Goal: Task Accomplishment & Management: Complete application form

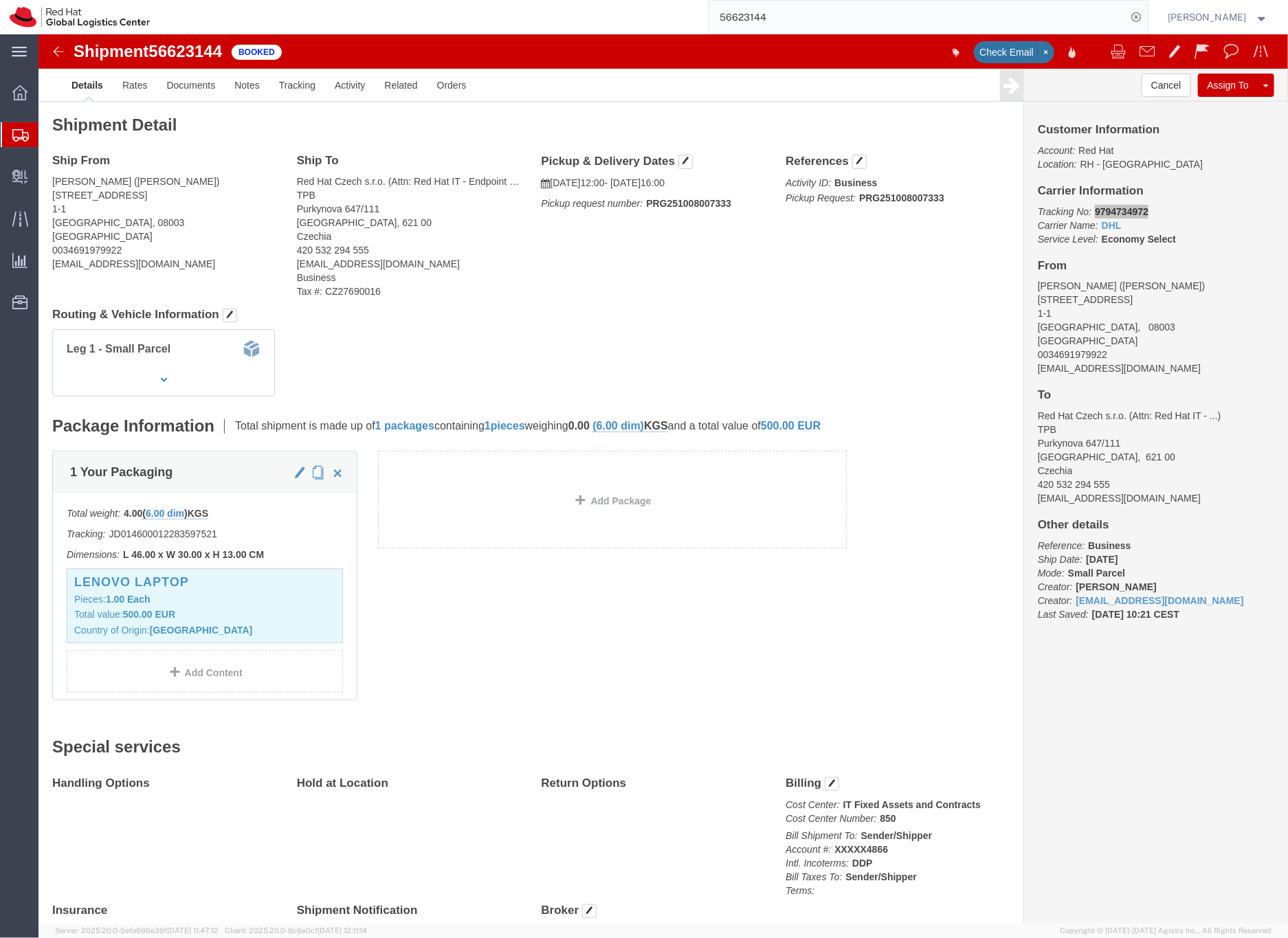
click at [17, 139] on icon at bounding box center [20, 135] width 17 height 12
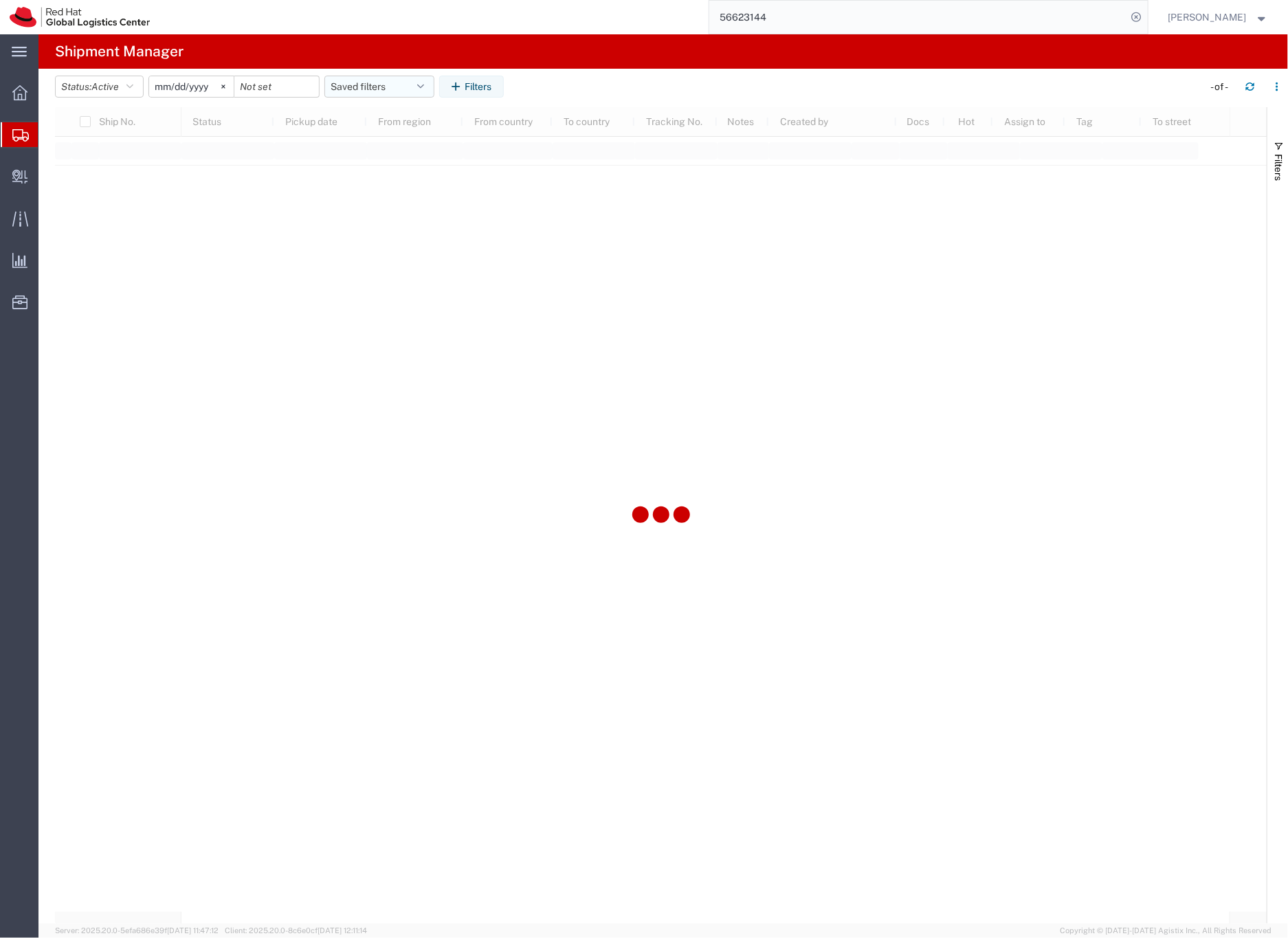
click at [377, 88] on button "Saved filters" at bounding box center [379, 86] width 110 height 22
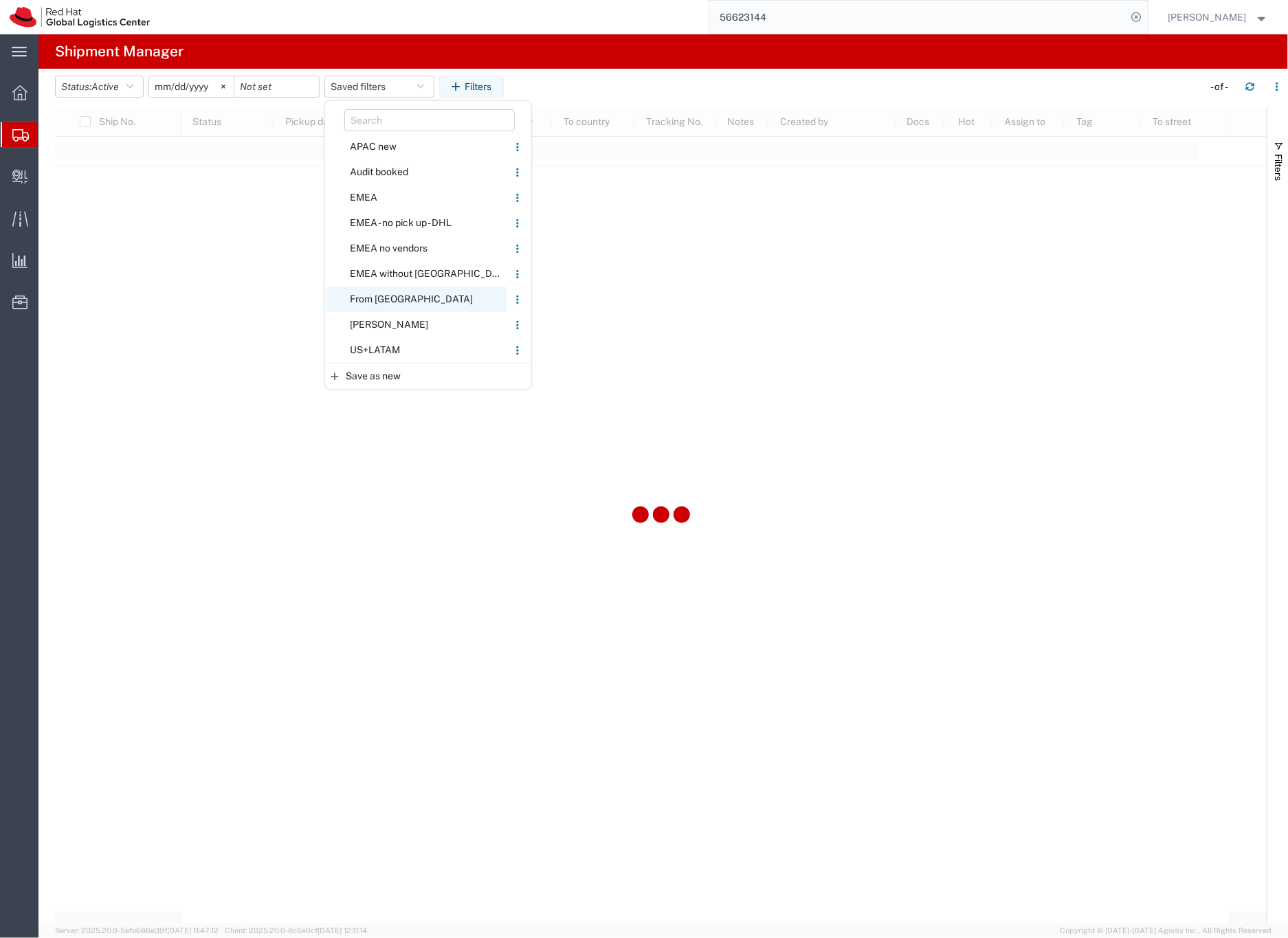
click at [387, 296] on span "From [GEOGRAPHIC_DATA]" at bounding box center [416, 299] width 180 height 25
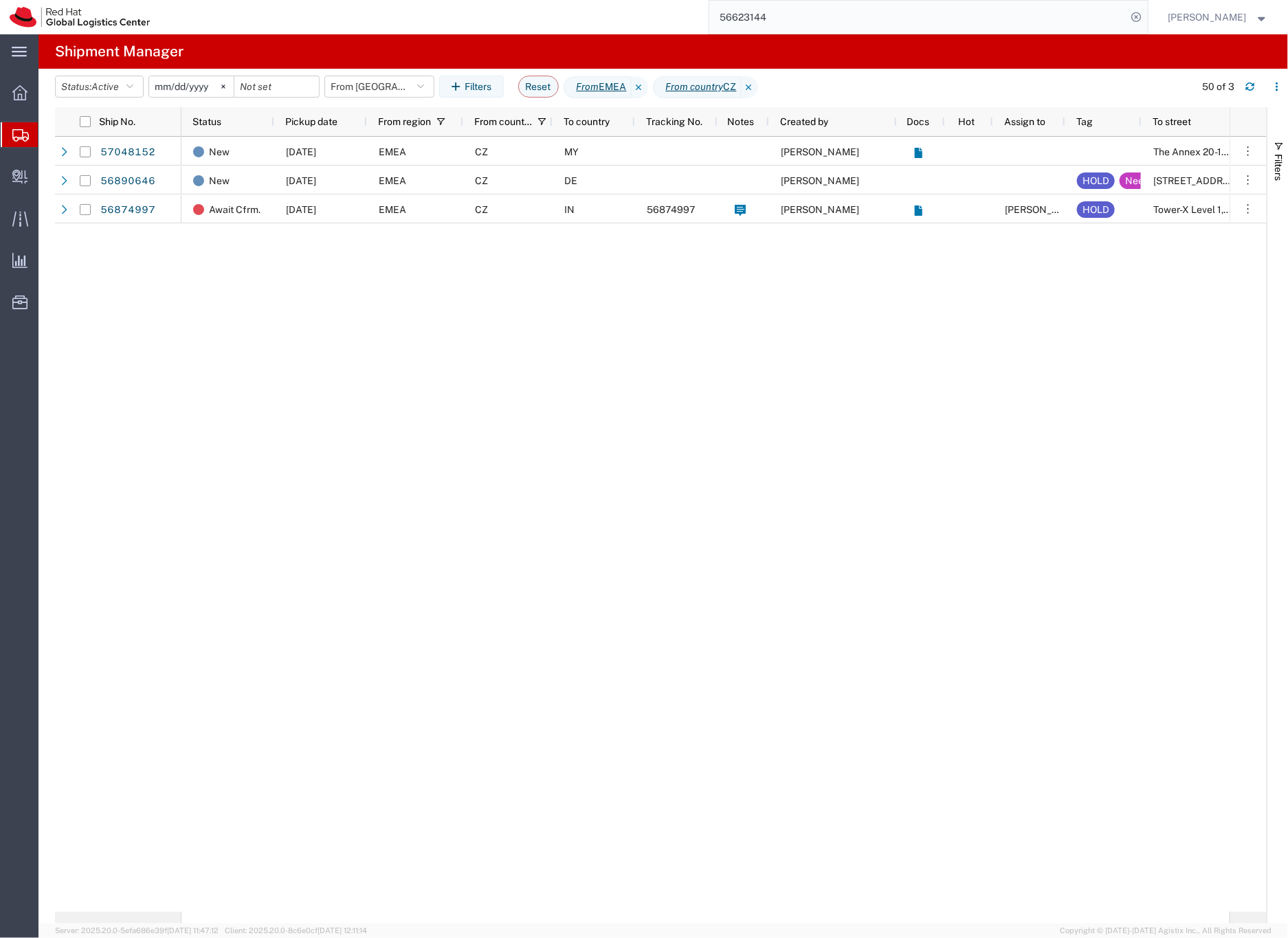
click at [626, 181] on div "DE" at bounding box center [593, 180] width 83 height 29
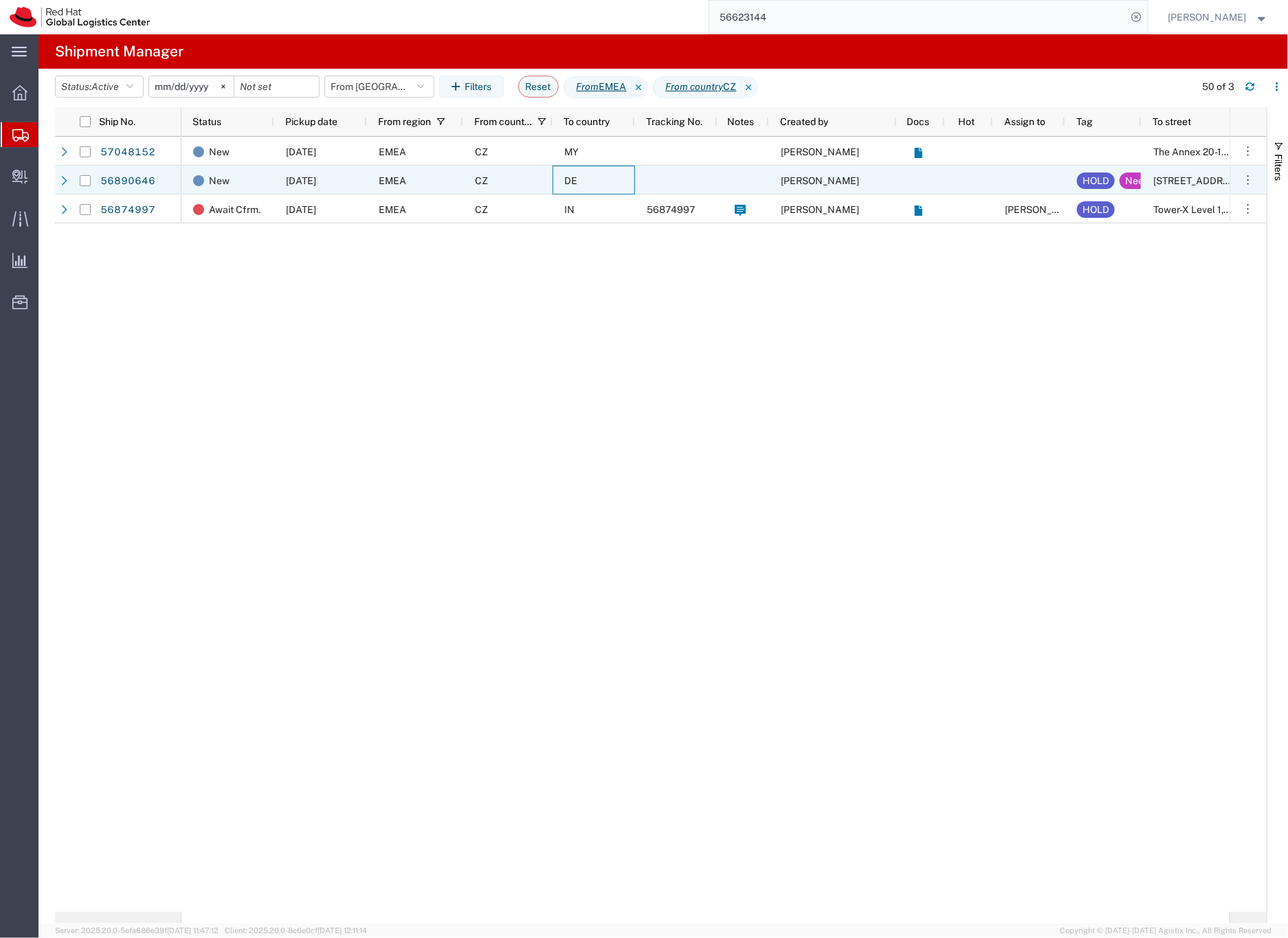
click at [626, 181] on div "DE" at bounding box center [593, 180] width 83 height 29
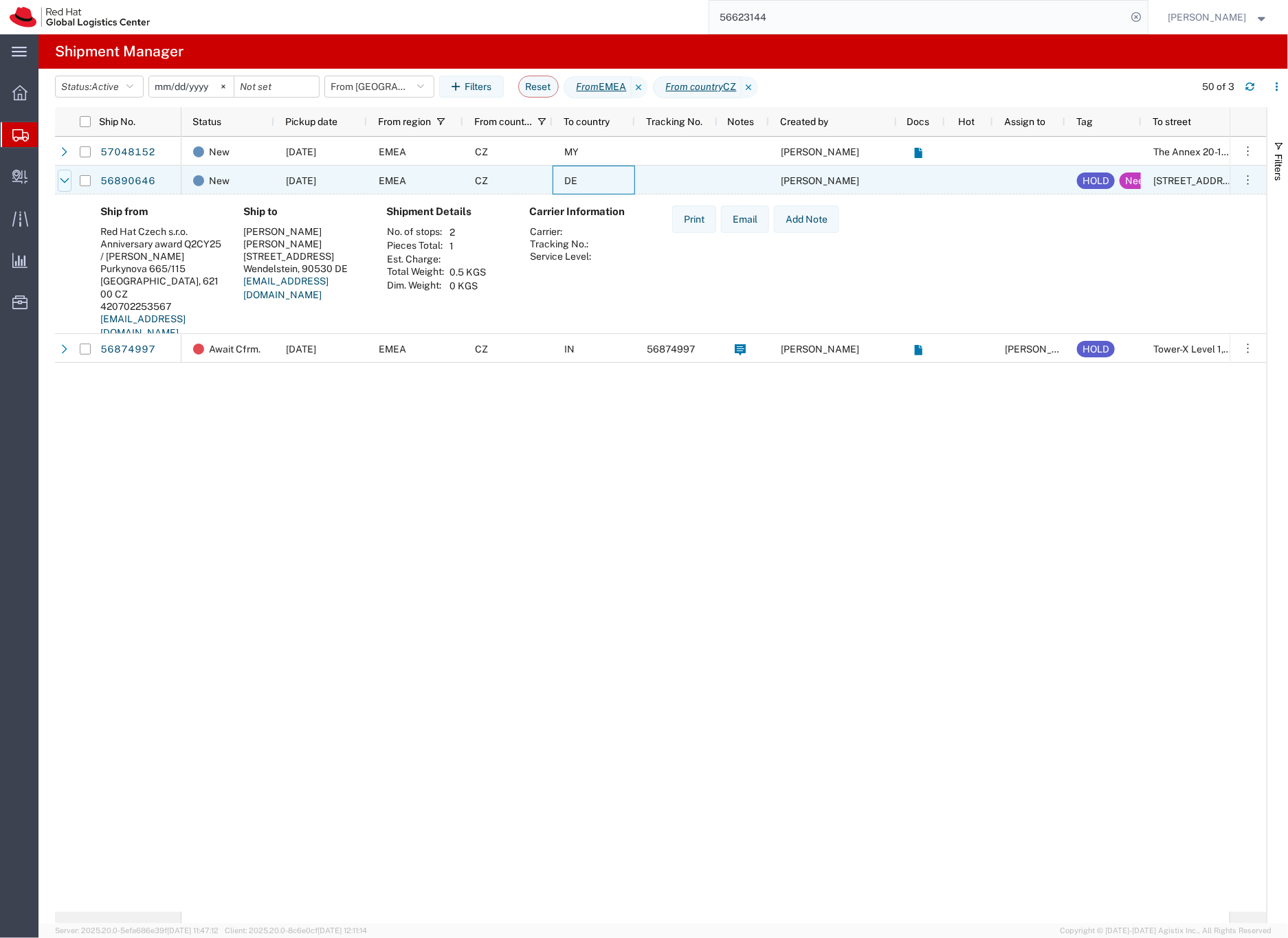
click at [65, 183] on icon at bounding box center [64, 180] width 9 height 9
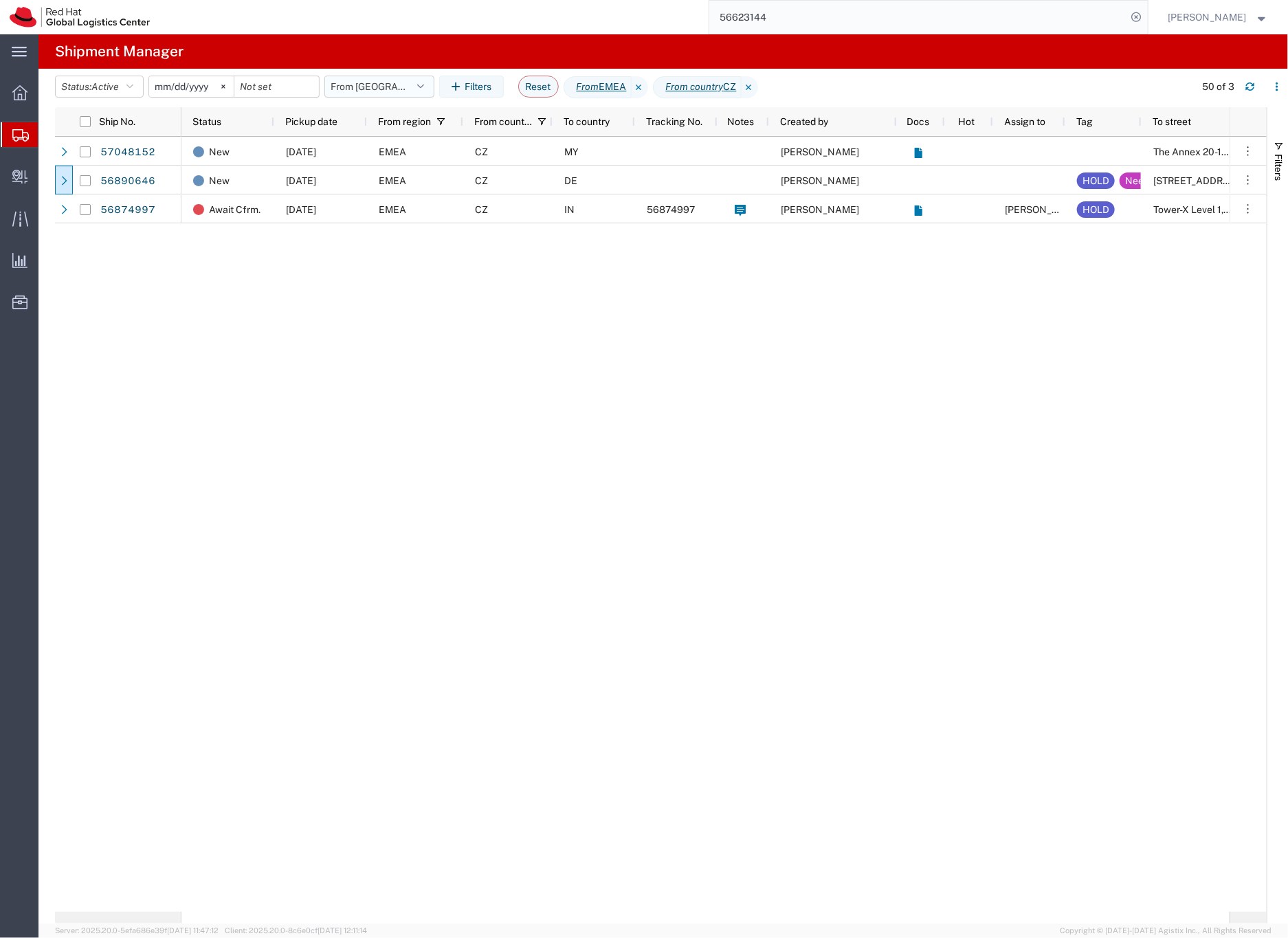
click at [341, 86] on button "From [GEOGRAPHIC_DATA]" at bounding box center [379, 86] width 110 height 22
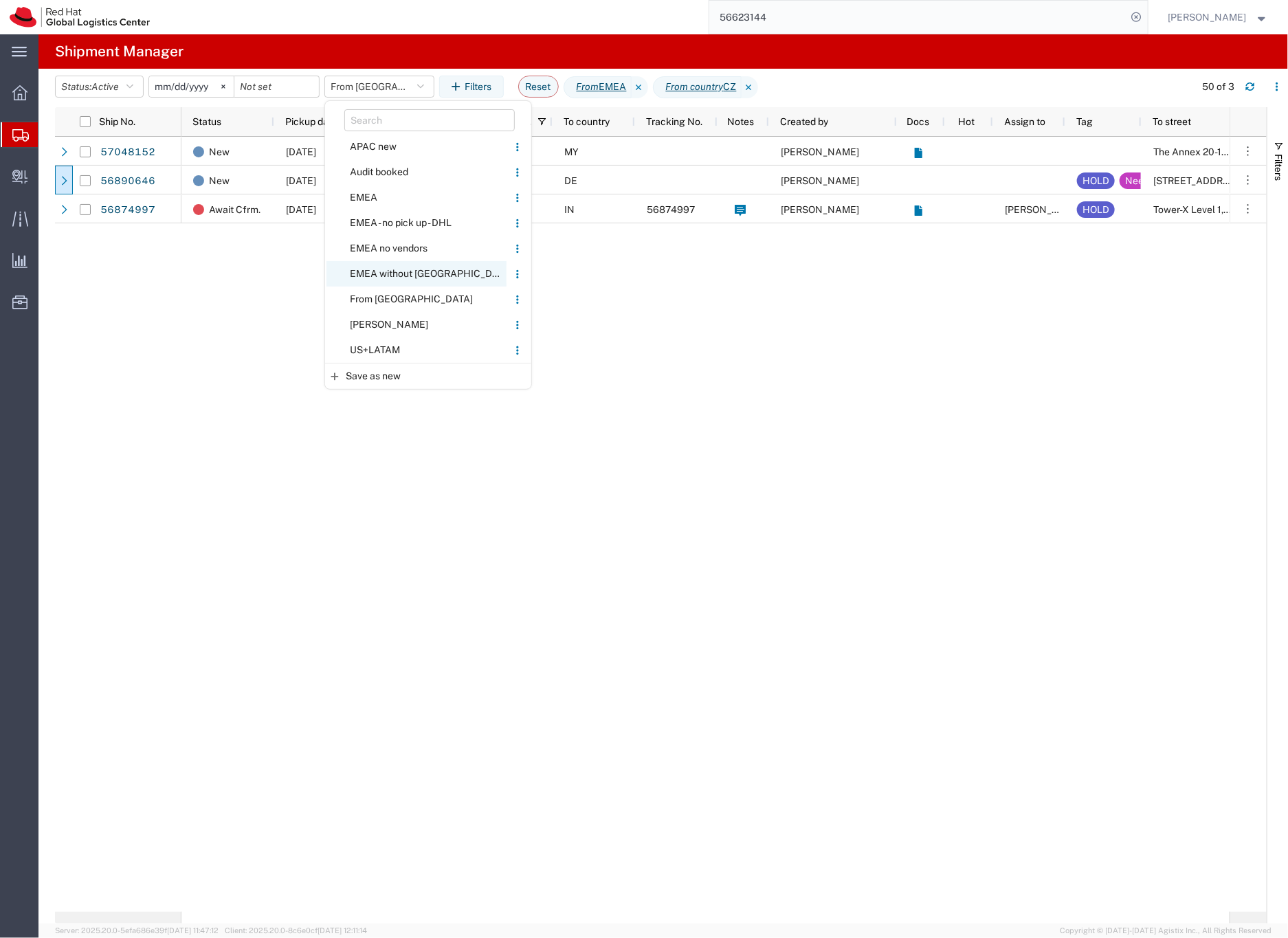
click at [378, 270] on span "EMEA without [GEOGRAPHIC_DATA]" at bounding box center [416, 274] width 180 height 25
type input "[DATE]"
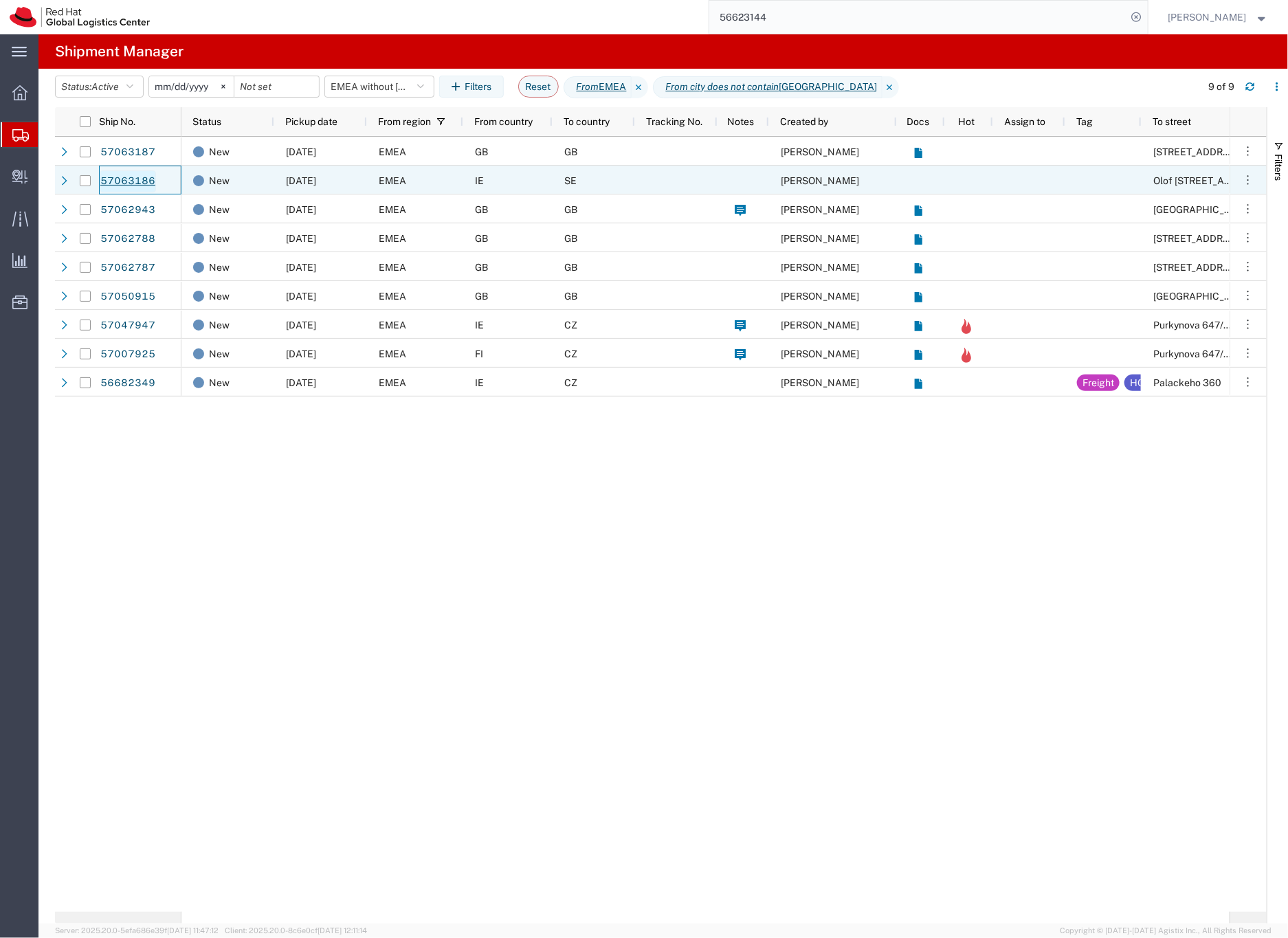
click at [140, 180] on link "57063186" at bounding box center [127, 181] width 56 height 22
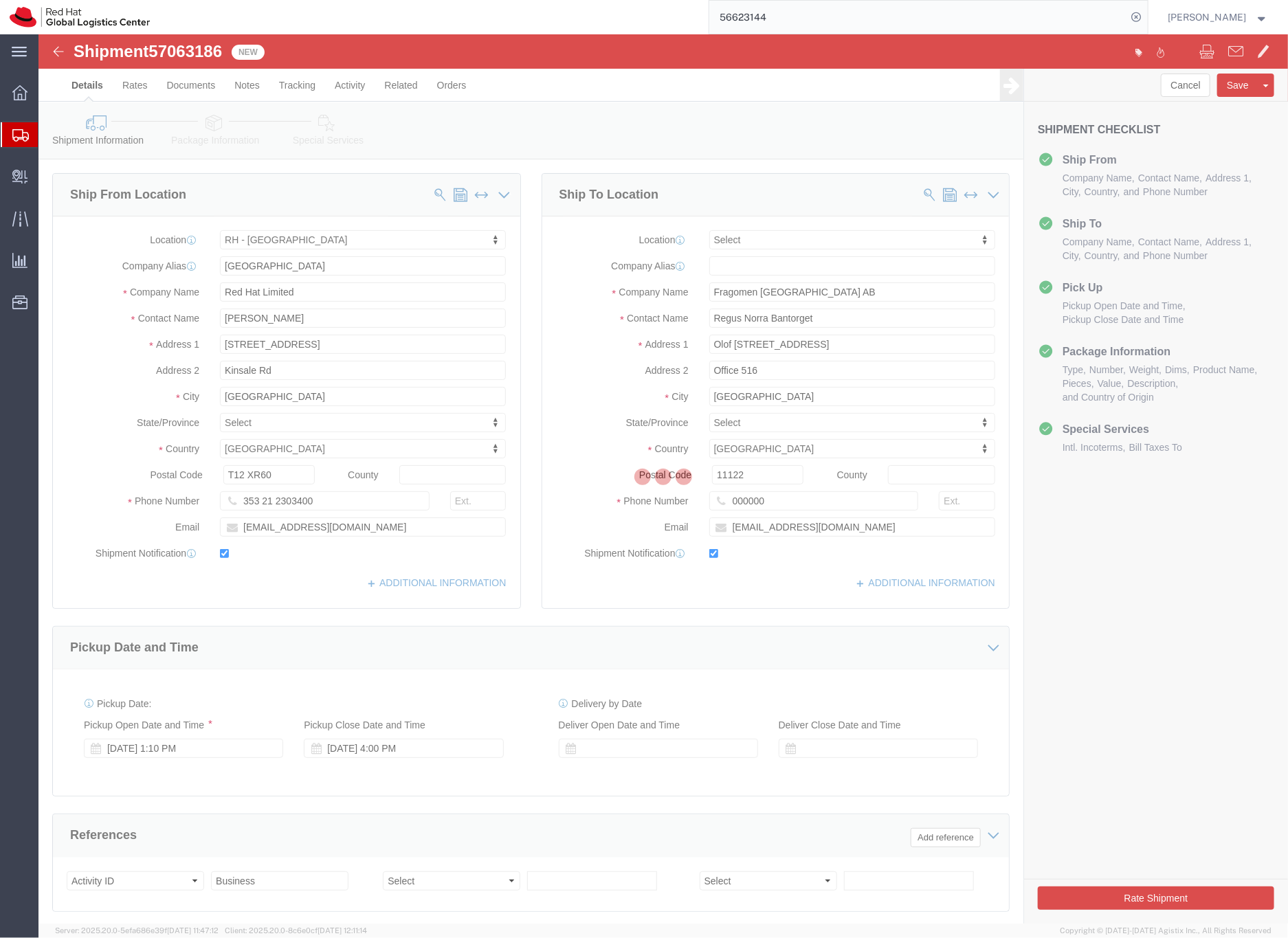
select select "37944"
select select
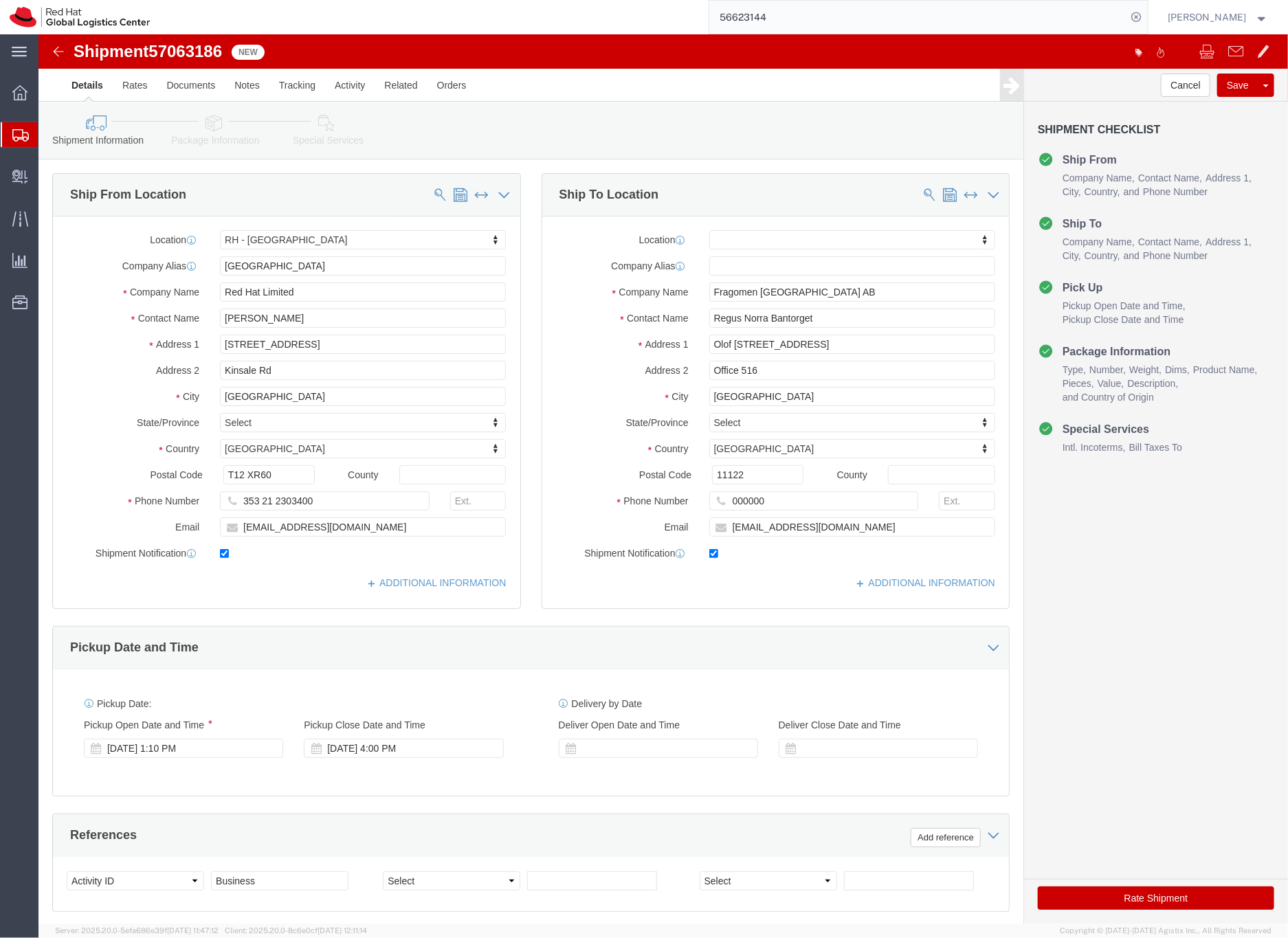
click icon
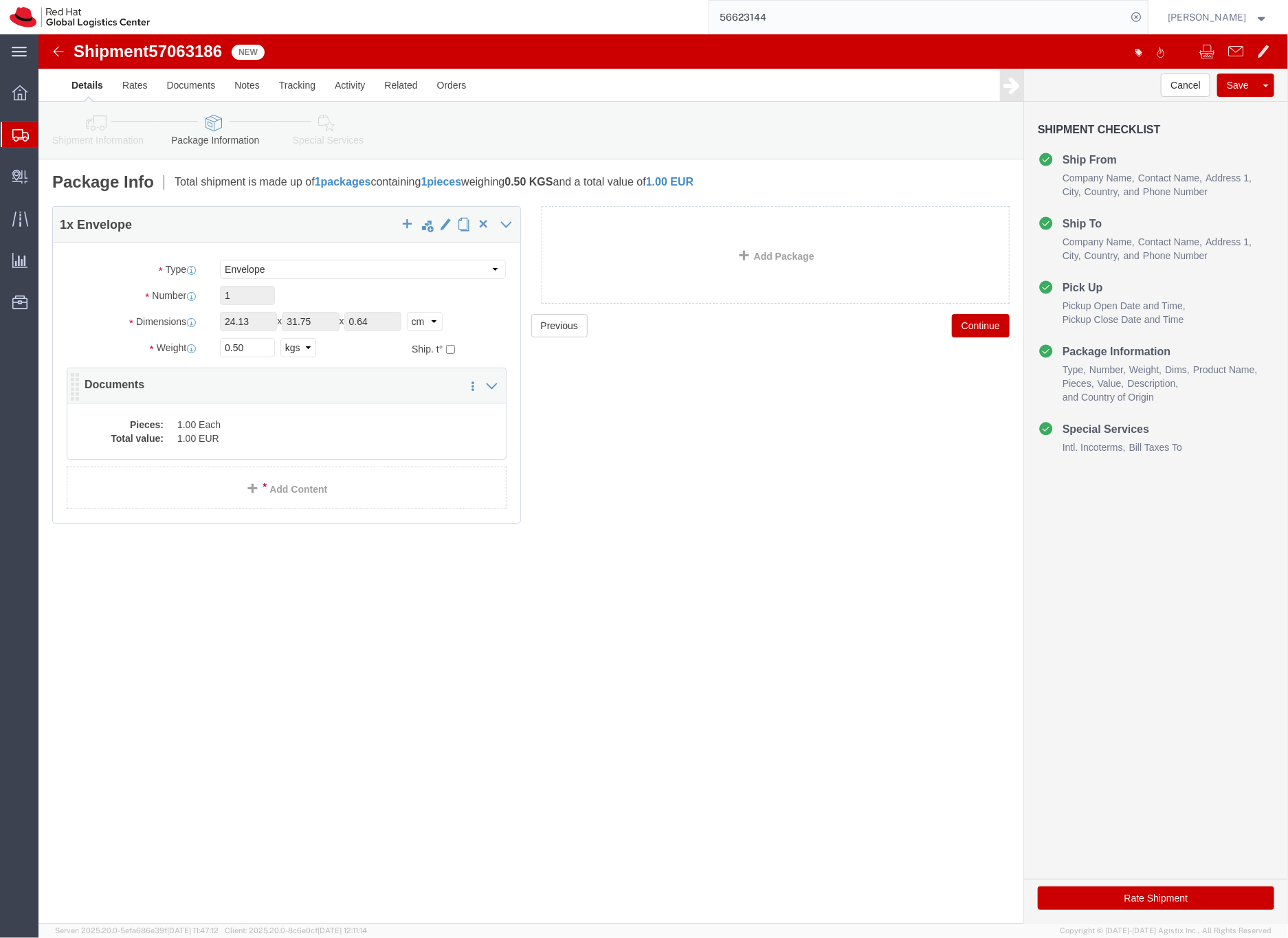
click dd "1.00 Each"
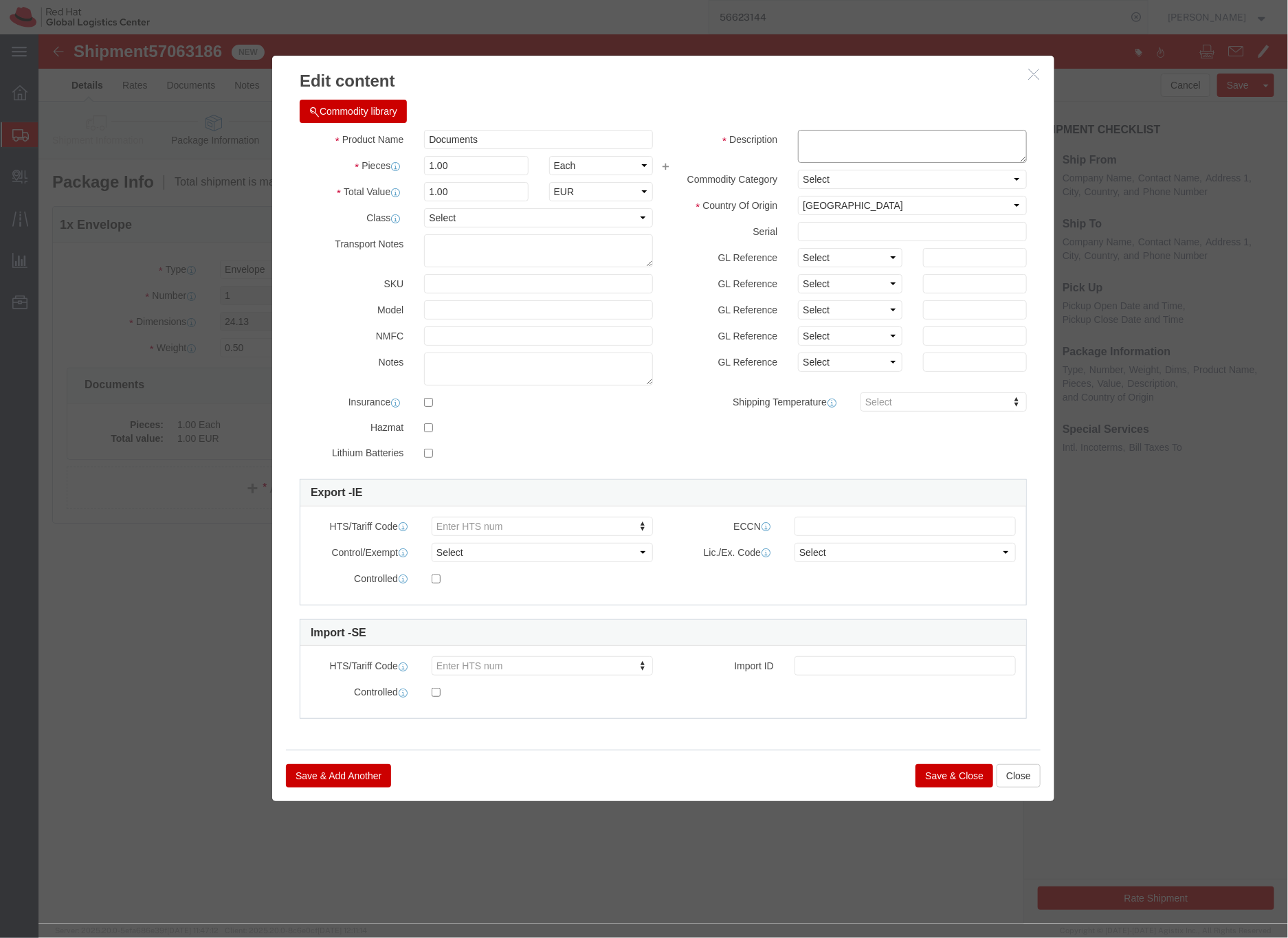
click textarea
type textarea "Legal doc"
click button "Save & Close"
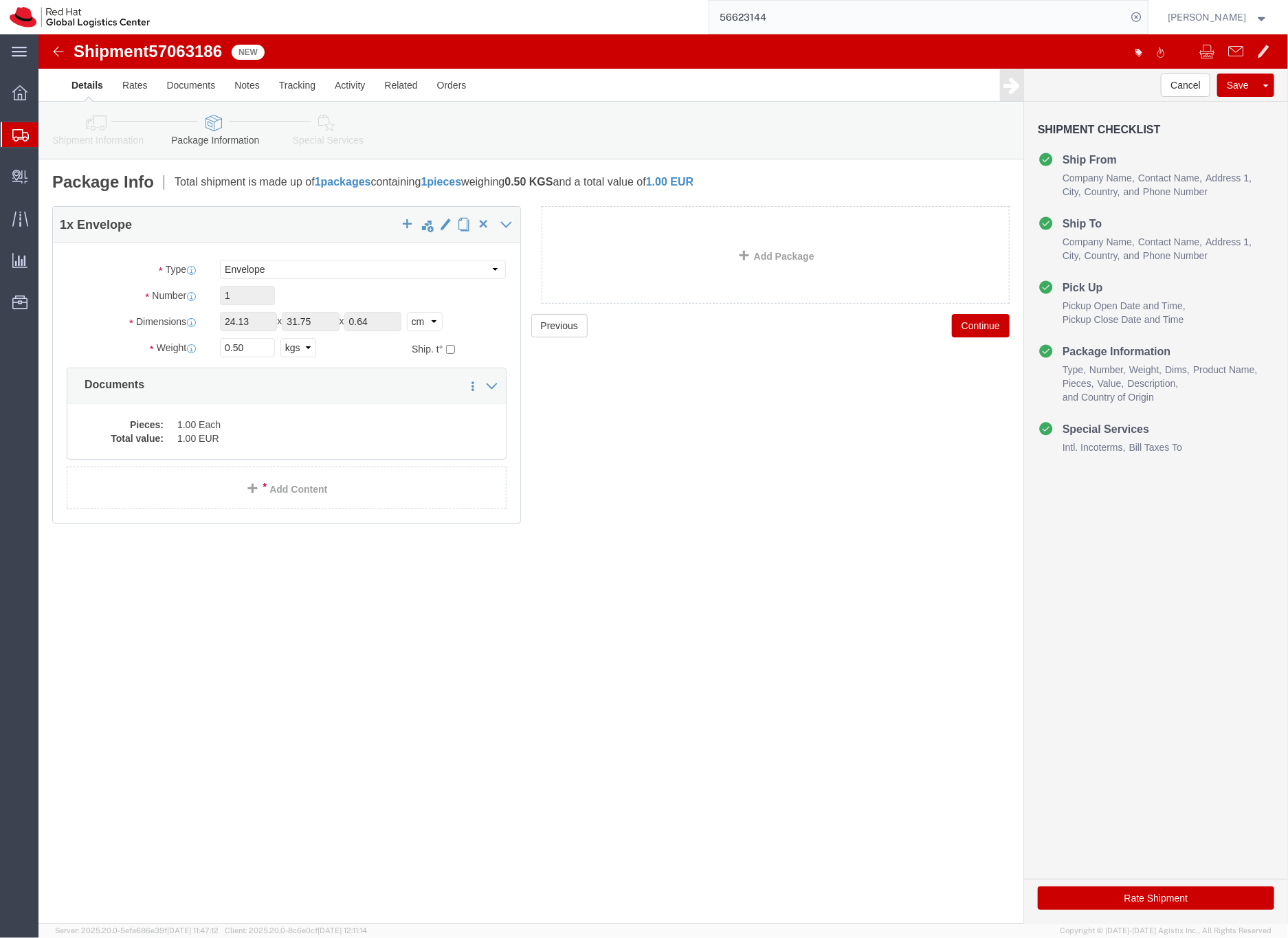
click icon
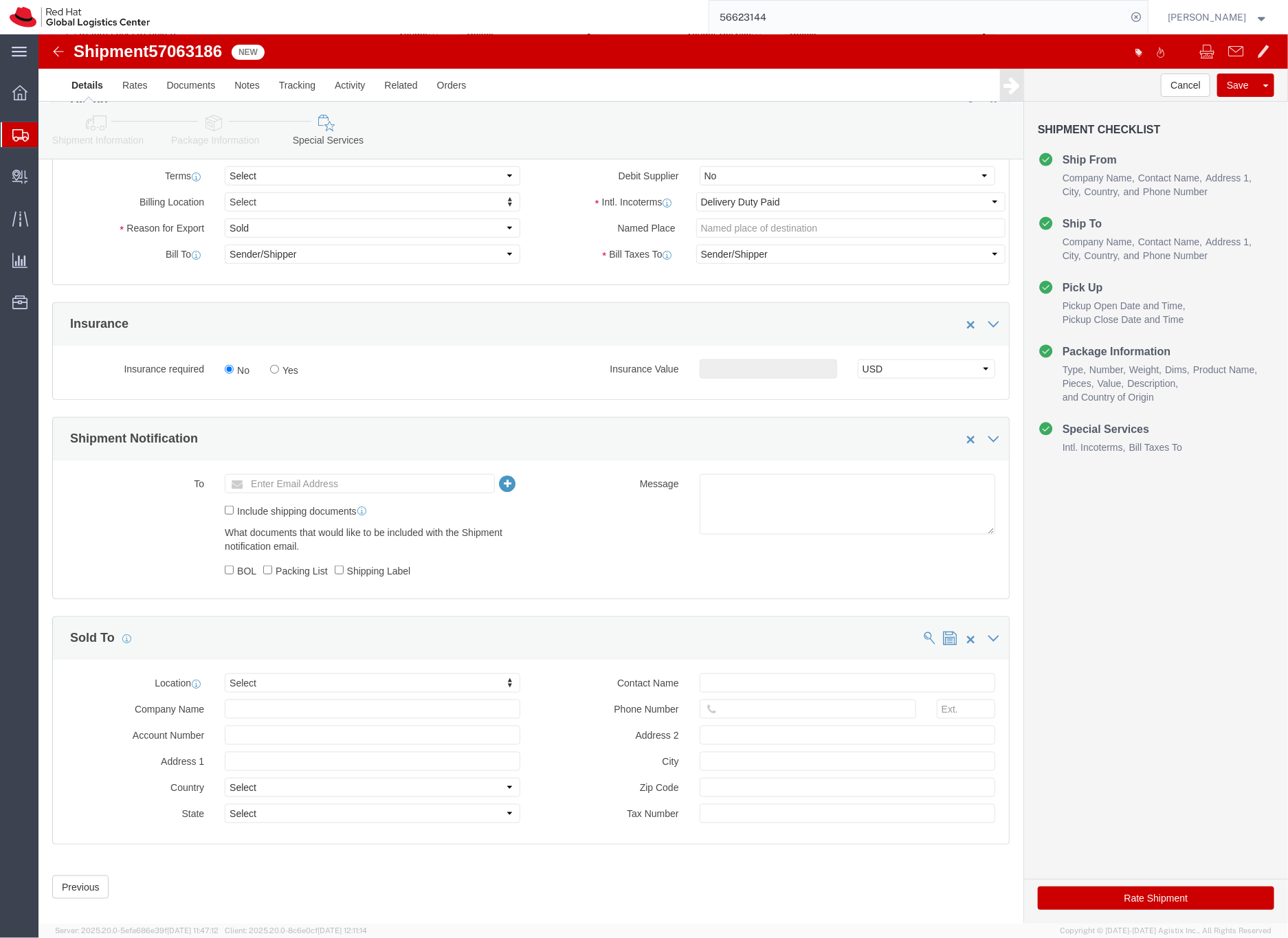
scroll to position [582, 0]
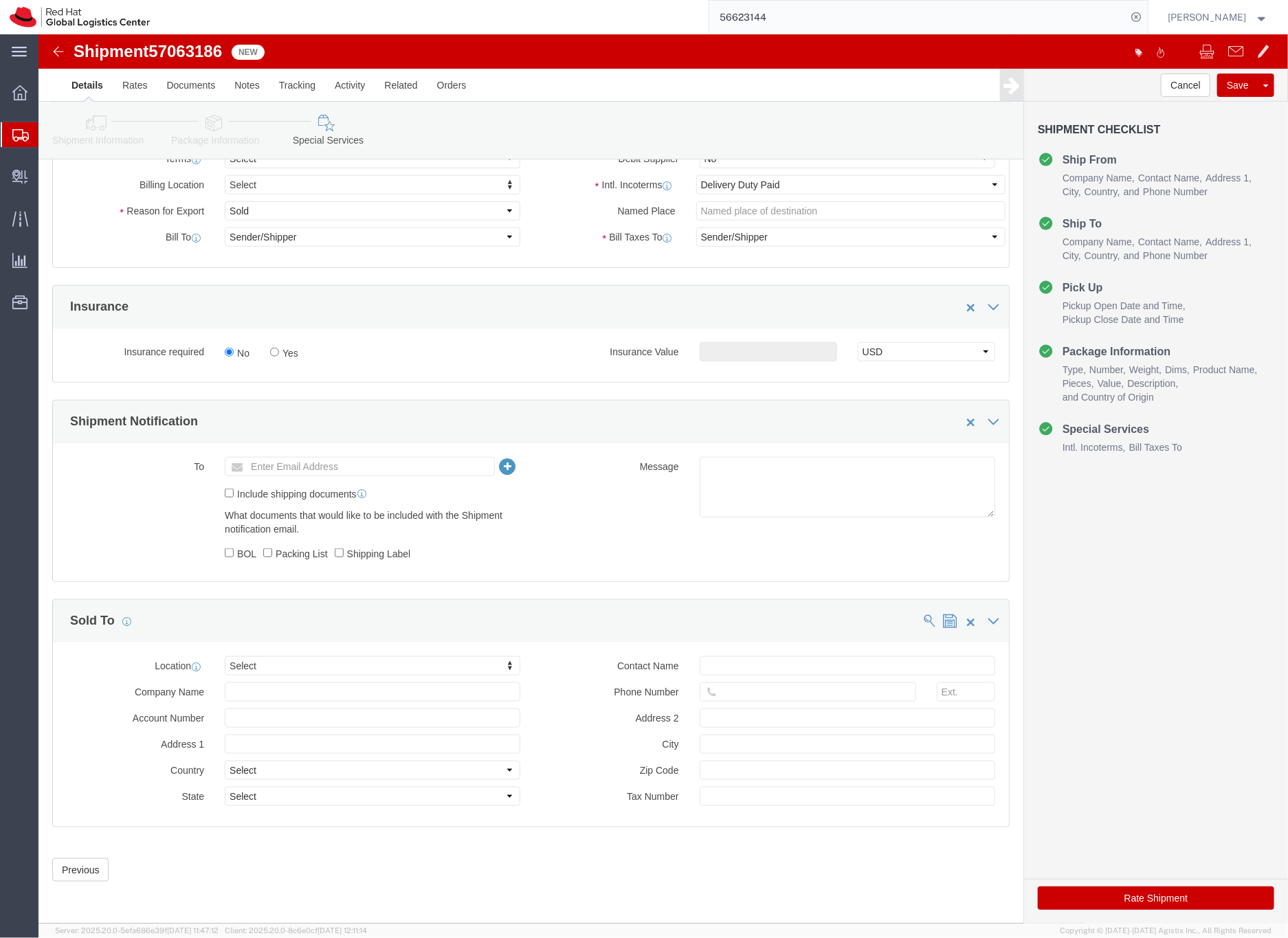
click button "Rate Shipment"
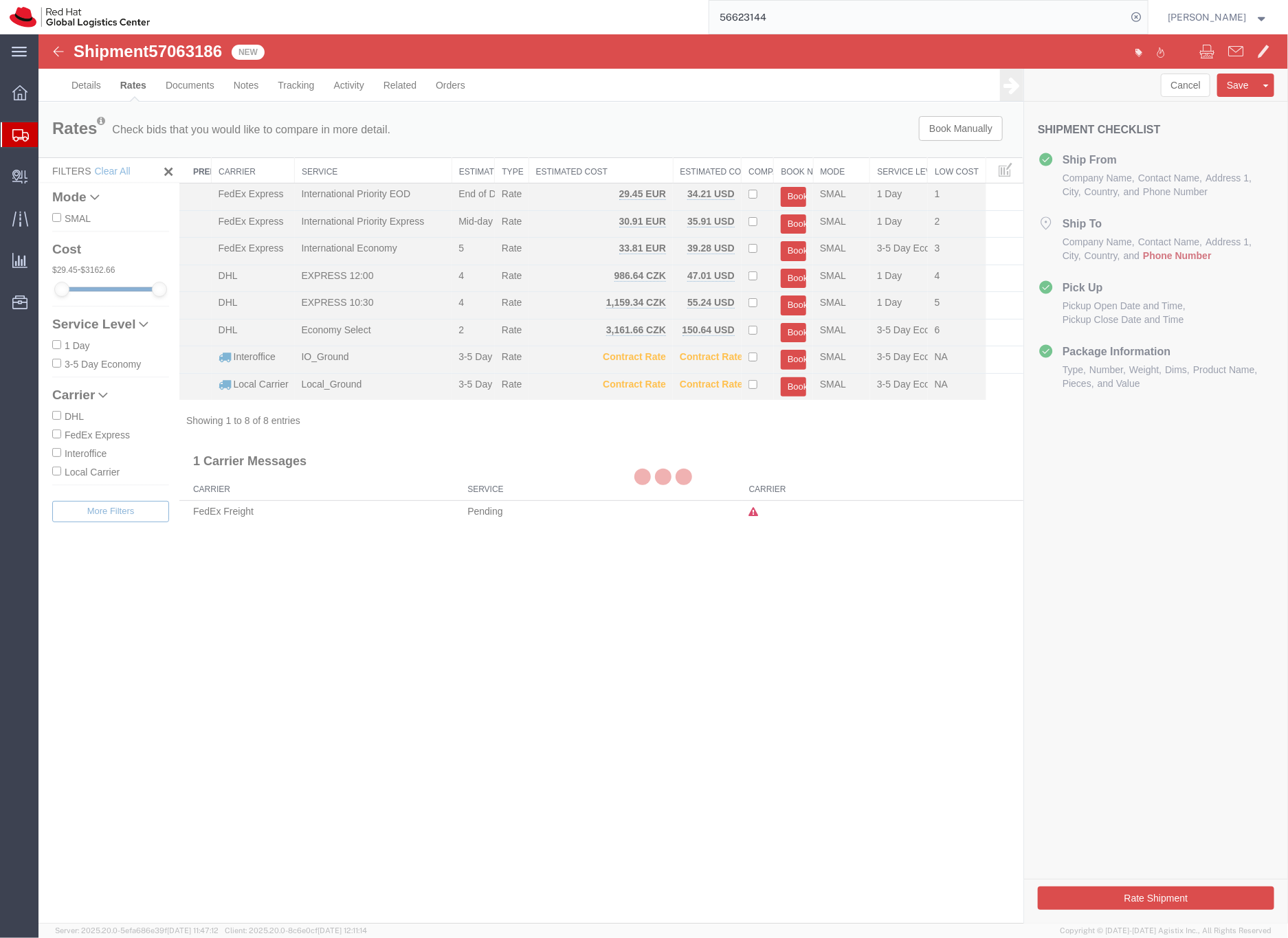
scroll to position [0, 0]
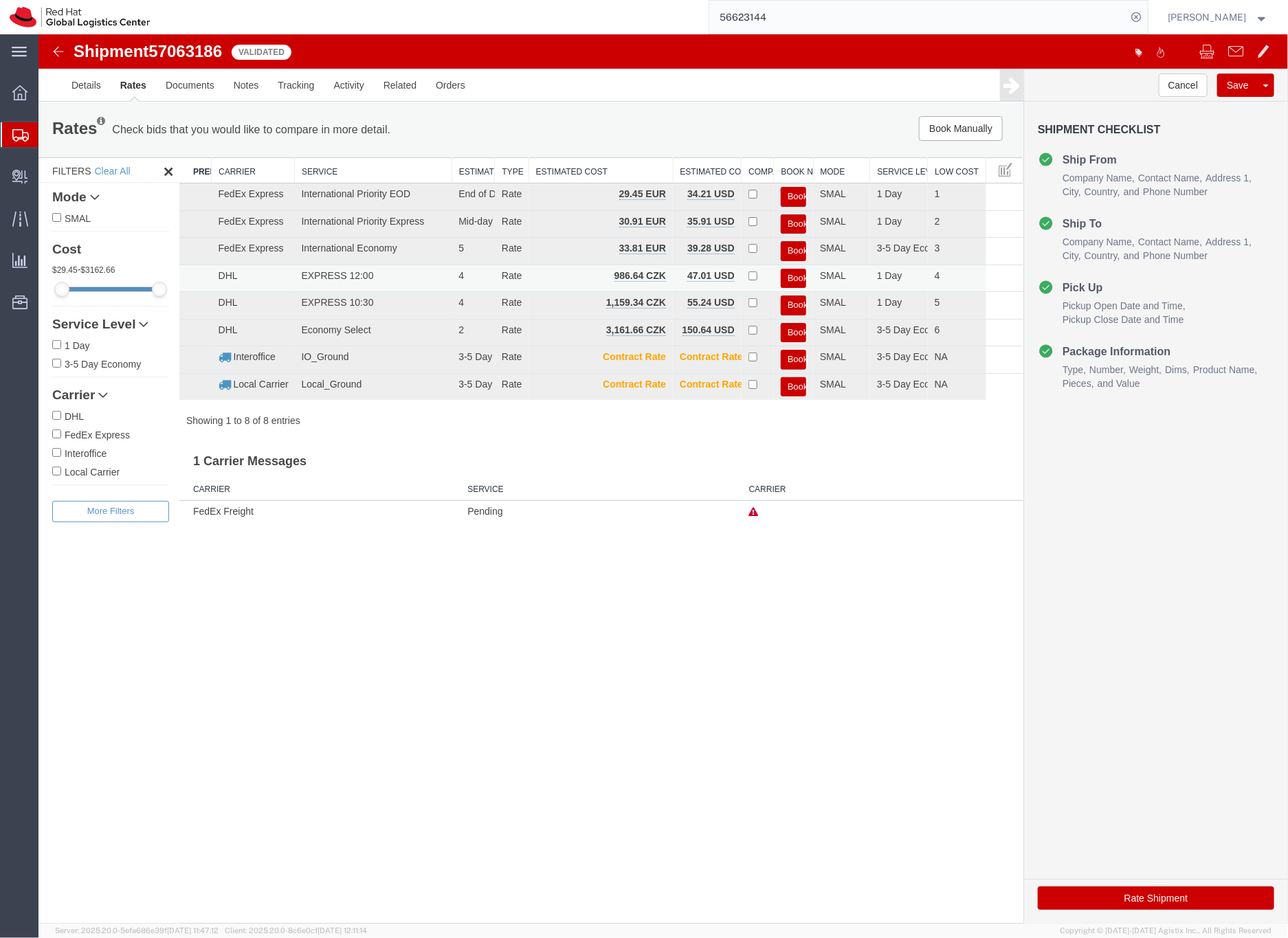
click at [790, 277] on button "Book" at bounding box center [792, 278] width 25 height 20
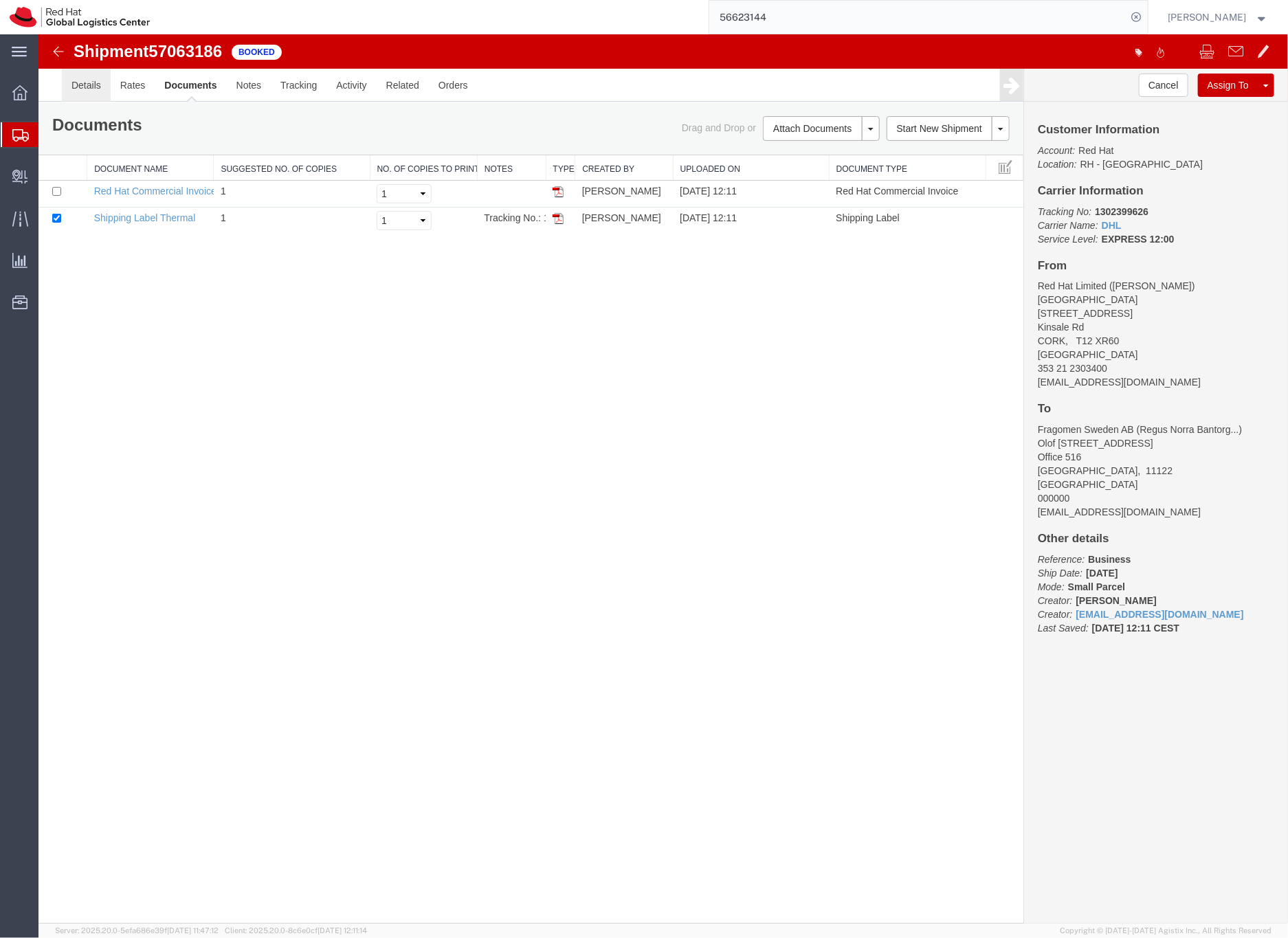
click at [80, 85] on link "Details" at bounding box center [86, 84] width 49 height 33
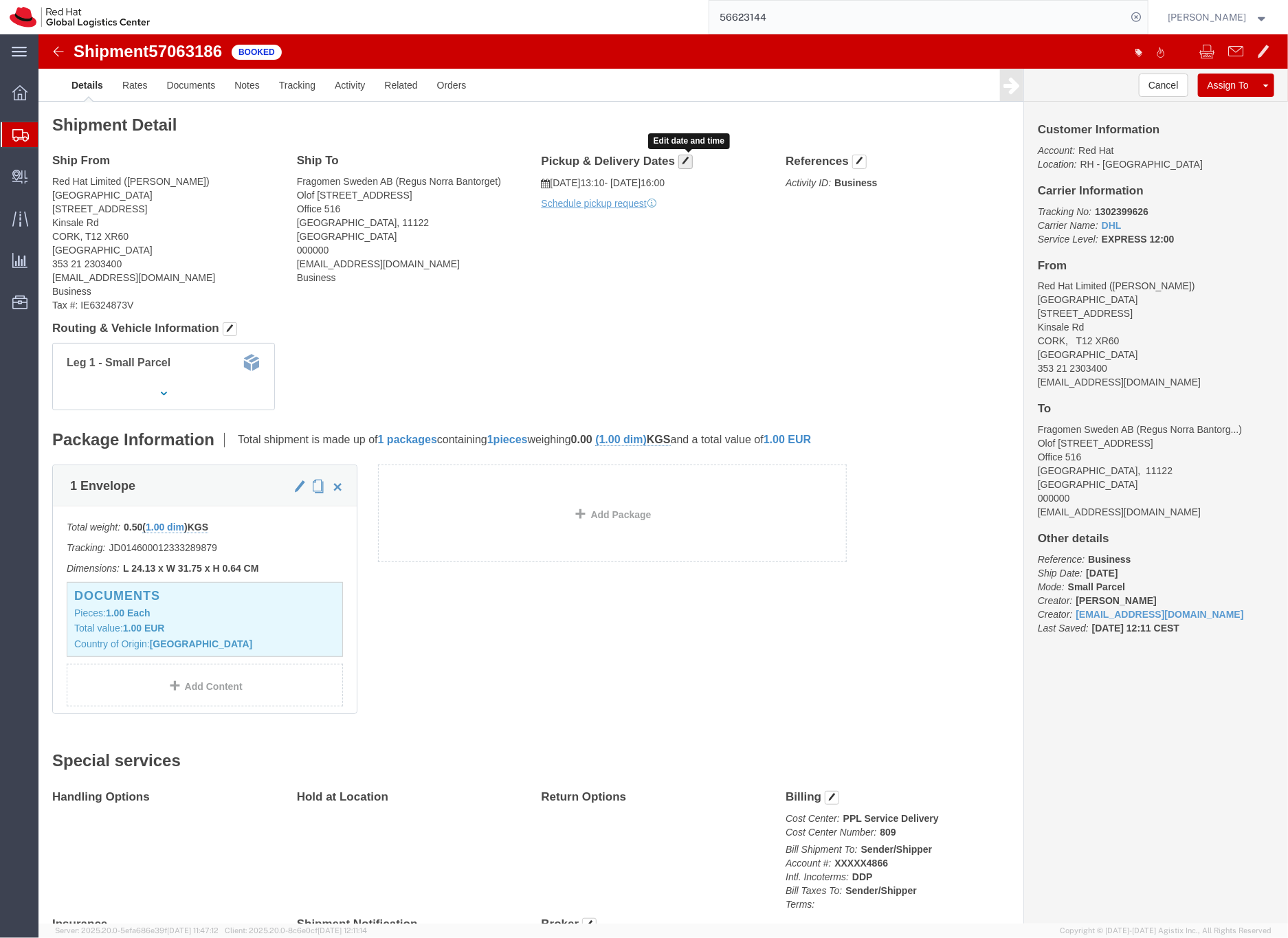
click span "button"
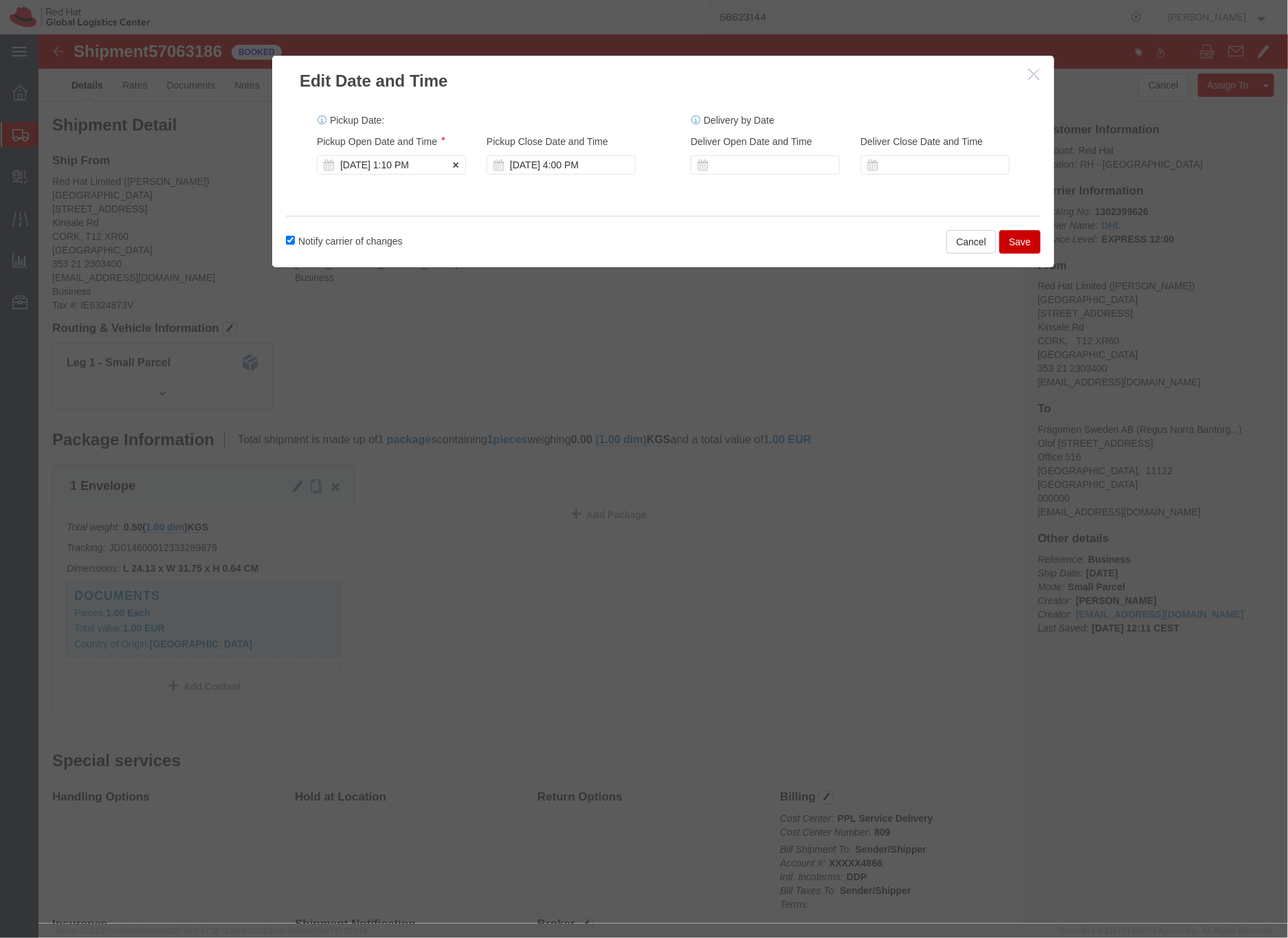
click div "[DATE] 1:10 PM"
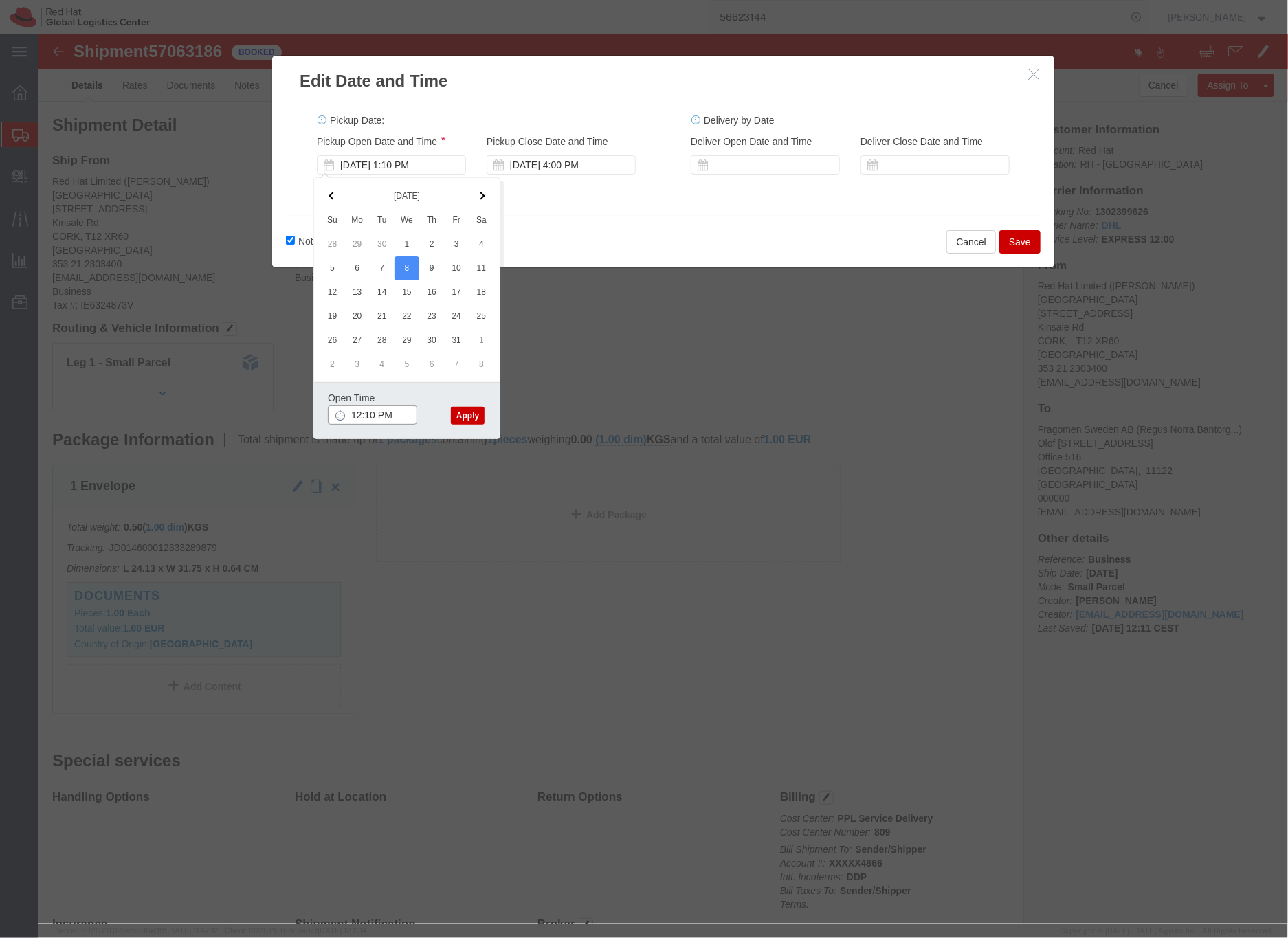
type input "12:10 PM"
click button "Apply"
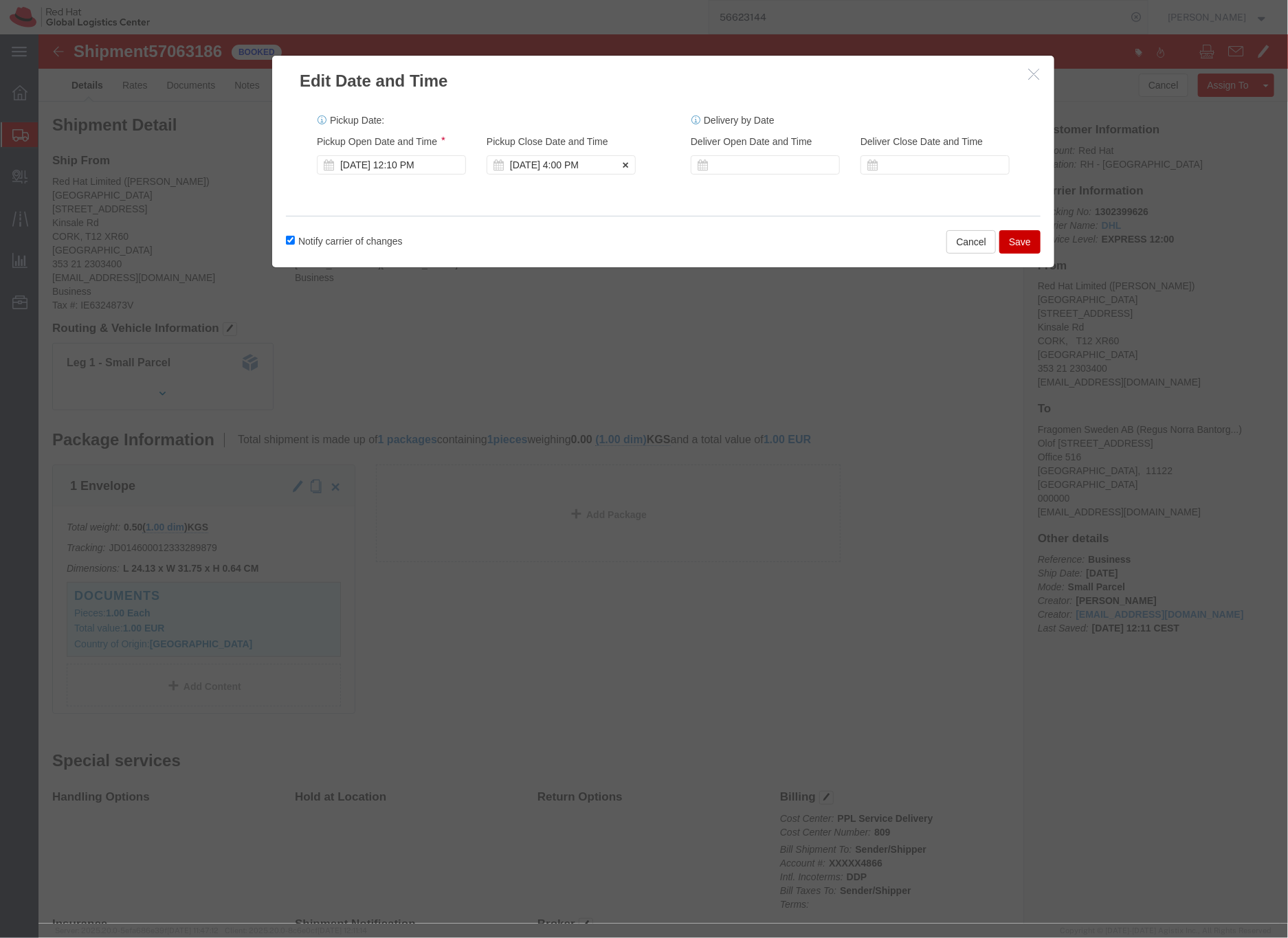
click div "[DATE] 4:00 PM"
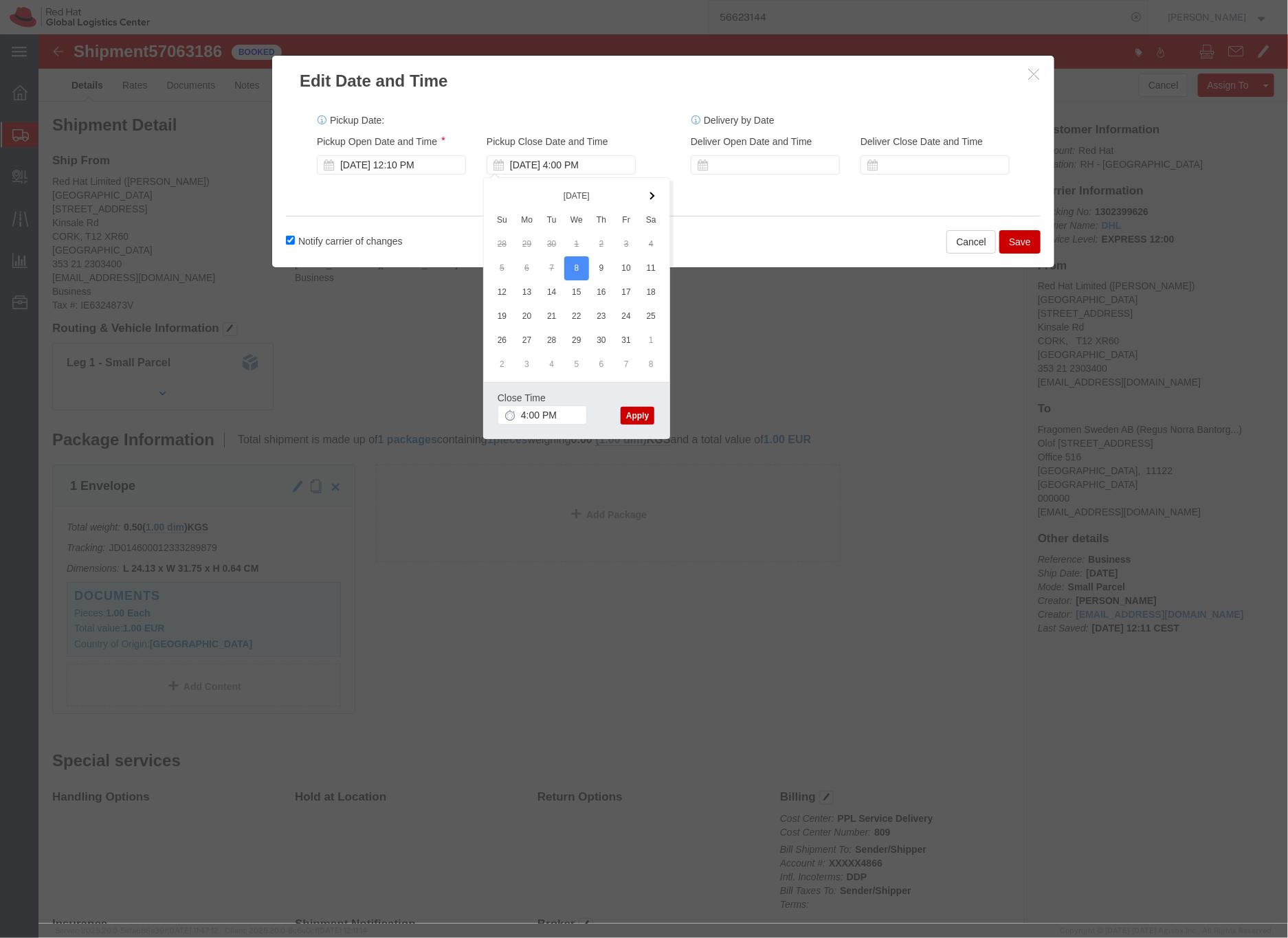
click button "Apply"
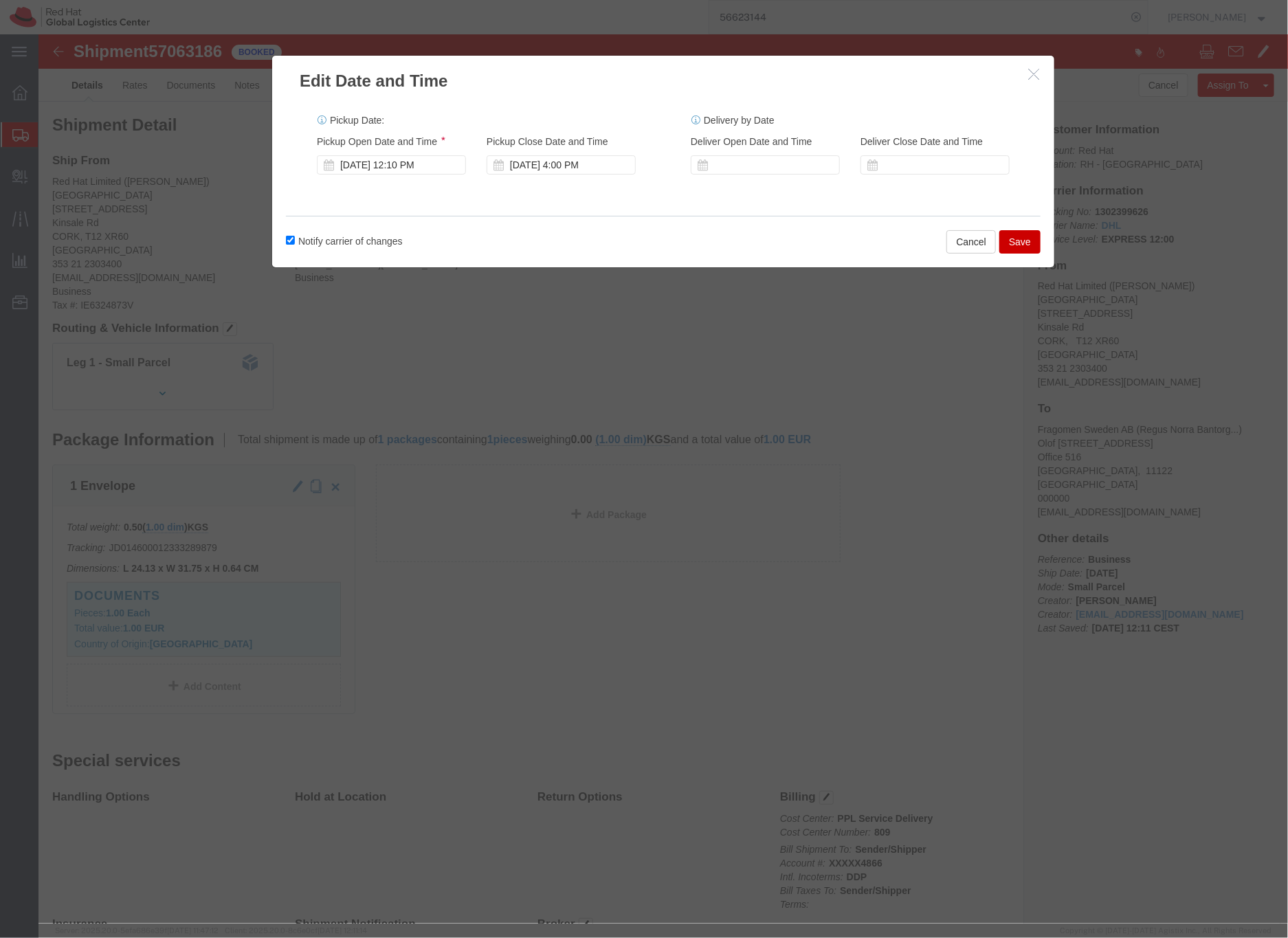
click button "Save"
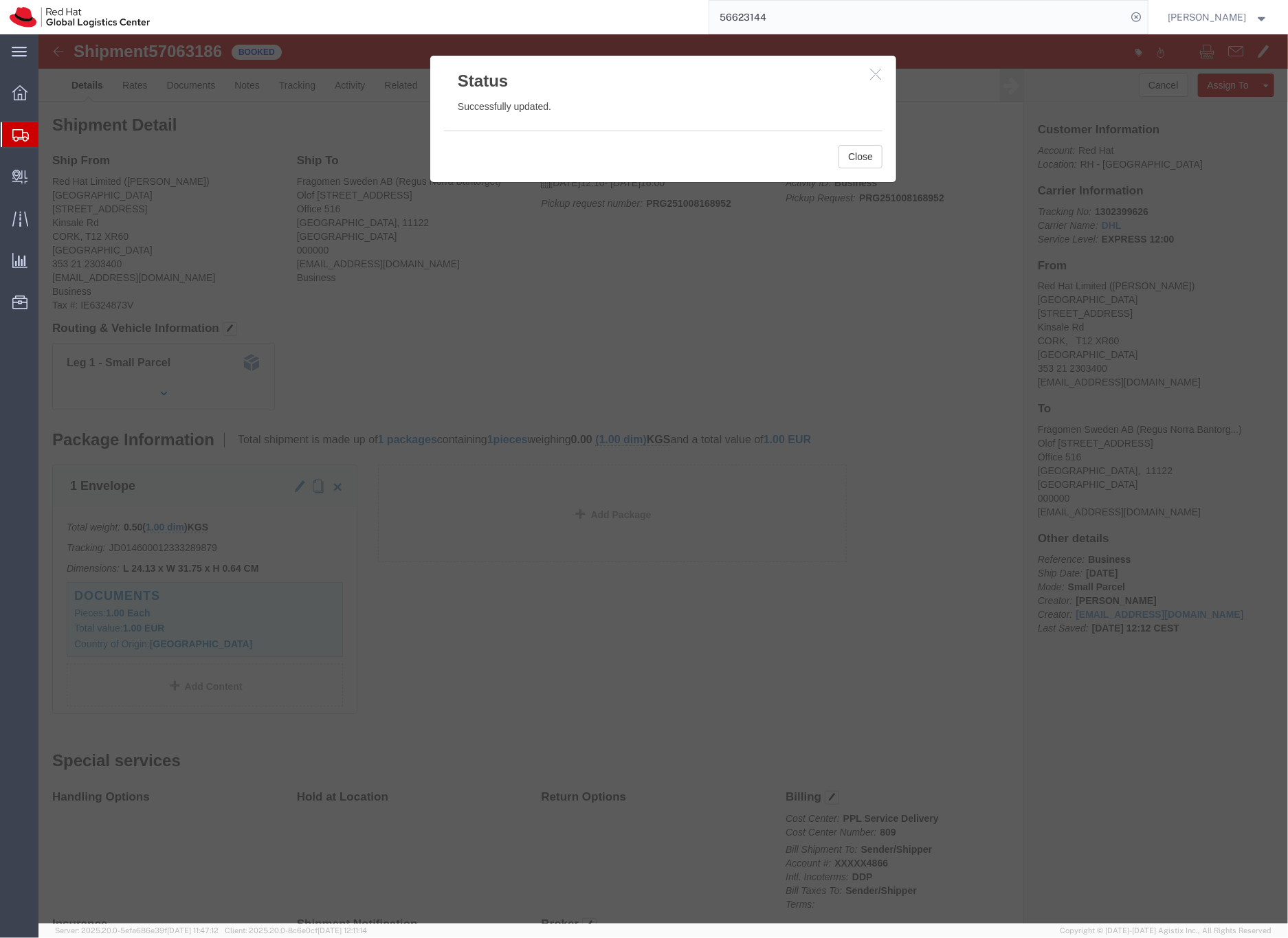
click icon "button"
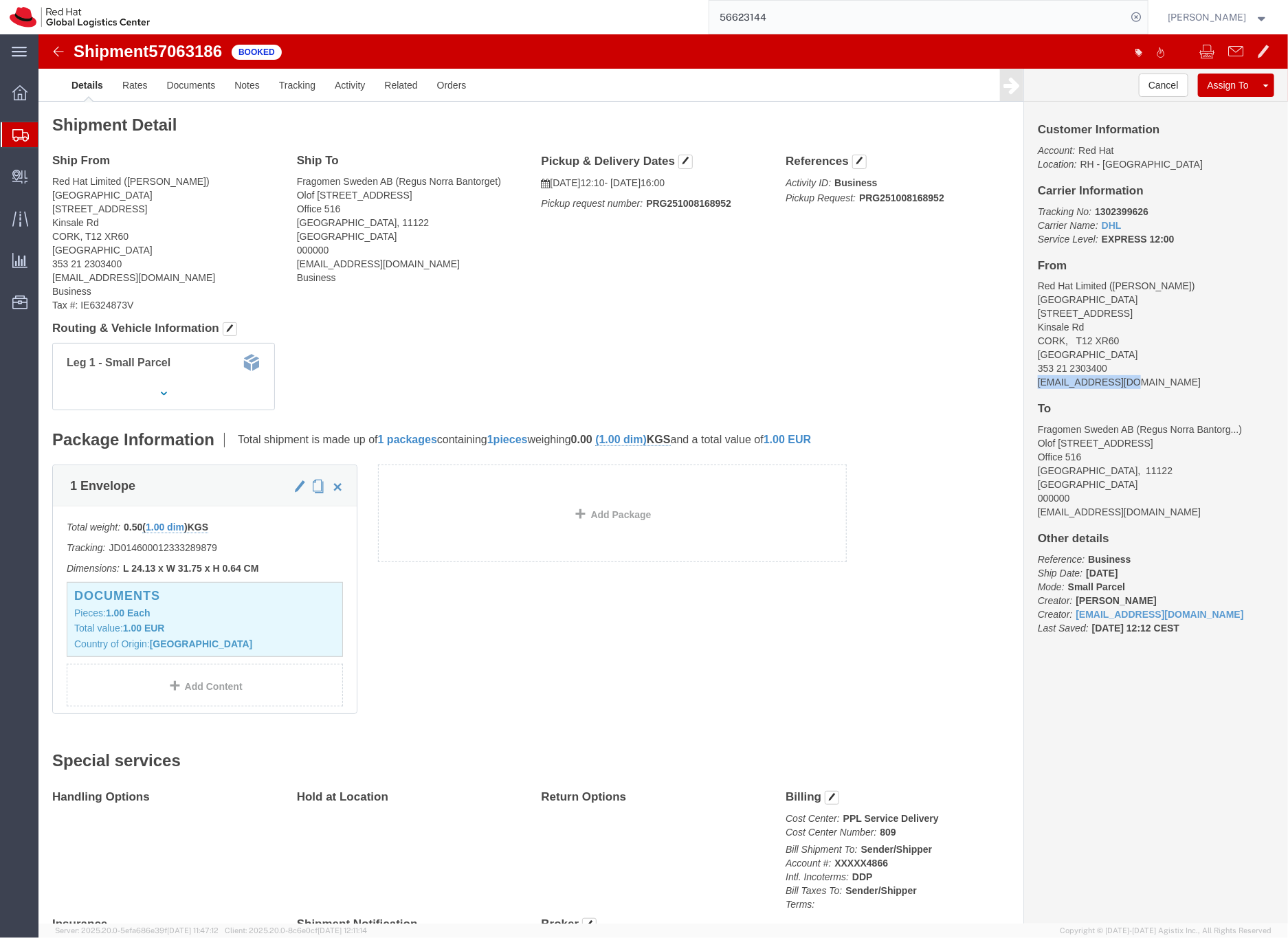
drag, startPoint x: 1101, startPoint y: 348, endPoint x: 986, endPoint y: 348, distance: 115.0
click div "Customer Information Account: Red Hat Location: RH - [GEOGRAPHIC_DATA] Carrier …"
copy address "[EMAIL_ADDRESS][DOMAIN_NAME]"
click link "Documents"
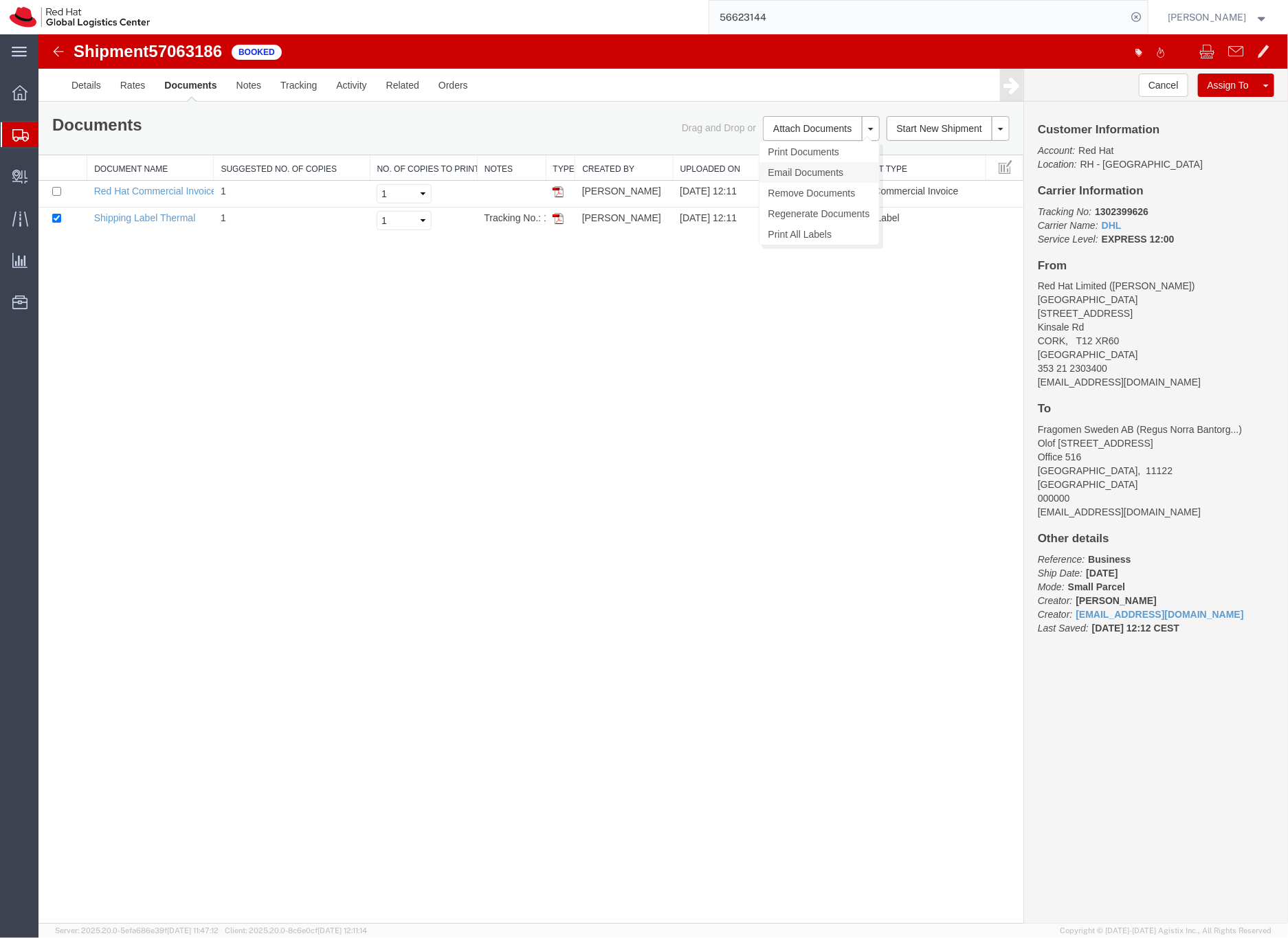
click at [816, 171] on link "Email Documents" at bounding box center [819, 171] width 120 height 21
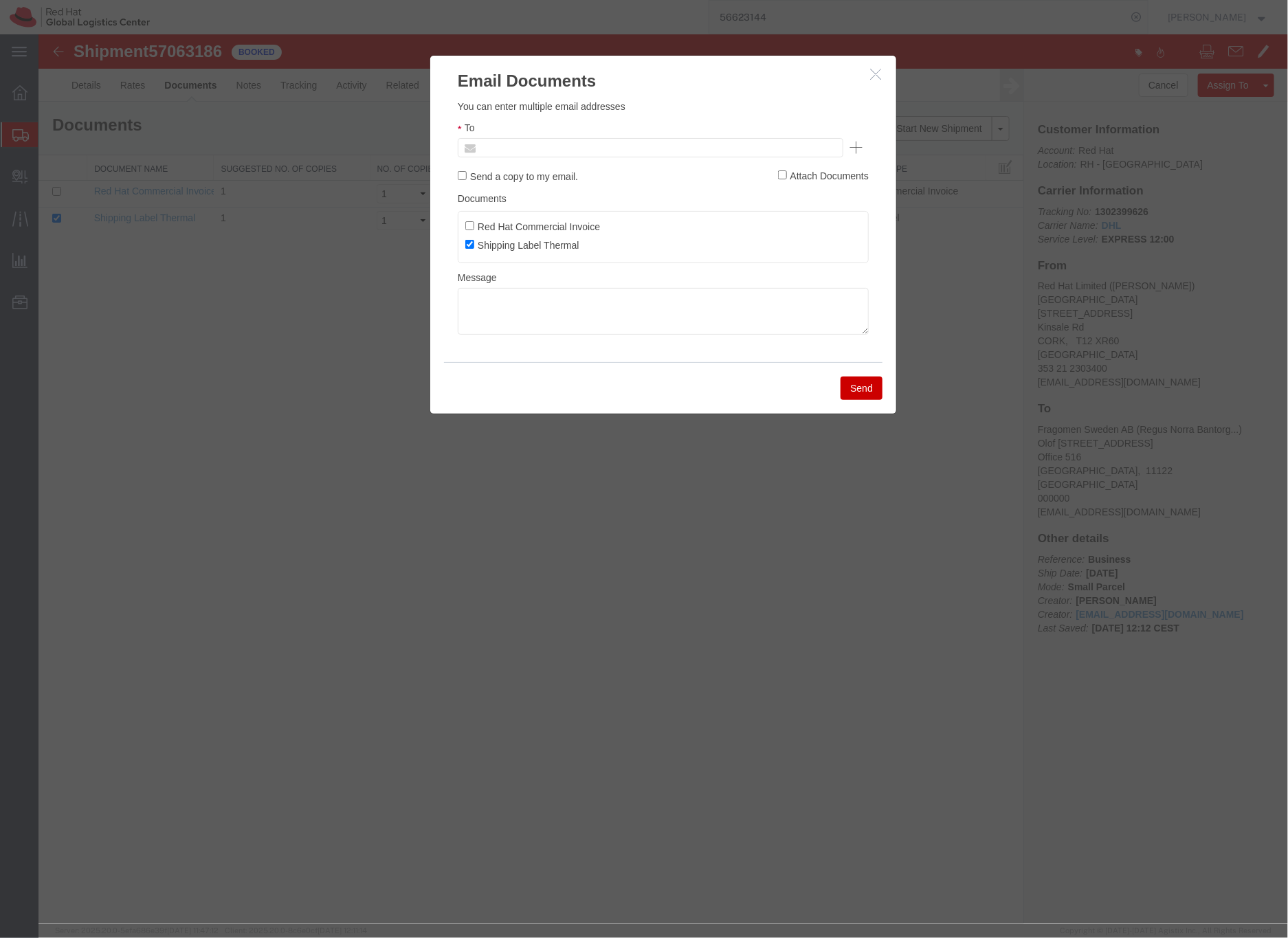
click at [545, 146] on input "text" at bounding box center [556, 147] width 161 height 18
paste input "[EMAIL_ADDRESS][DOMAIN_NAME]"
type input "[EMAIL_ADDRESS][DOMAIN_NAME]"
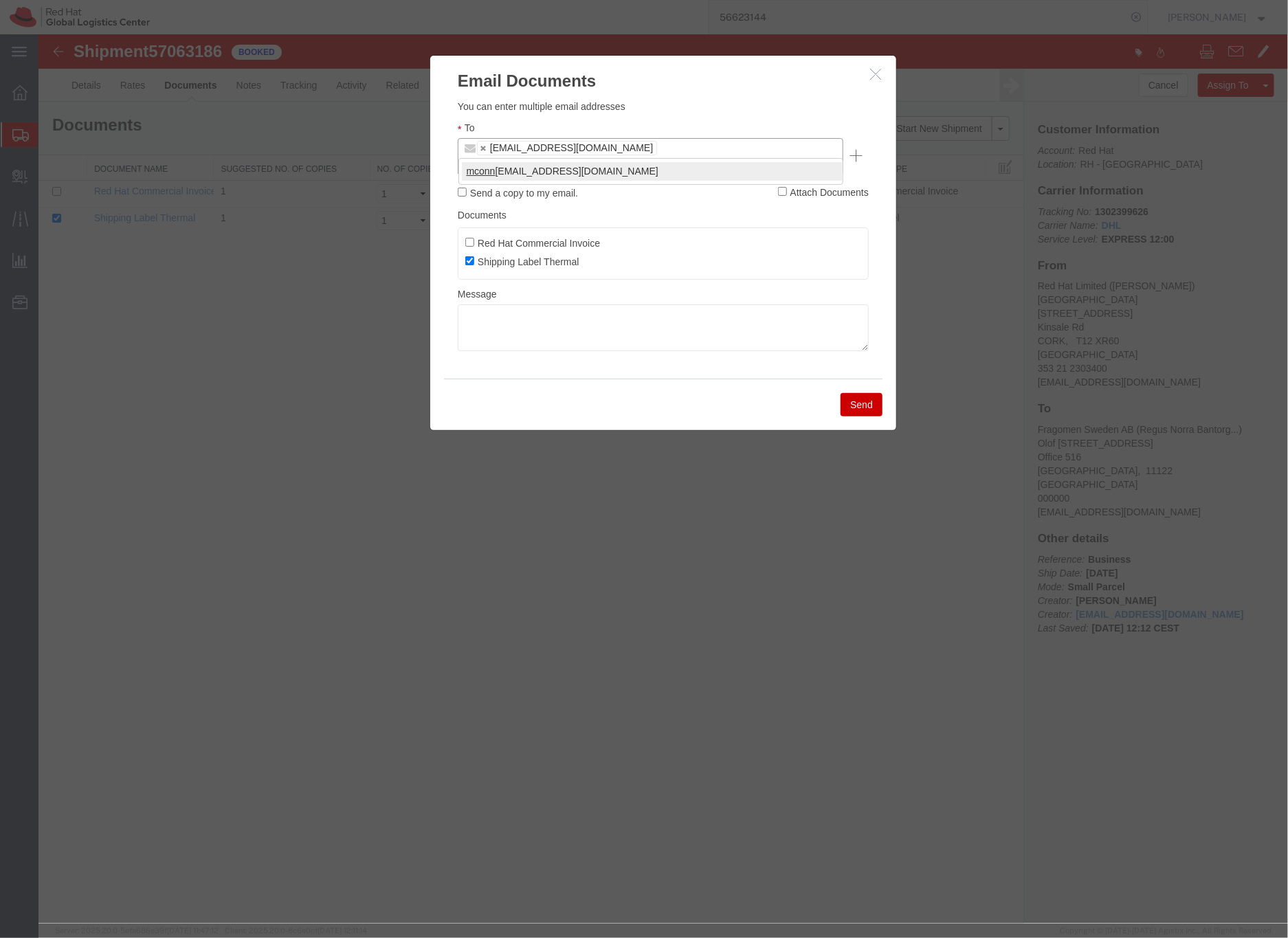
type input "mconn"
click at [499, 310] on textarea at bounding box center [662, 327] width 411 height 47
paste textarea "Hi A, please find the label for your shipment to B attached to this email. Plea…"
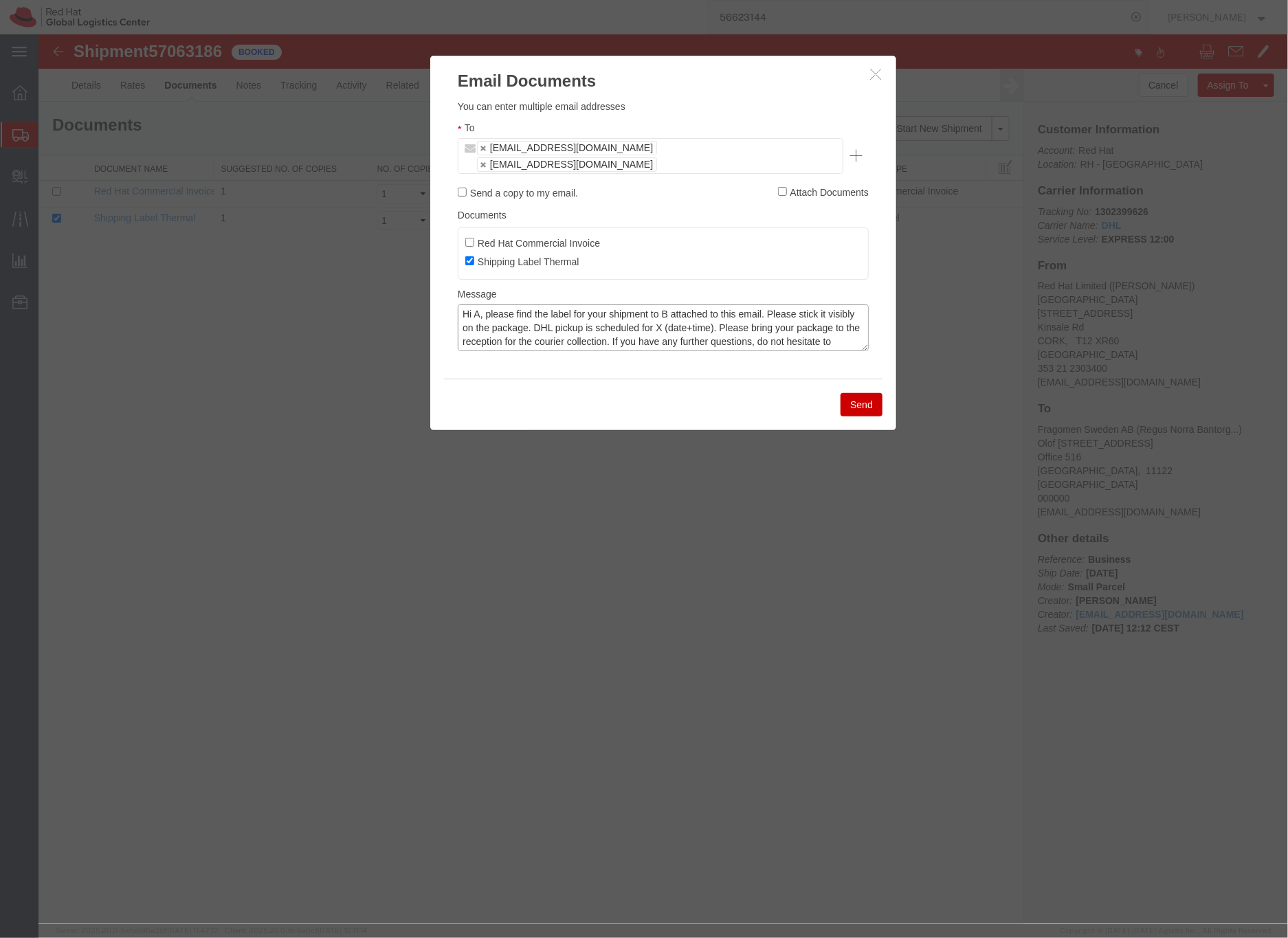
click at [477, 304] on textarea "Hi A, please find the label for your shipment to B attached to this email. Plea…" at bounding box center [662, 327] width 411 height 47
click at [689, 304] on textarea "Hi [PERSON_NAME], please find the label for your shipment to B attached to this…" at bounding box center [662, 327] width 411 height 47
click at [720, 310] on textarea "Hi [PERSON_NAME], please find the label for your shipment to [GEOGRAPHIC_DATA] …" at bounding box center [662, 327] width 411 height 47
click at [785, 307] on textarea "Hi [PERSON_NAME], please find the label for your shipment to [GEOGRAPHIC_DATA] …" at bounding box center [662, 327] width 411 height 47
click at [468, 327] on textarea "Hi [PERSON_NAME], please find the label for your shipment to [GEOGRAPHIC_DATA] …" at bounding box center [662, 327] width 411 height 47
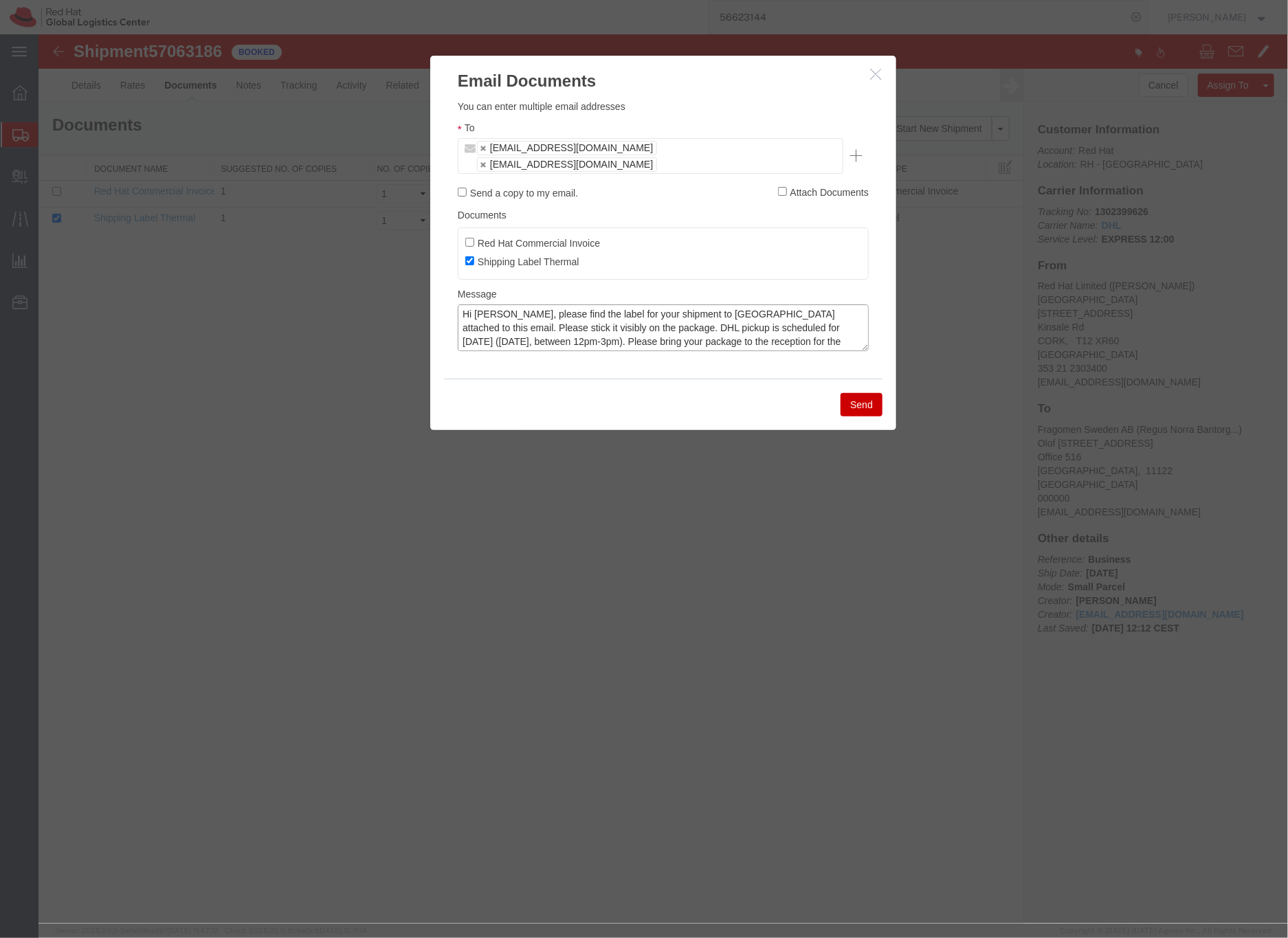
type textarea "Hi [PERSON_NAME], please find the label for your shipment to [GEOGRAPHIC_DATA] …"
click at [869, 392] on button "Send" at bounding box center [860, 404] width 42 height 23
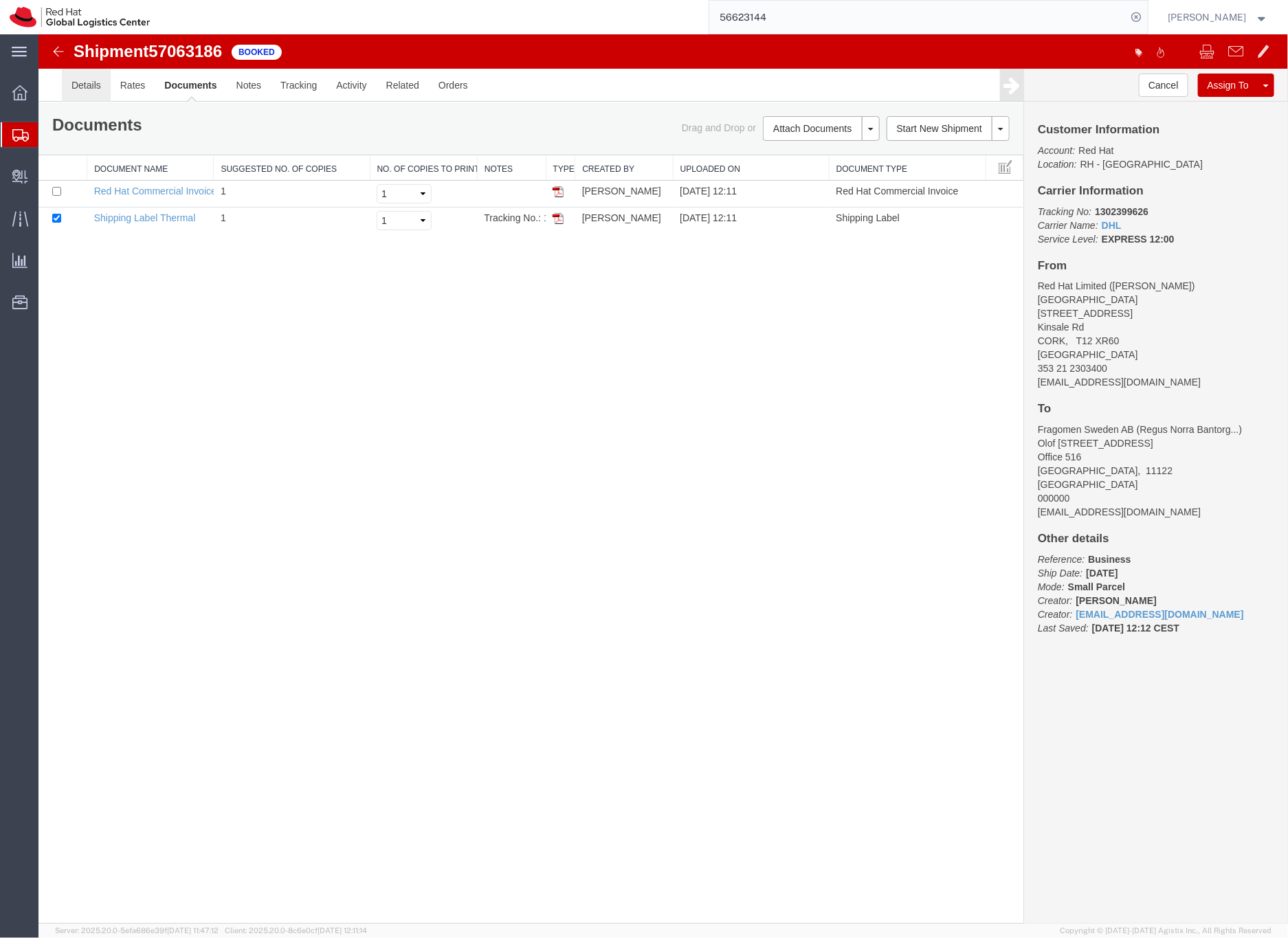
click at [93, 87] on link "Details" at bounding box center [86, 84] width 49 height 33
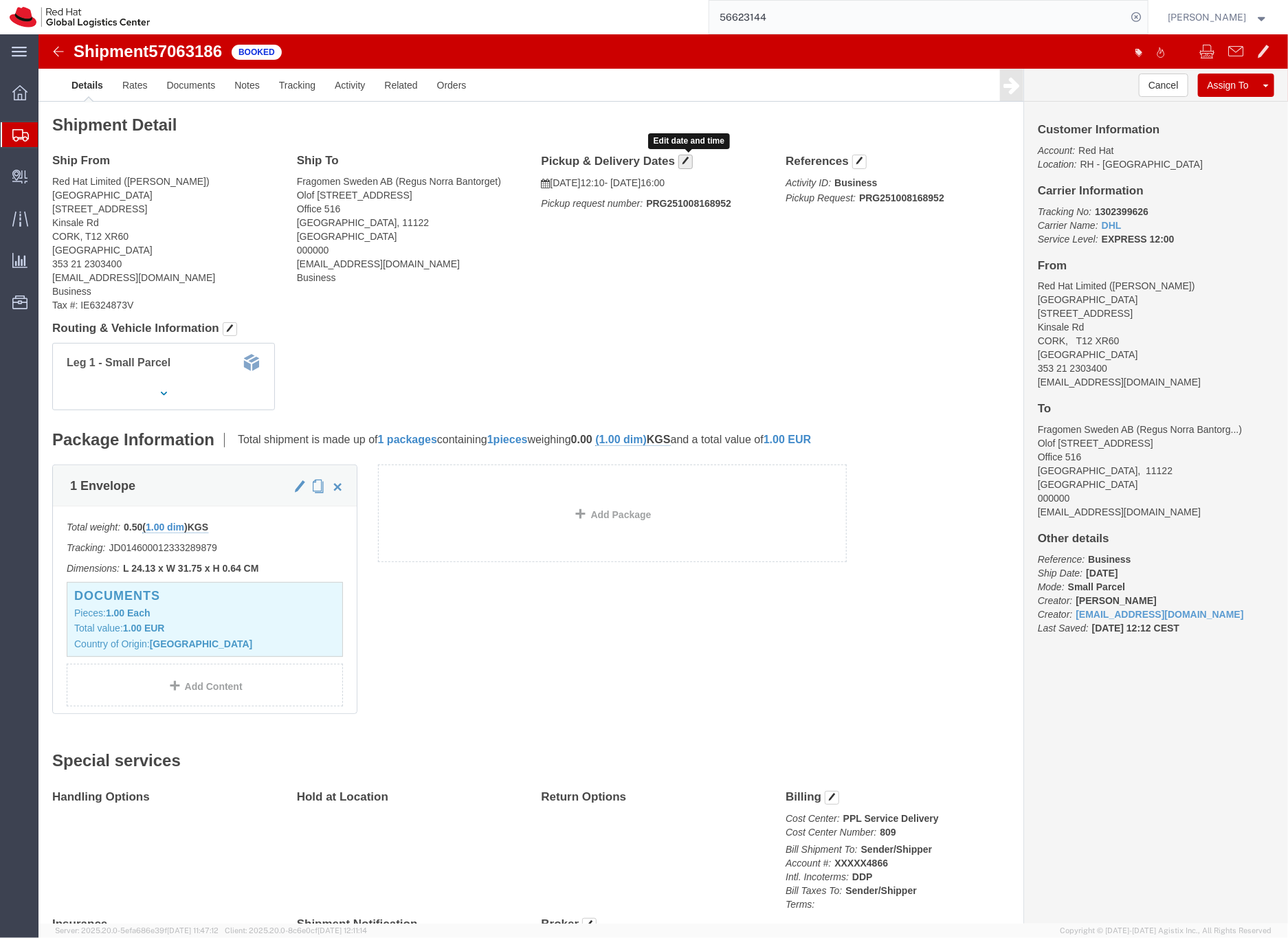
click button "button"
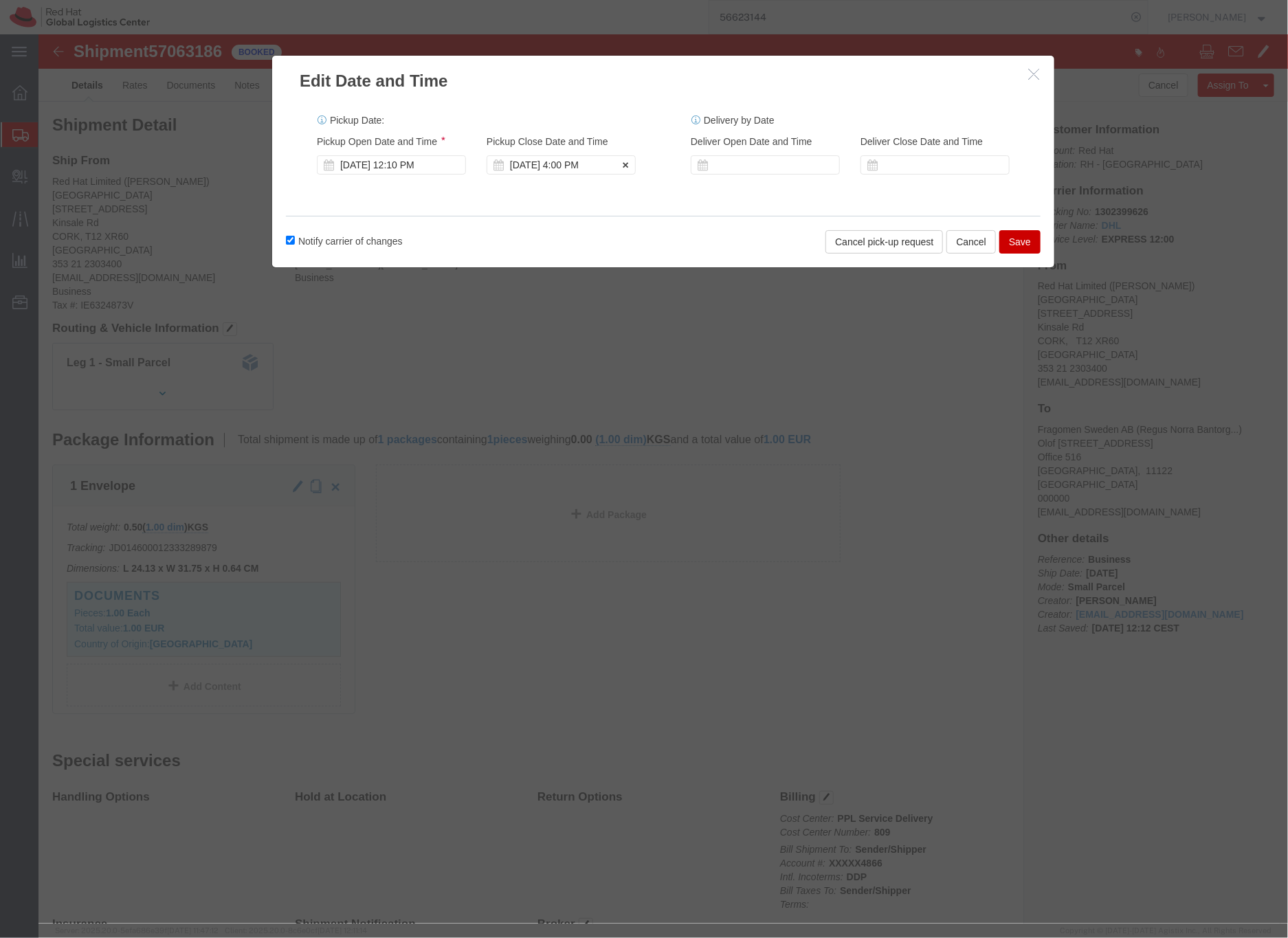
click div "[DATE] 4:00 PM"
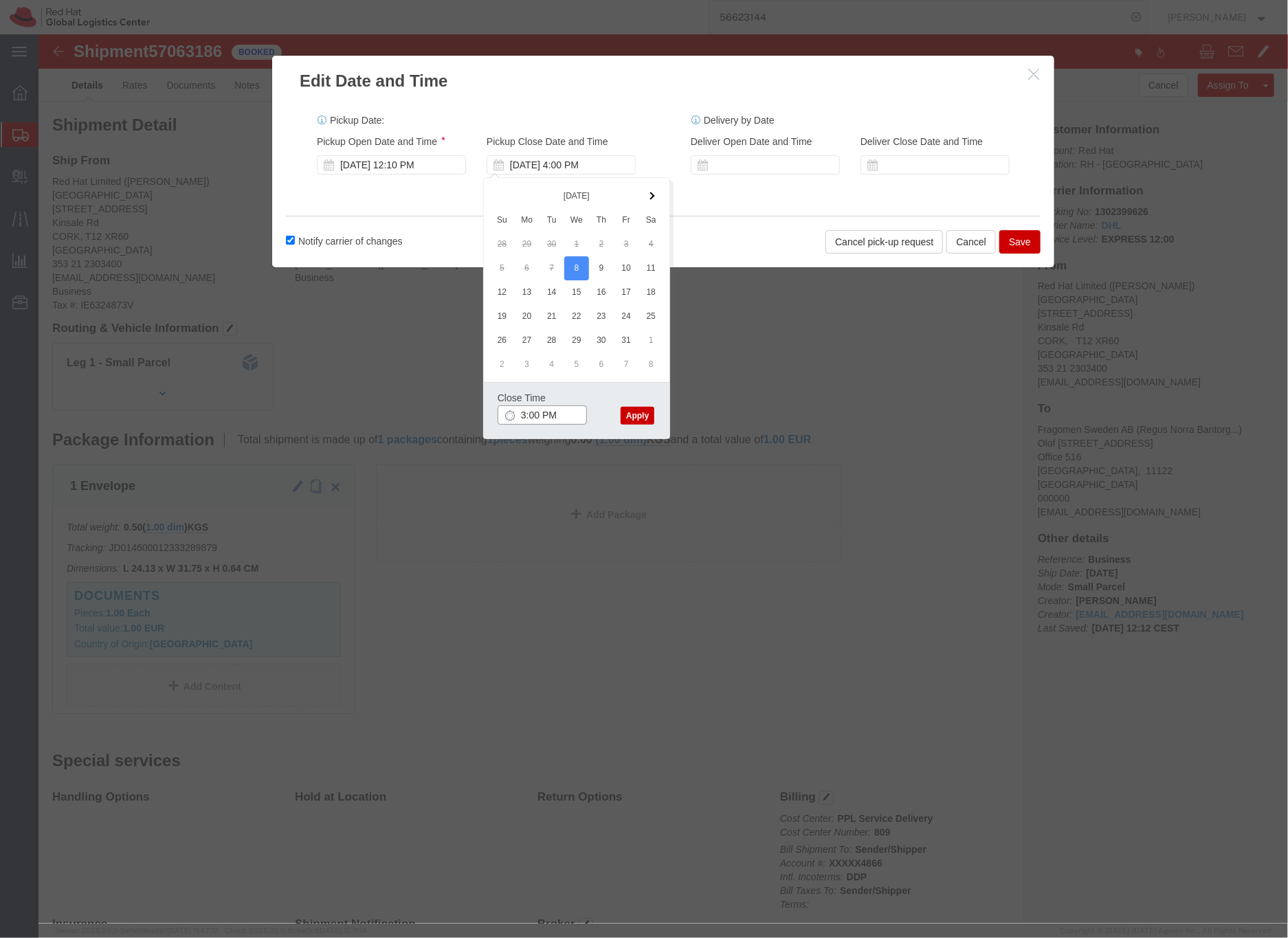
type input "3:00 PM"
click button "Apply"
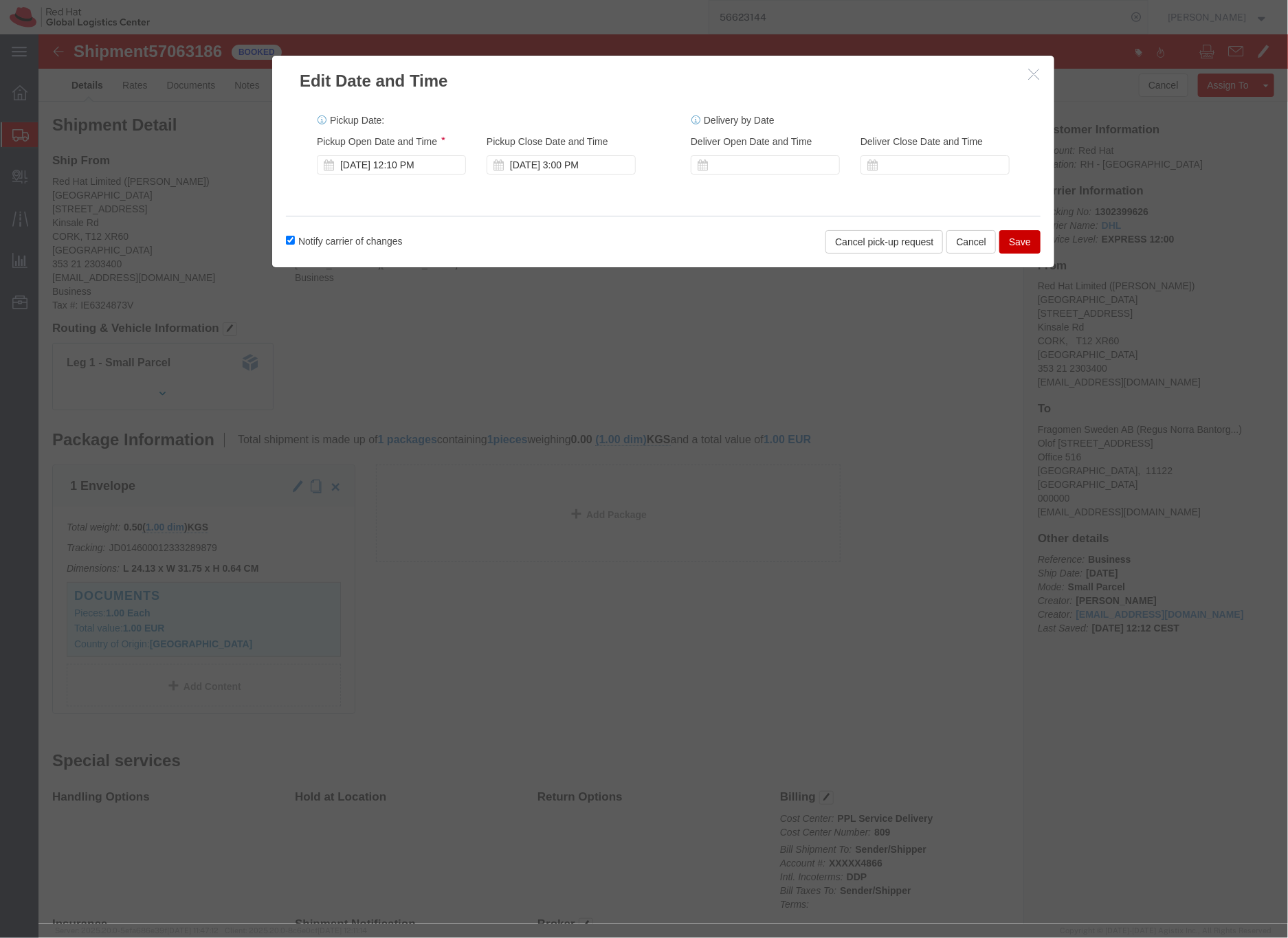
click button "Save"
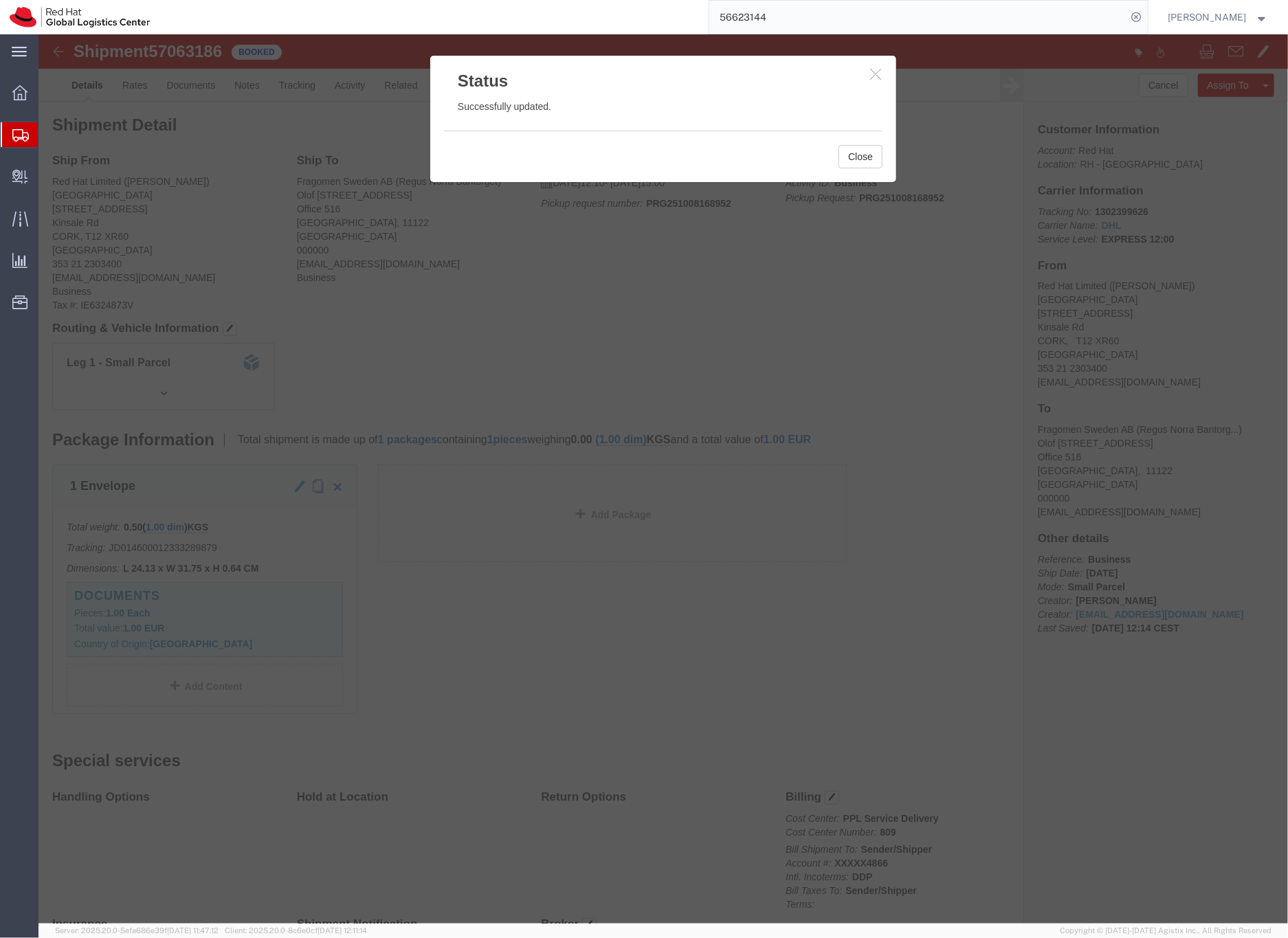
click icon "button"
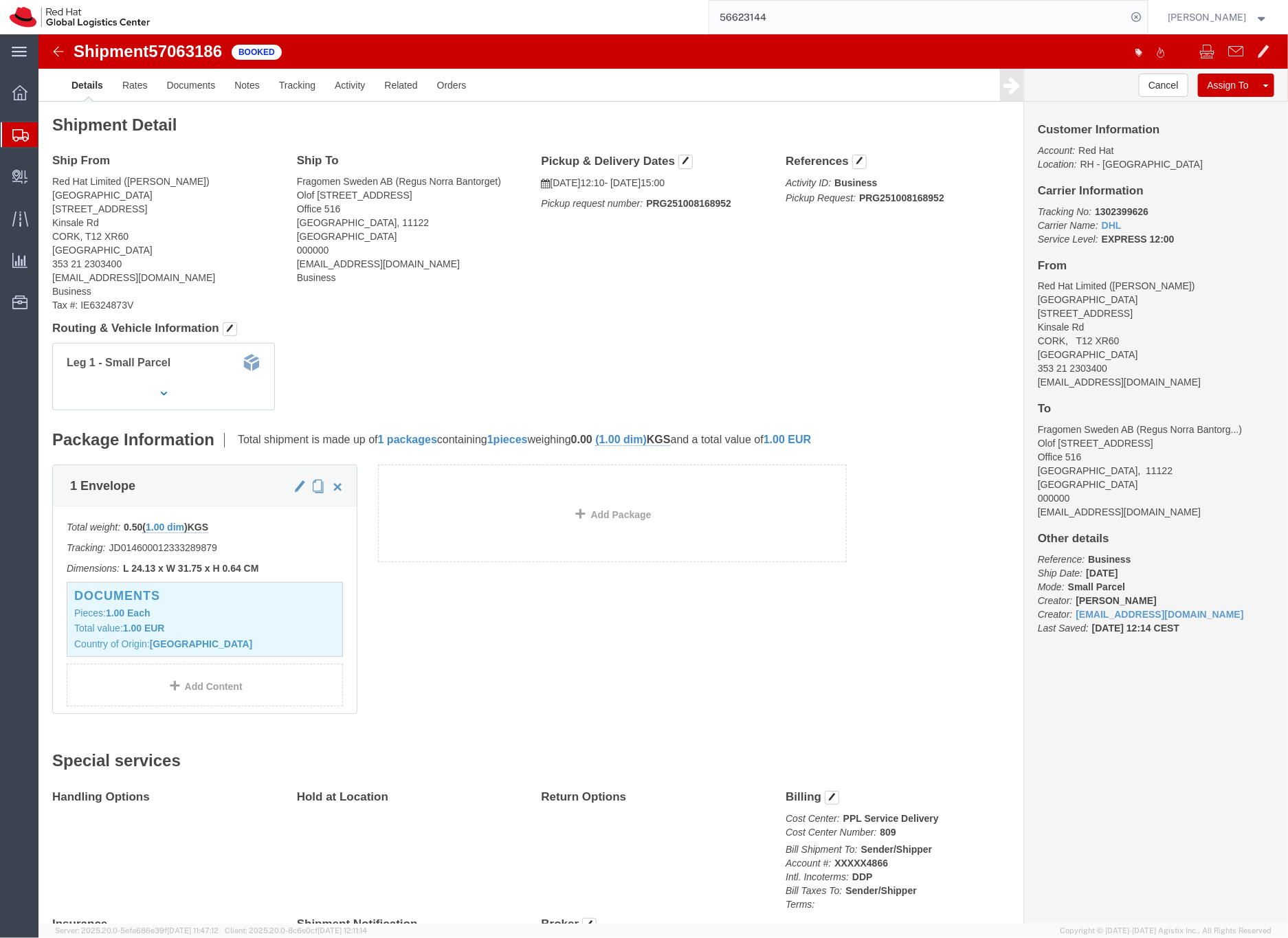
click at [30, 130] on div at bounding box center [19, 135] width 38 height 24
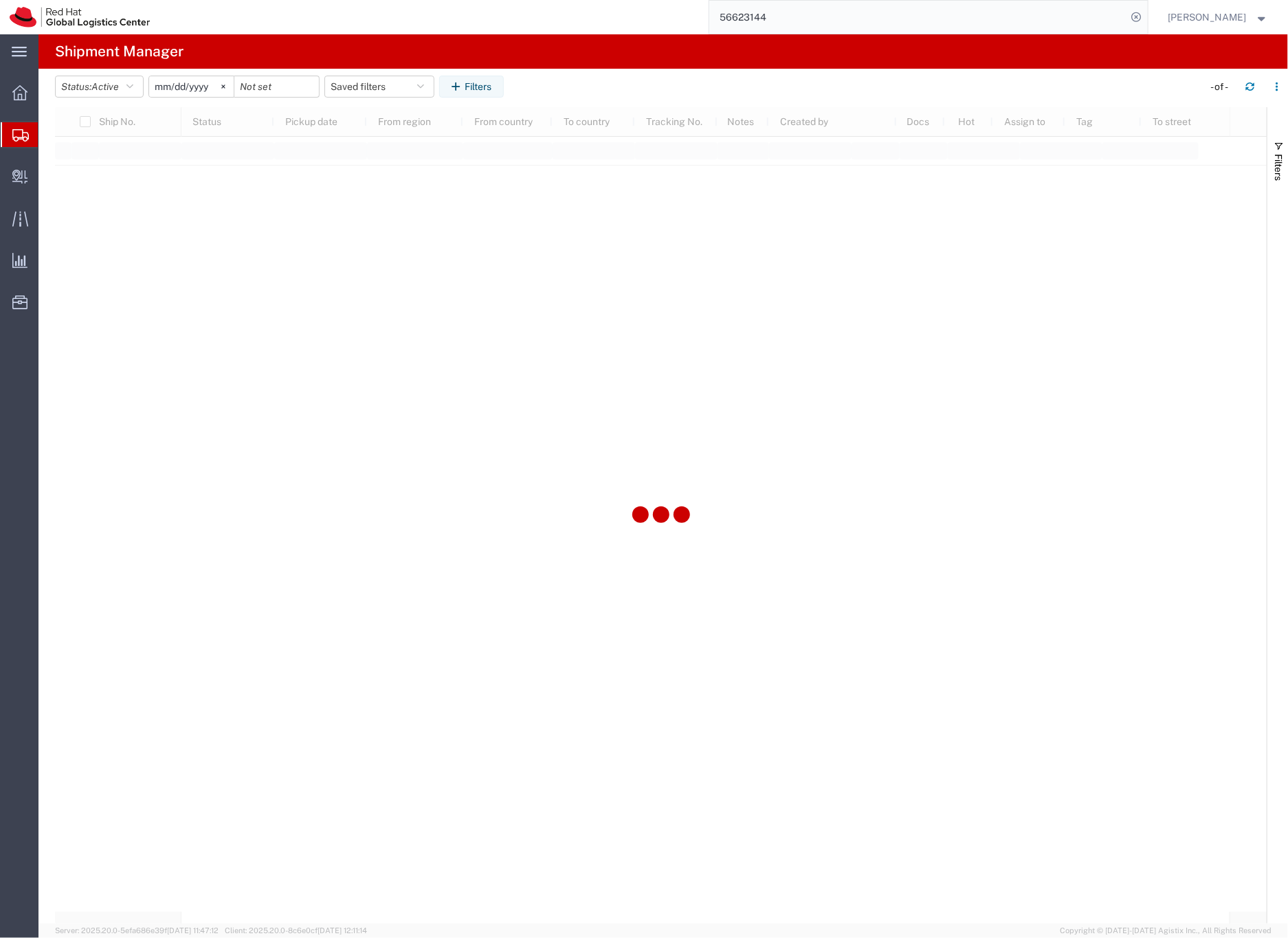
click at [781, 3] on input "56623144" at bounding box center [918, 17] width 418 height 33
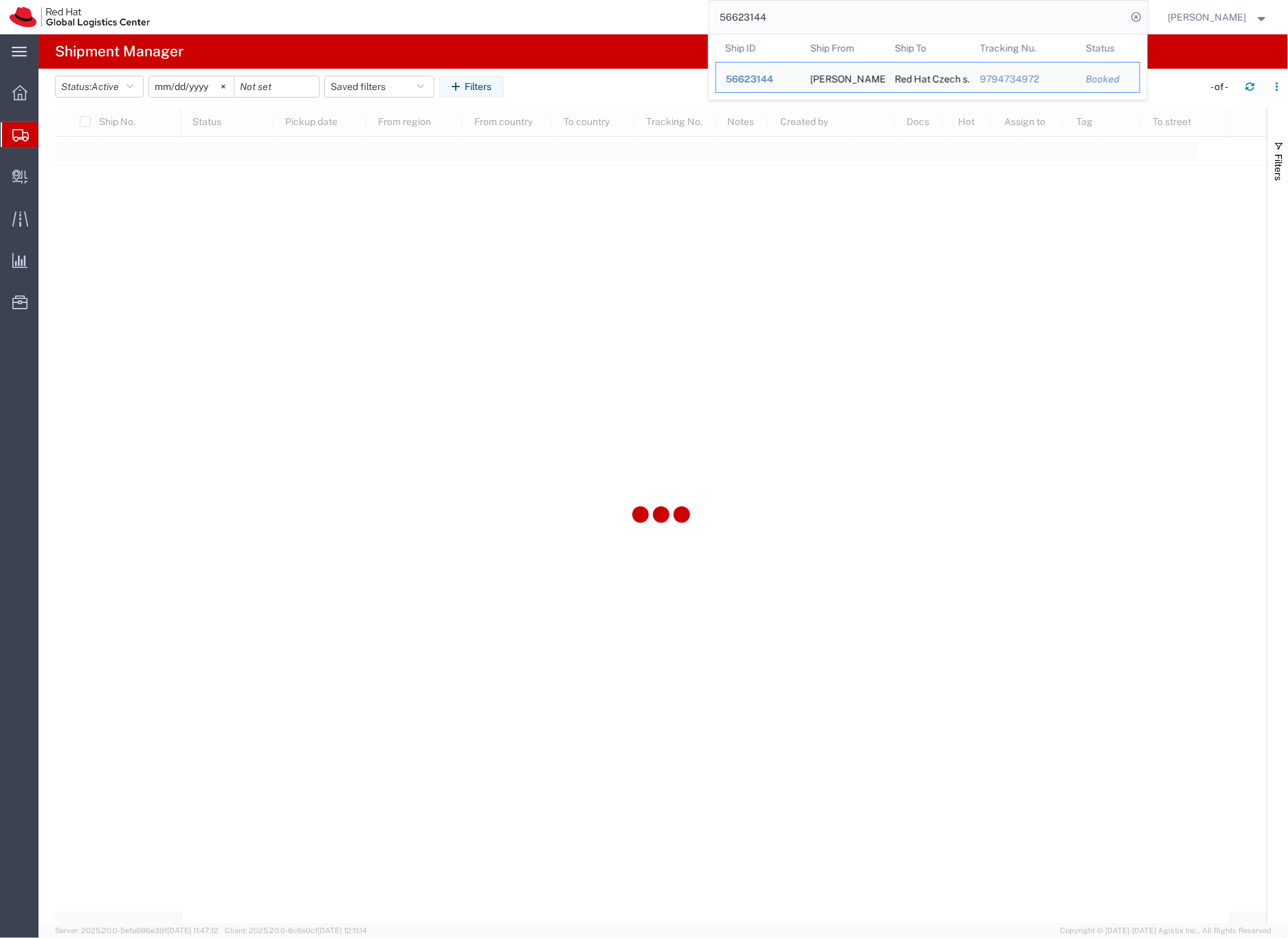
click at [774, 16] on input "56623144" at bounding box center [918, 17] width 418 height 33
paste input "7063322"
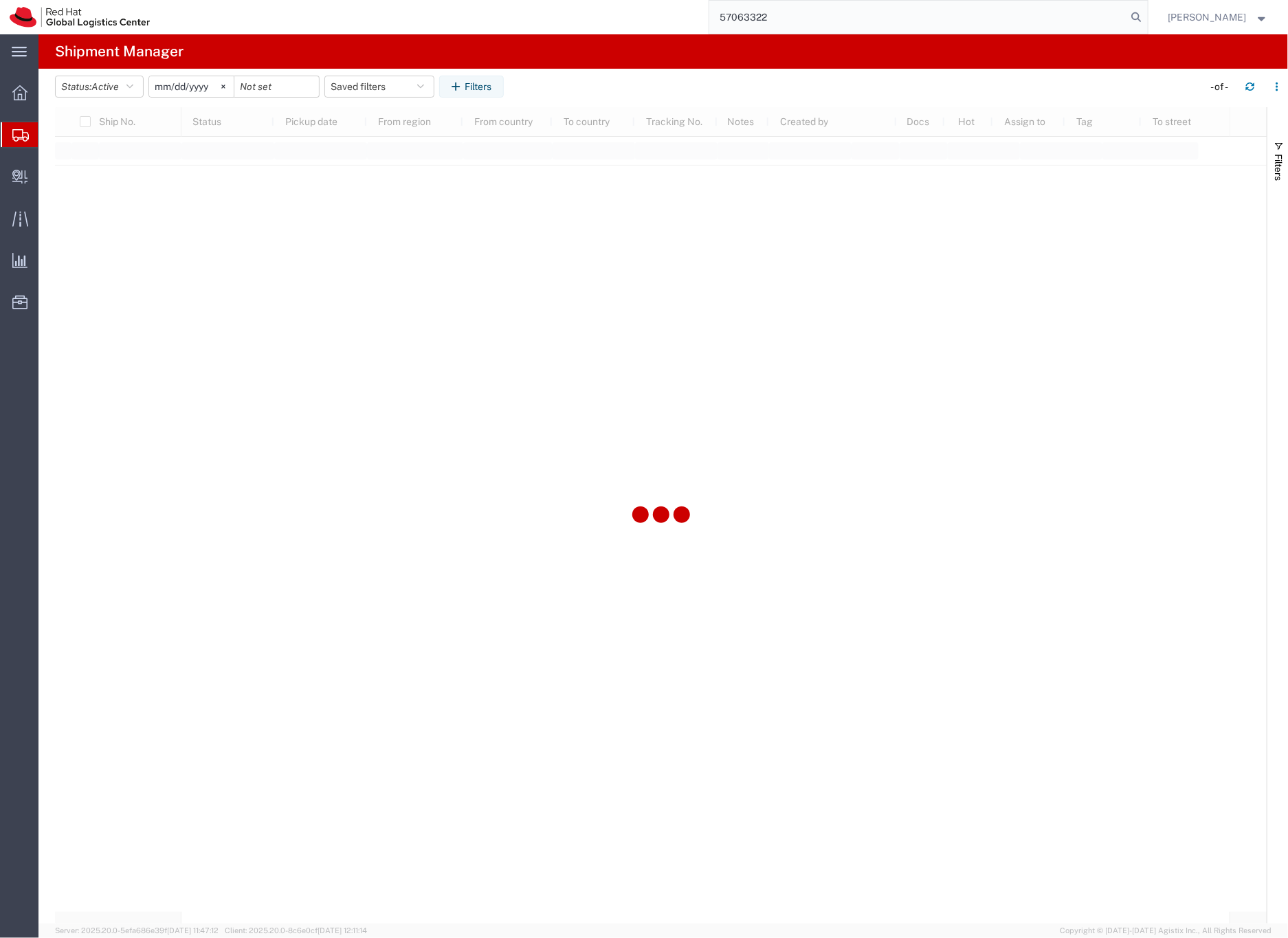
type input "57063322"
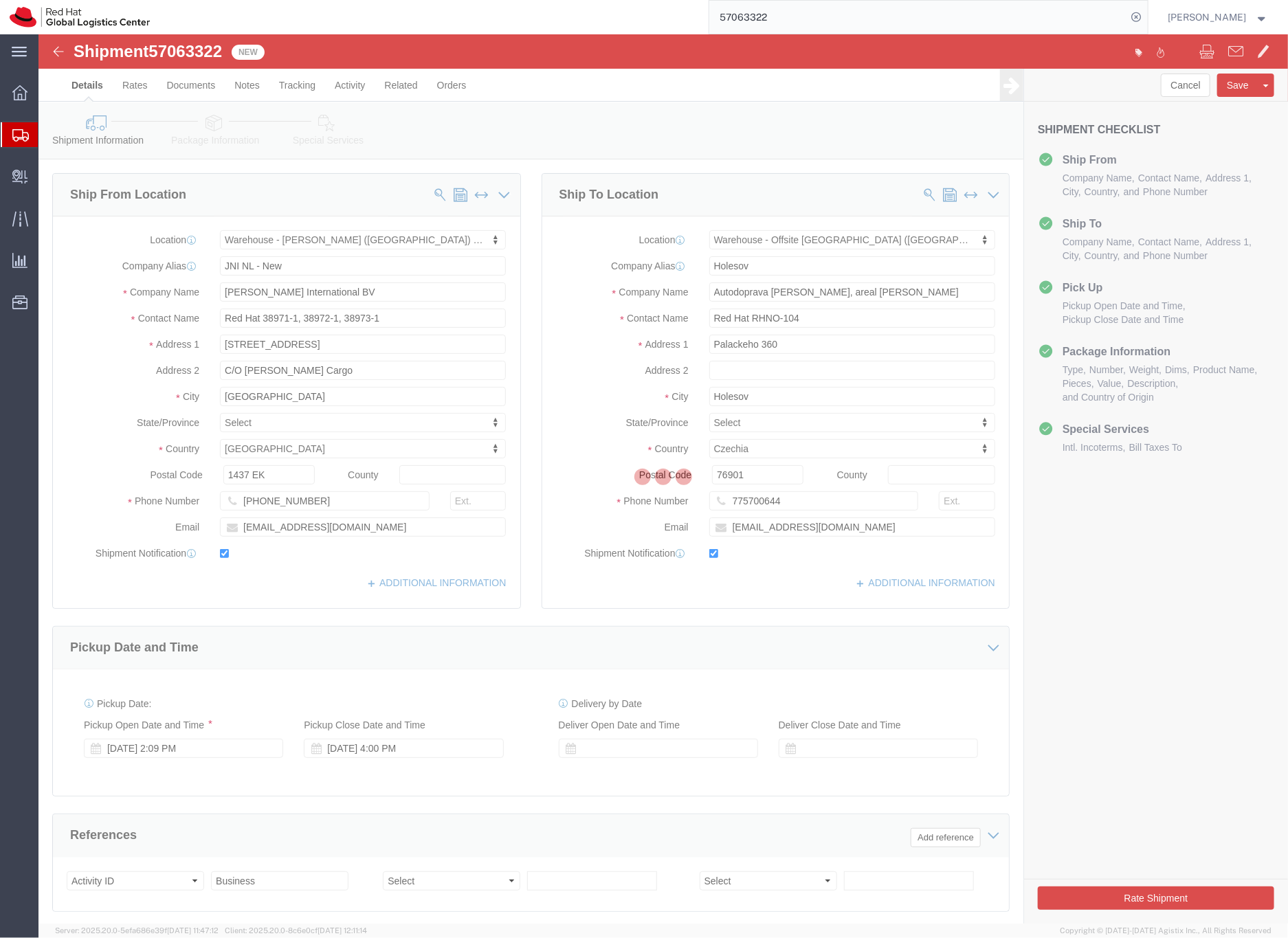
select select "70271"
select select "63491"
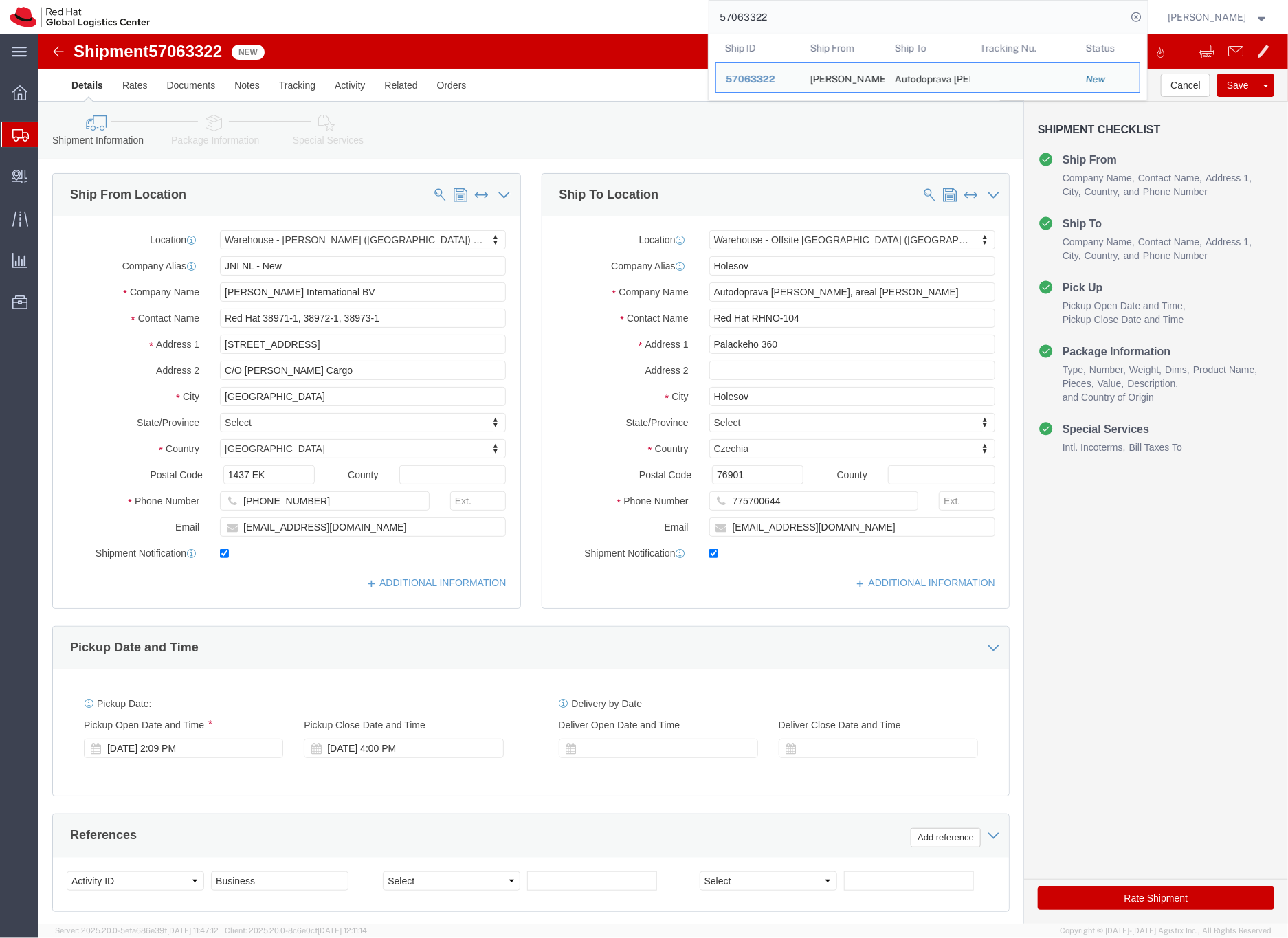
click h3 "Shipment Checklist"
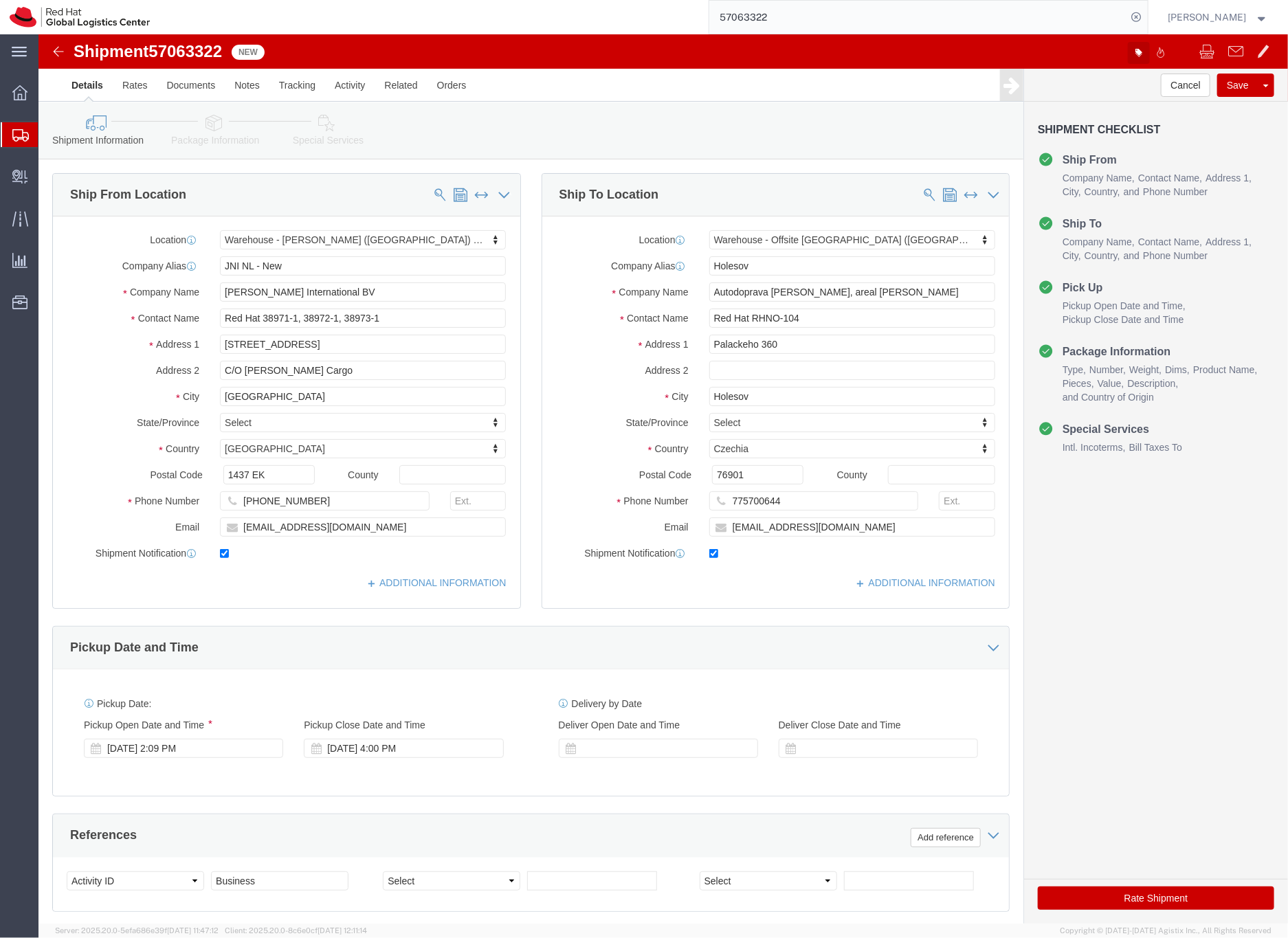
click icon "button"
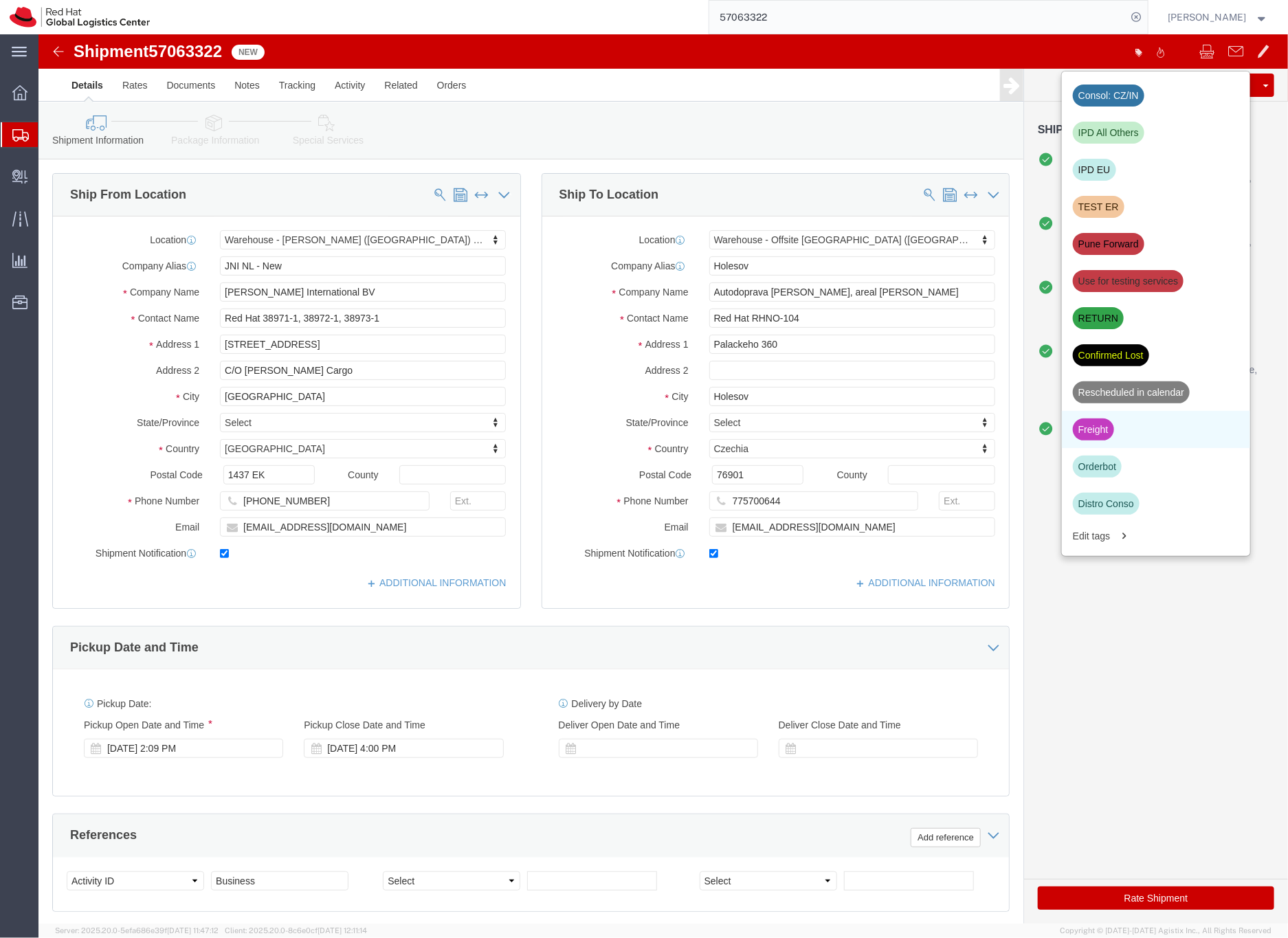
click div "Freight"
click div "[DATE] 2:09 PM"
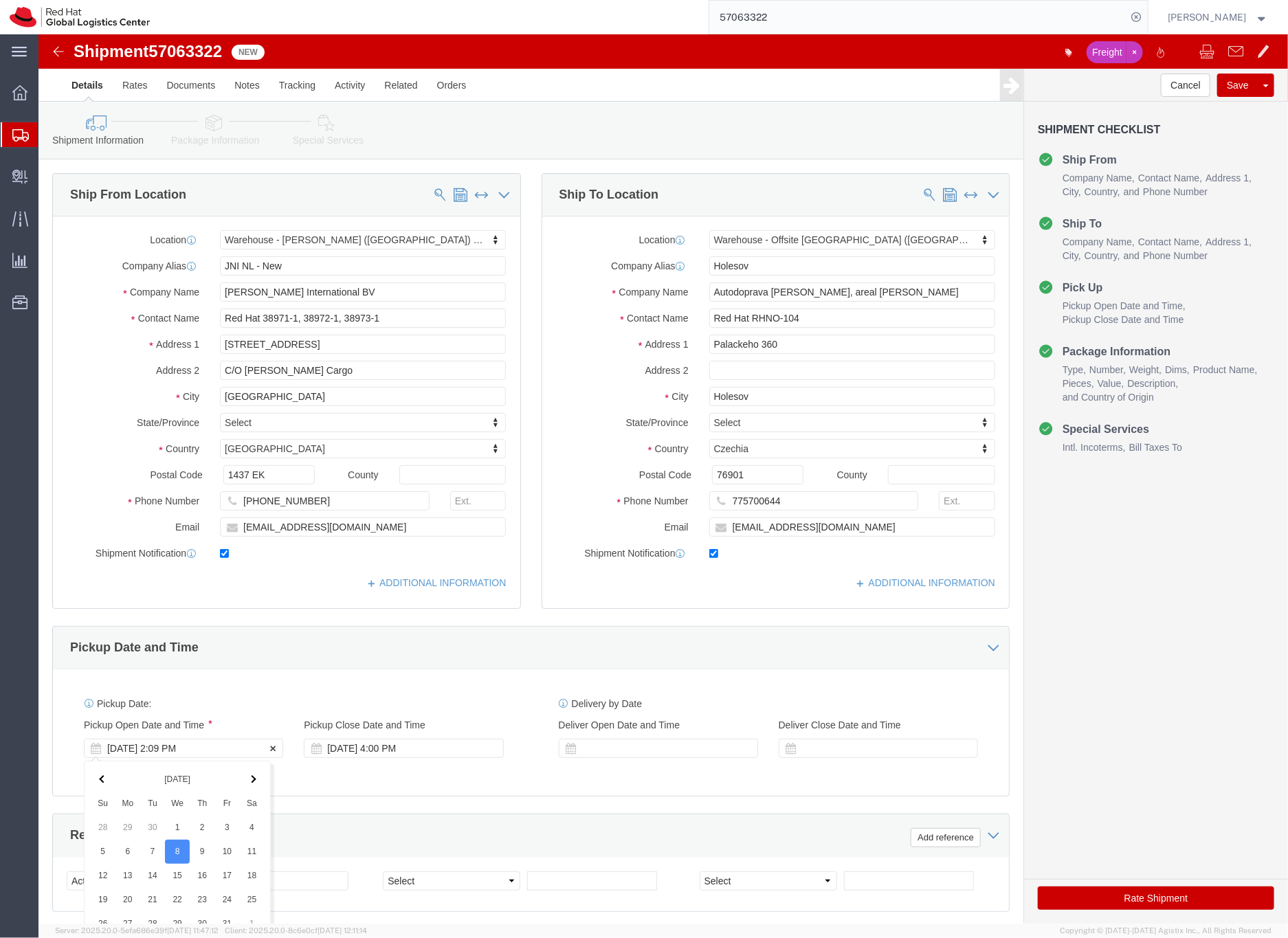
scroll to position [292, 0]
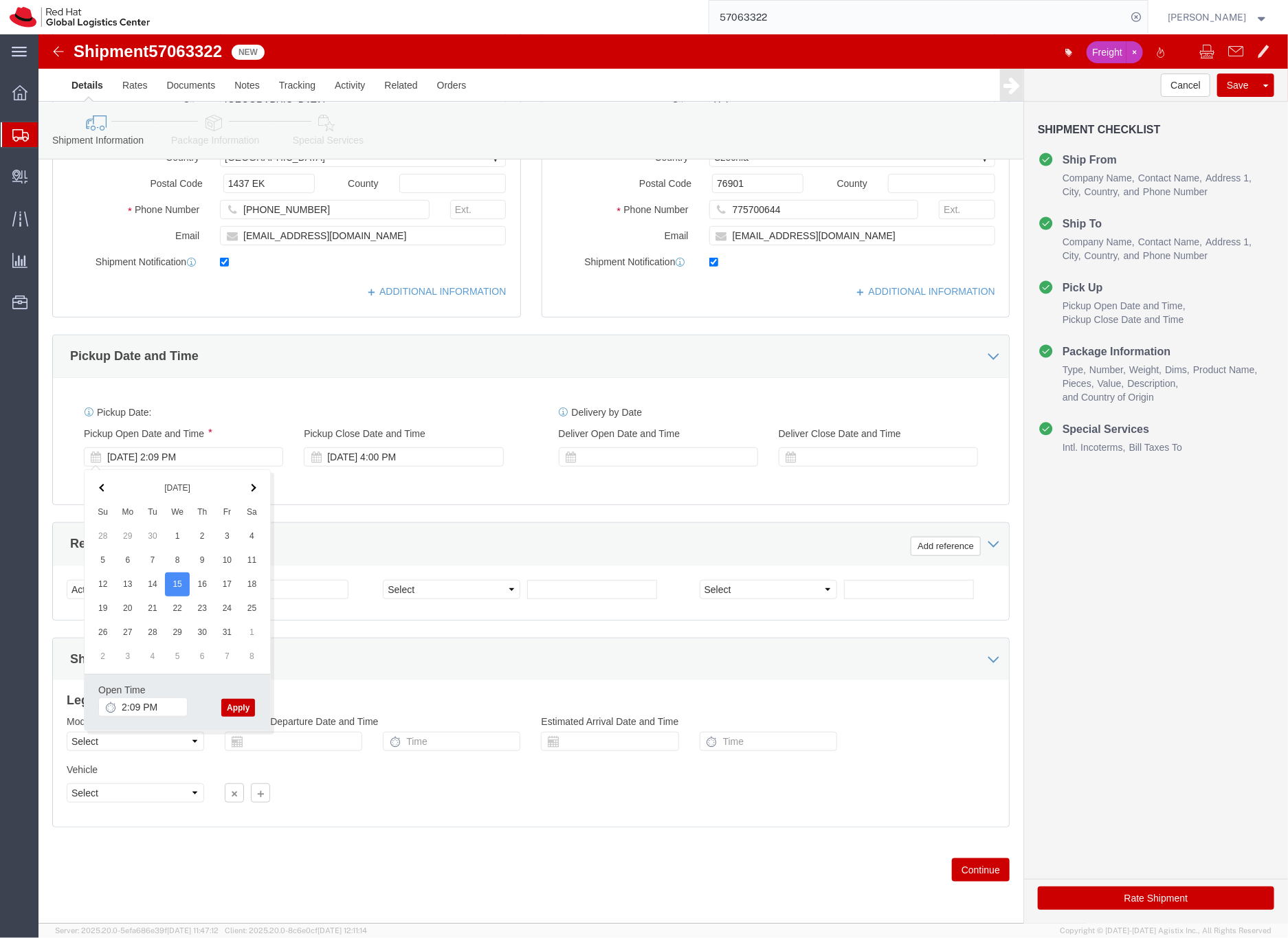
click button "Apply"
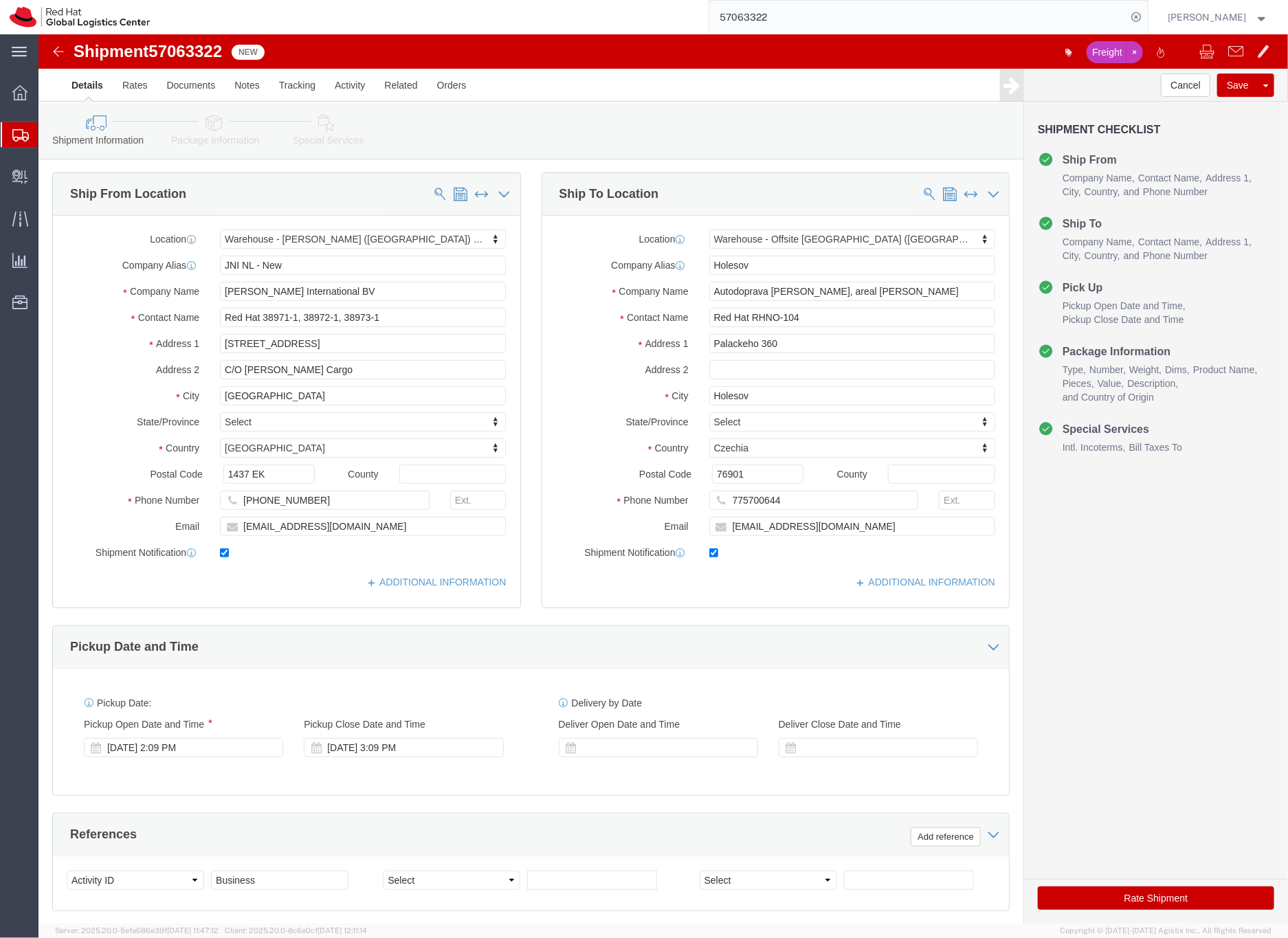
scroll to position [0, 0]
click at [12, 139] on icon at bounding box center [20, 135] width 17 height 12
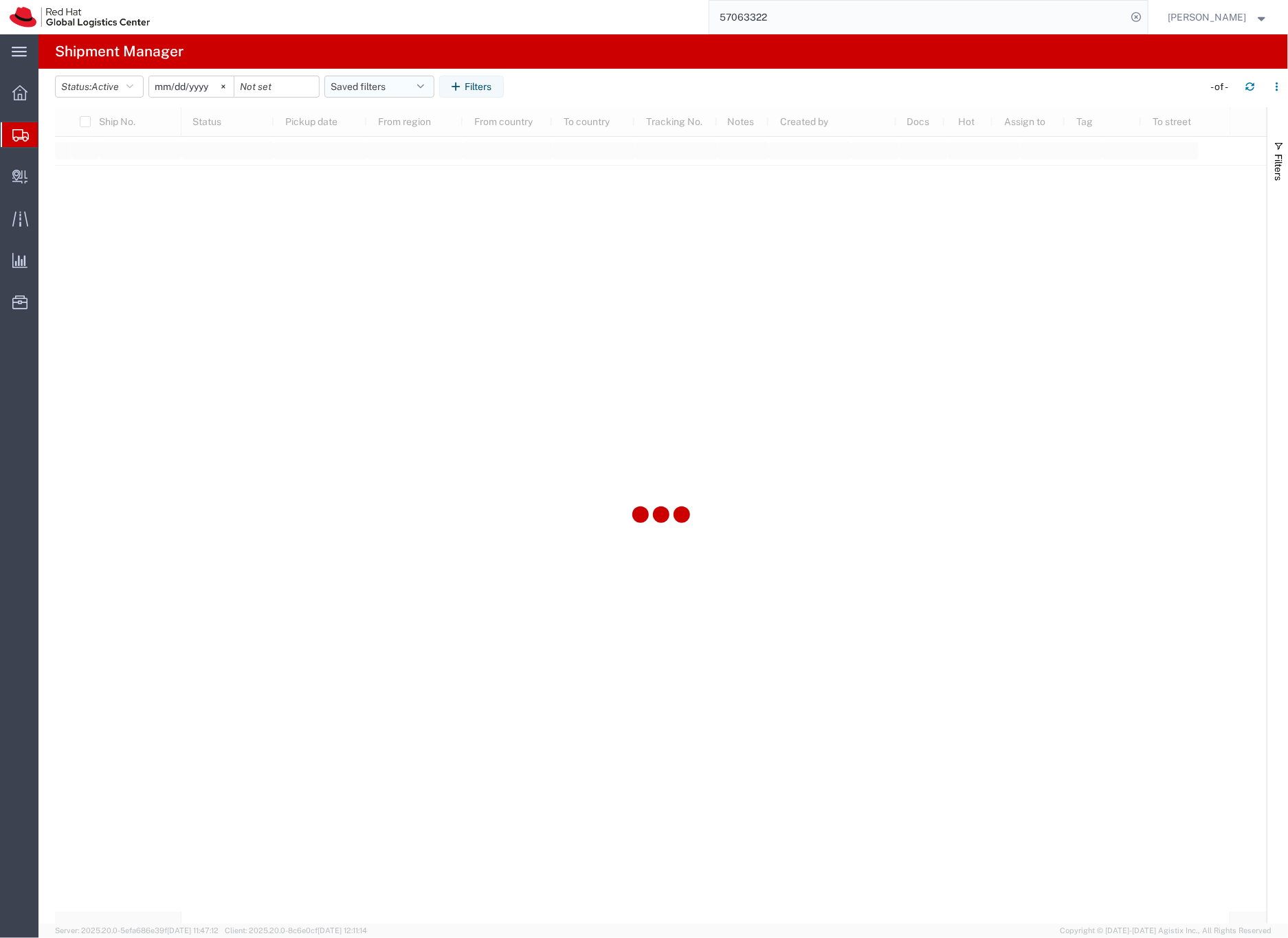
click at [369, 81] on button "Saved filters" at bounding box center [379, 86] width 110 height 22
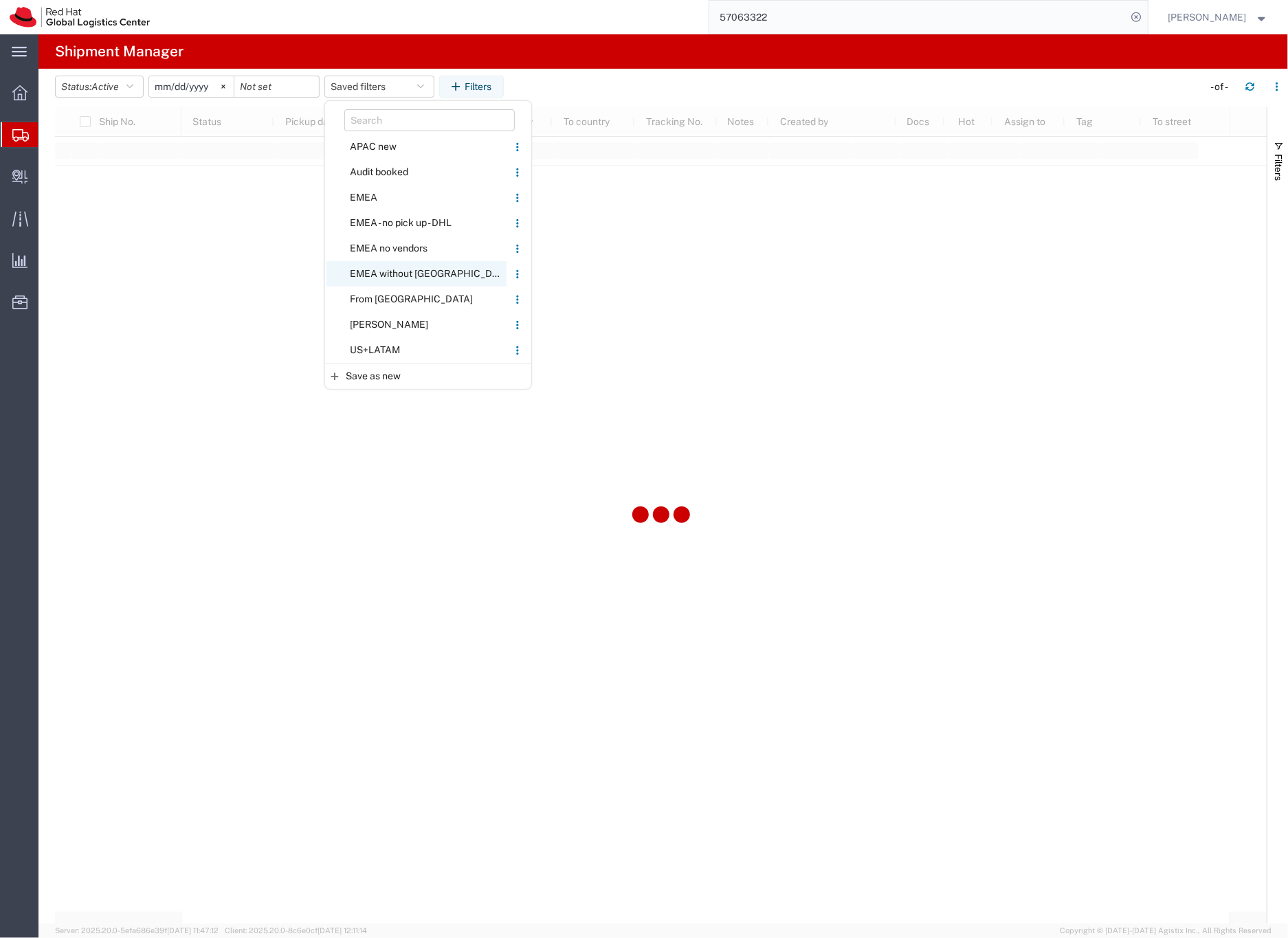
click at [395, 264] on span "EMEA without [GEOGRAPHIC_DATA]" at bounding box center [416, 274] width 180 height 25
type input "[DATE]"
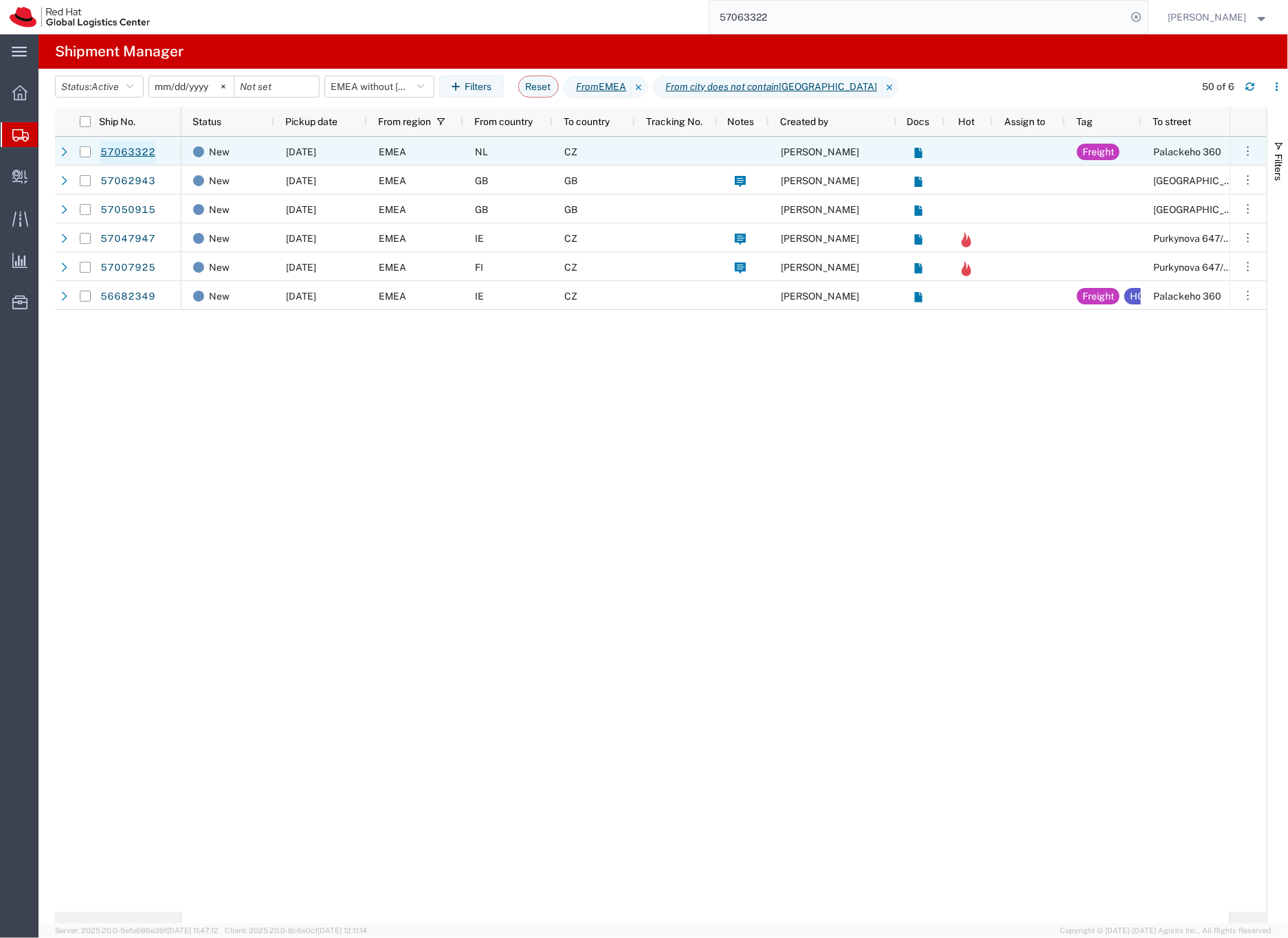
click at [123, 153] on link "57063322" at bounding box center [127, 153] width 56 height 22
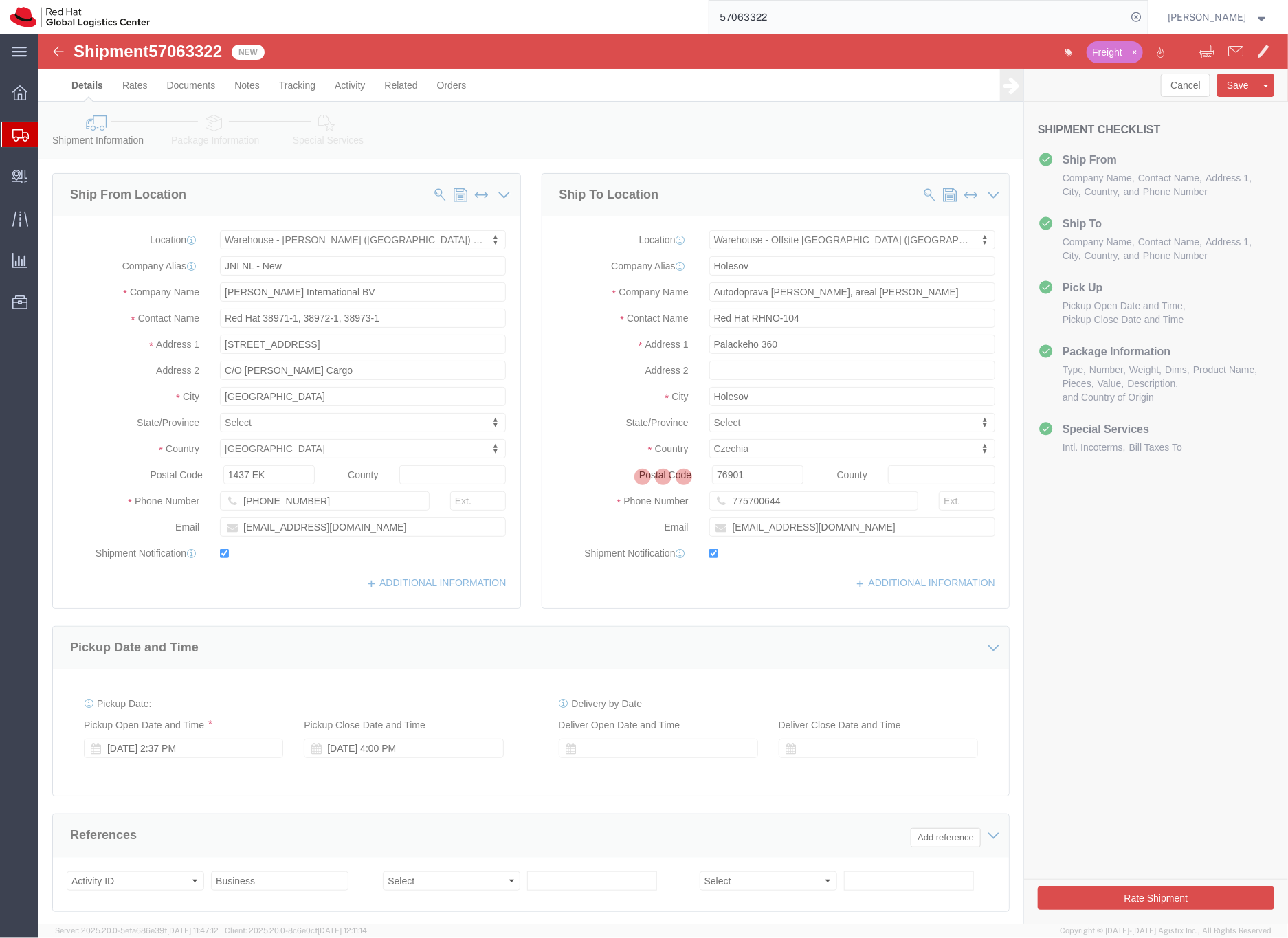
select select "70271"
select select "63491"
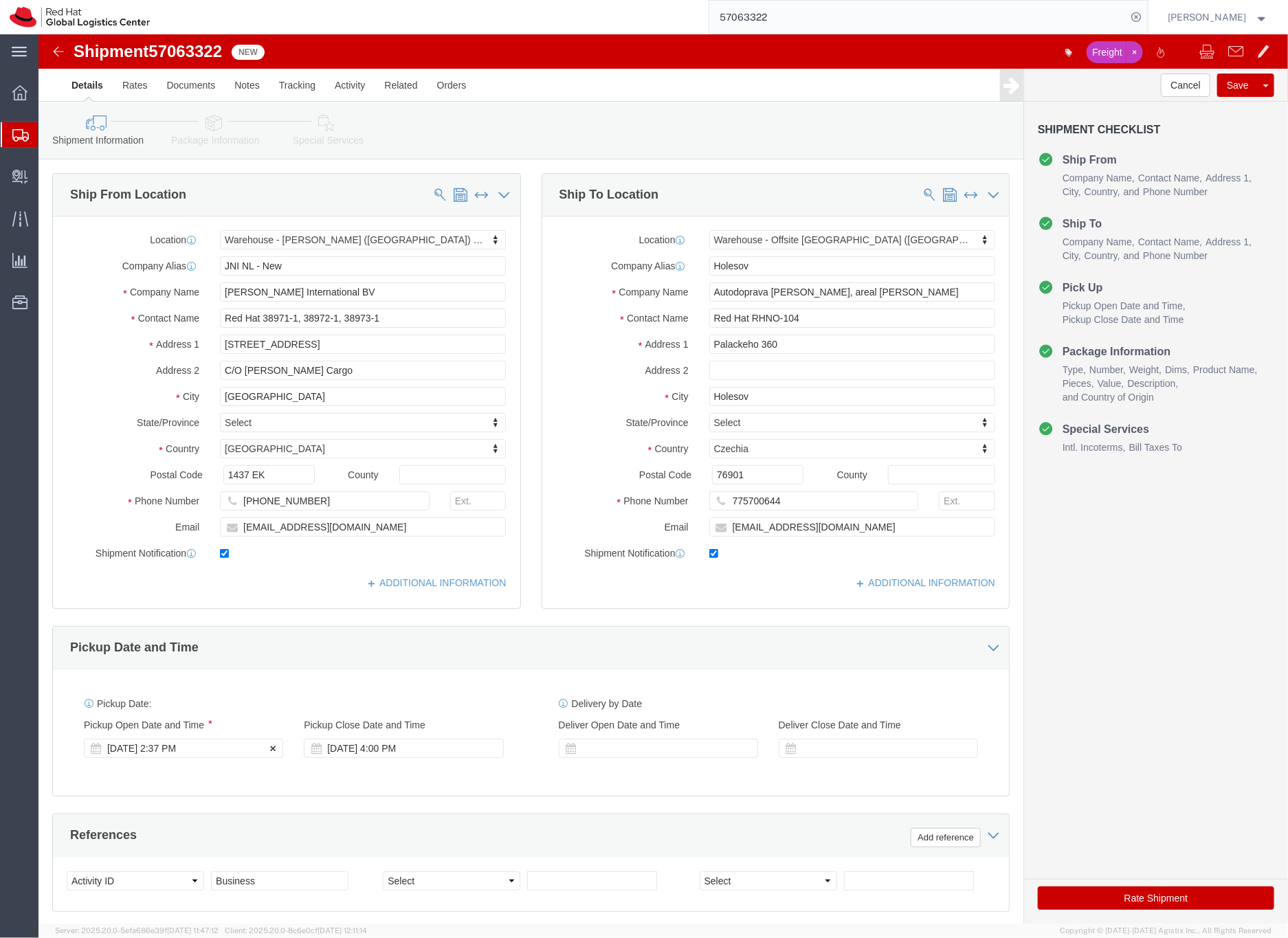
click div "[DATE] 2:37 PM"
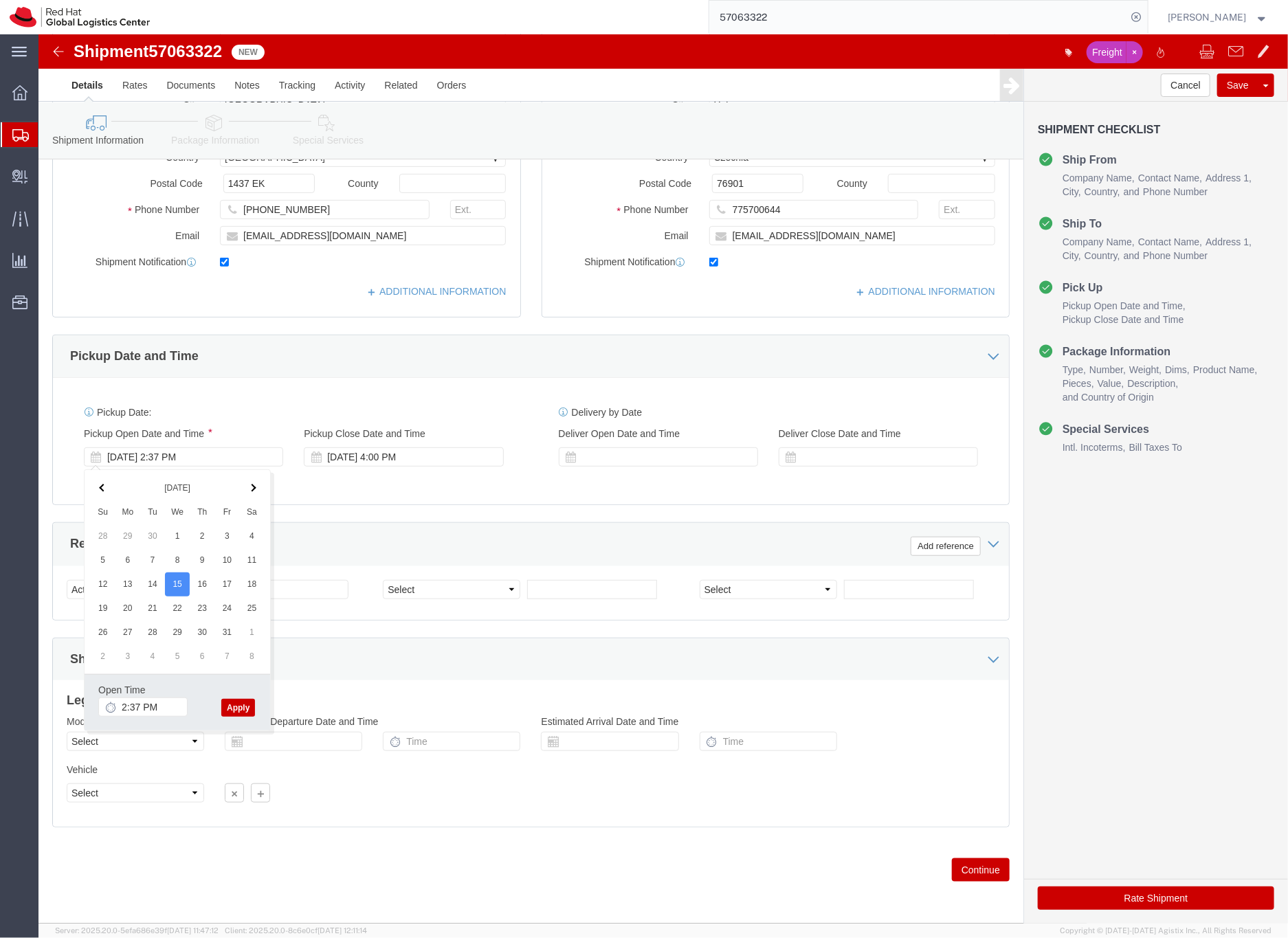
click button "Apply"
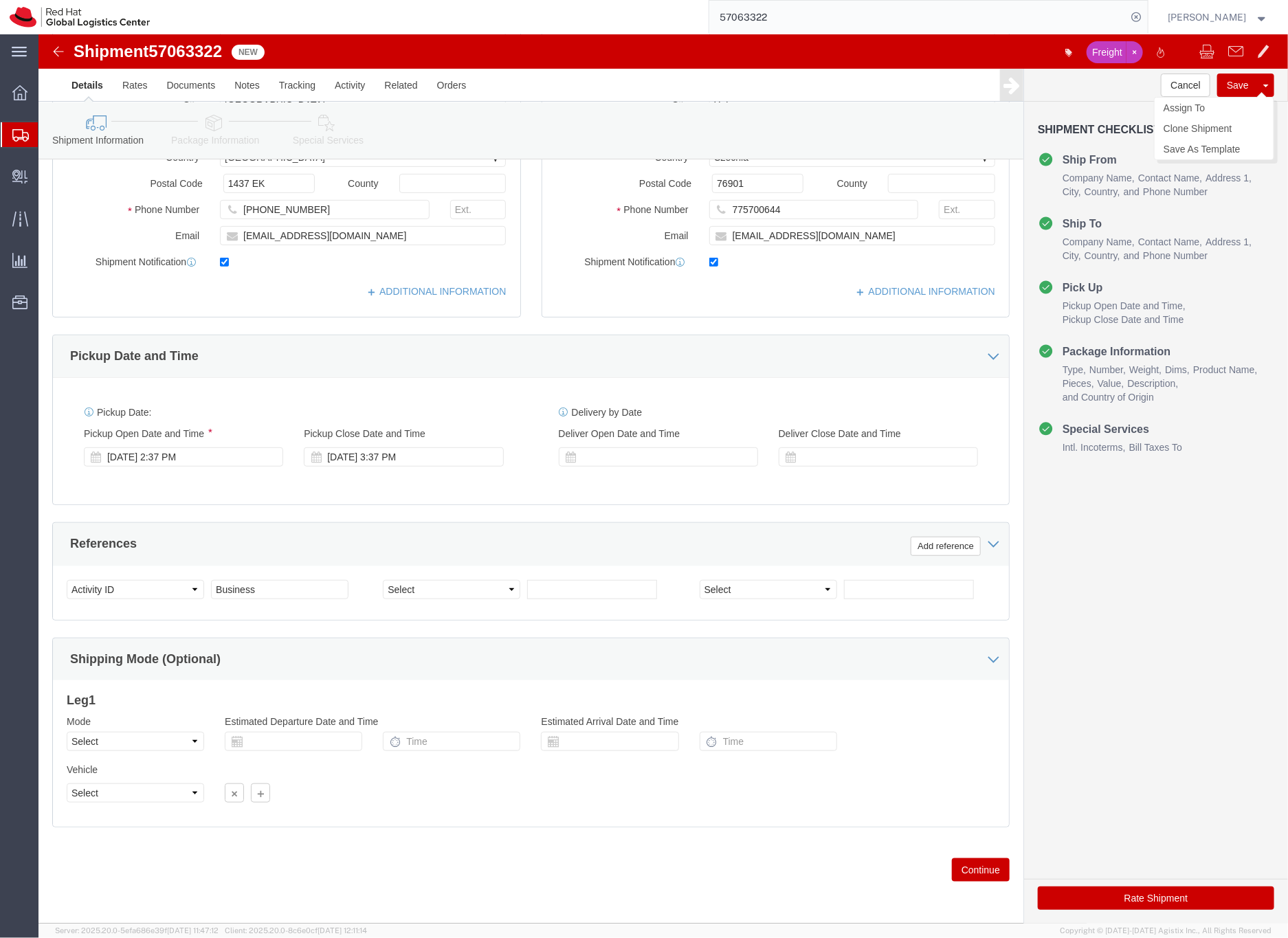
click button "Save"
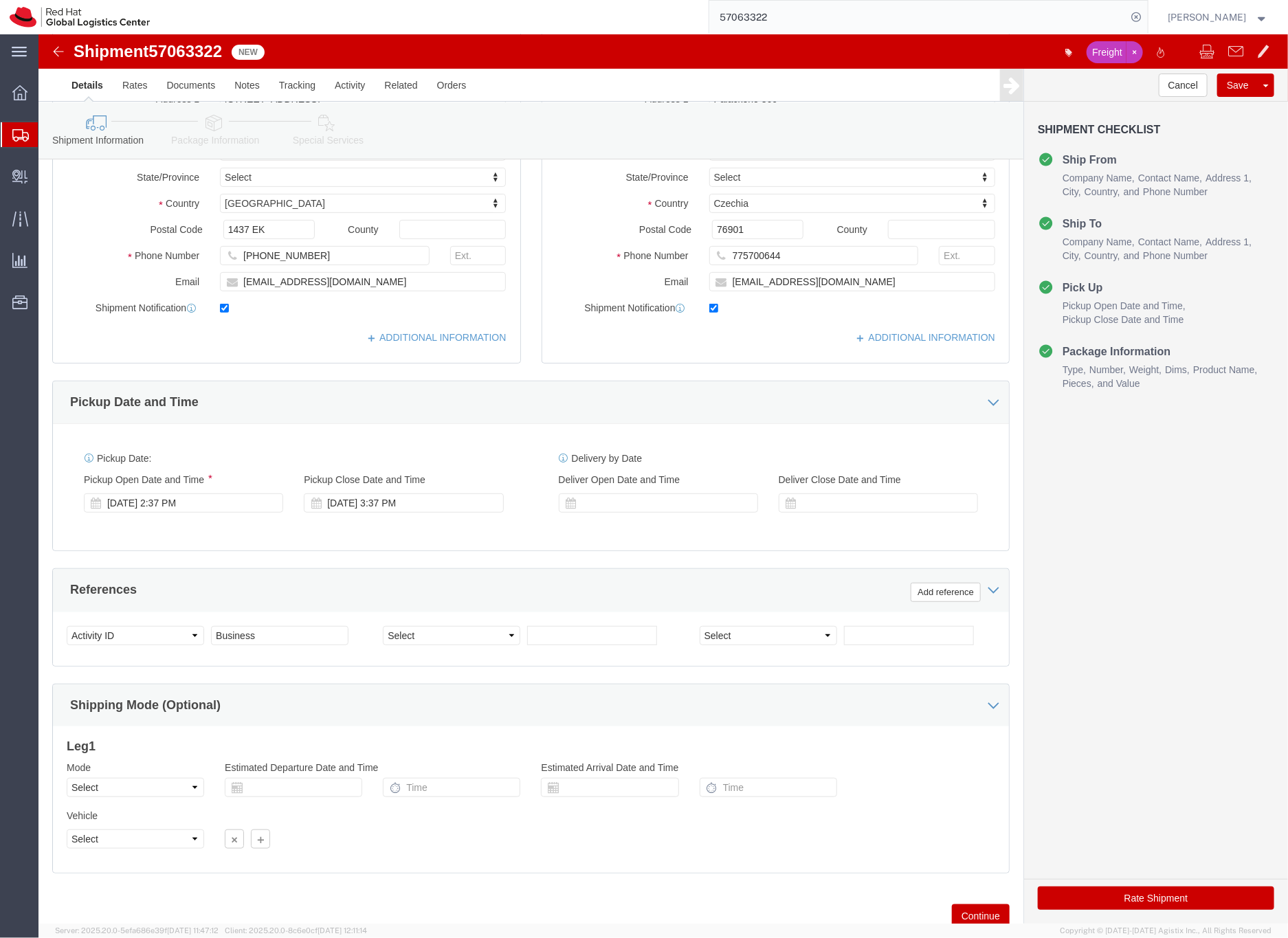
scroll to position [229, 0]
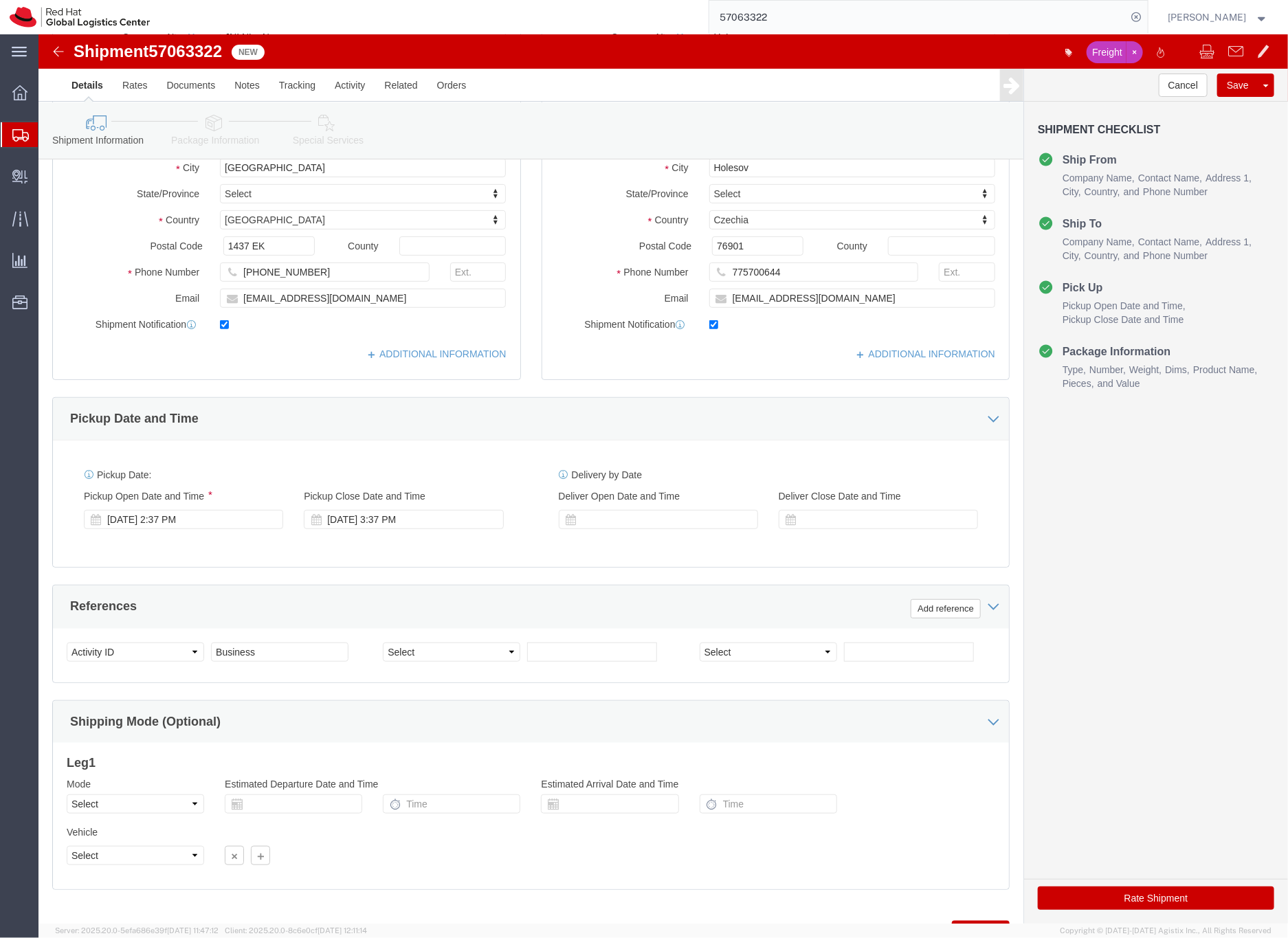
click at [19, 135] on icon at bounding box center [20, 135] width 17 height 12
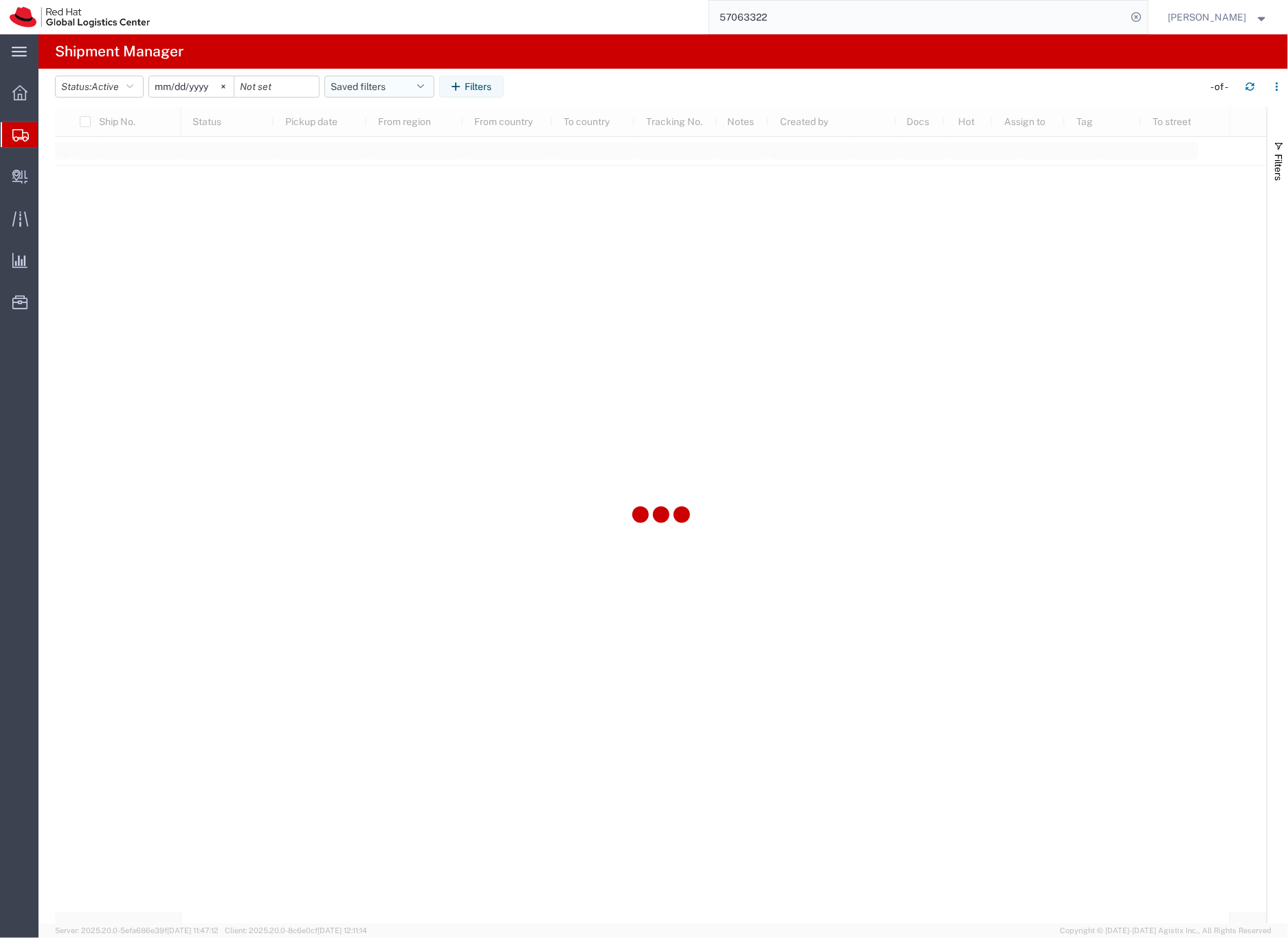
click at [393, 81] on button "Saved filters" at bounding box center [379, 86] width 110 height 22
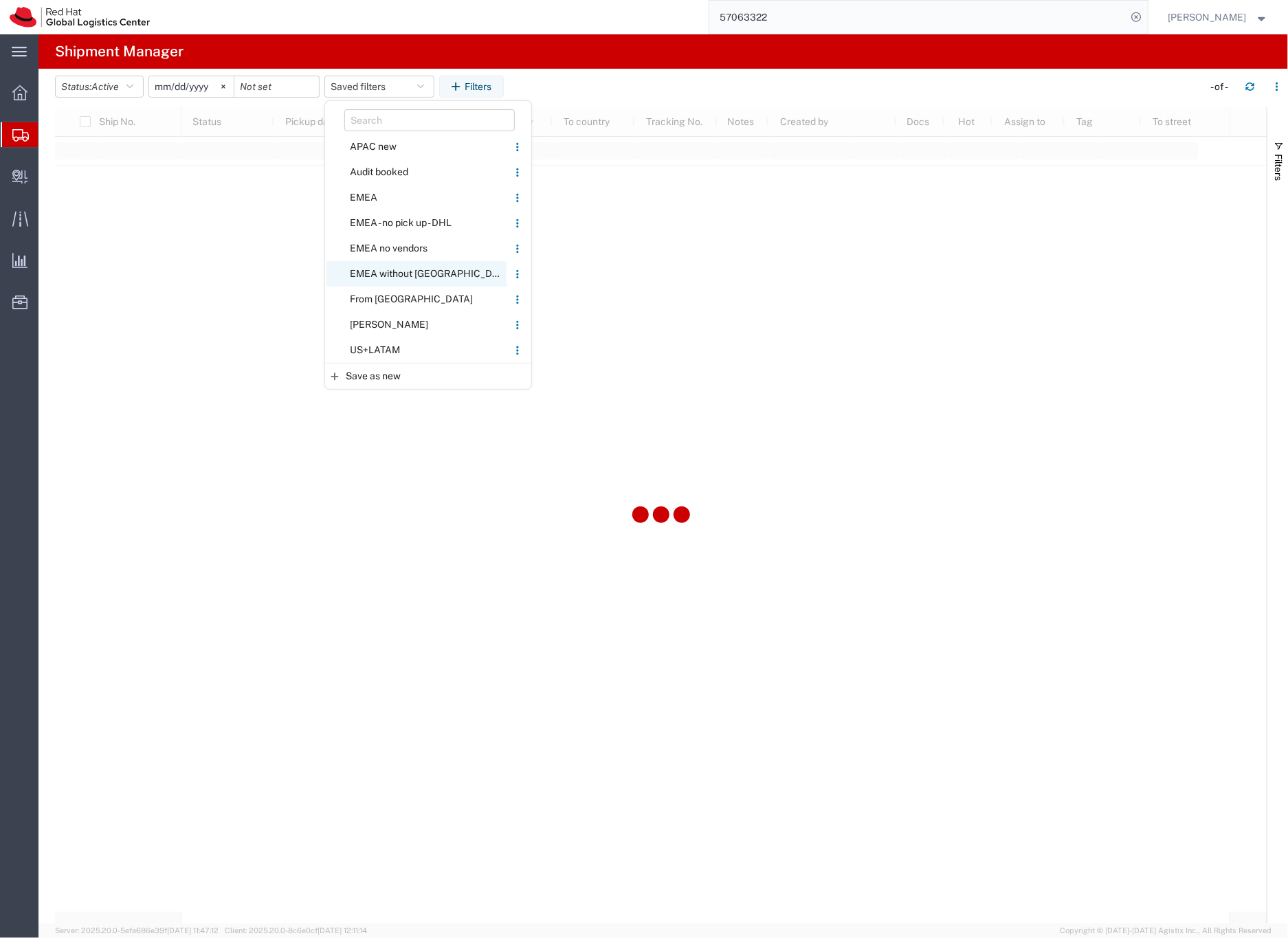
click at [388, 274] on span "EMEA without [GEOGRAPHIC_DATA]" at bounding box center [416, 274] width 180 height 25
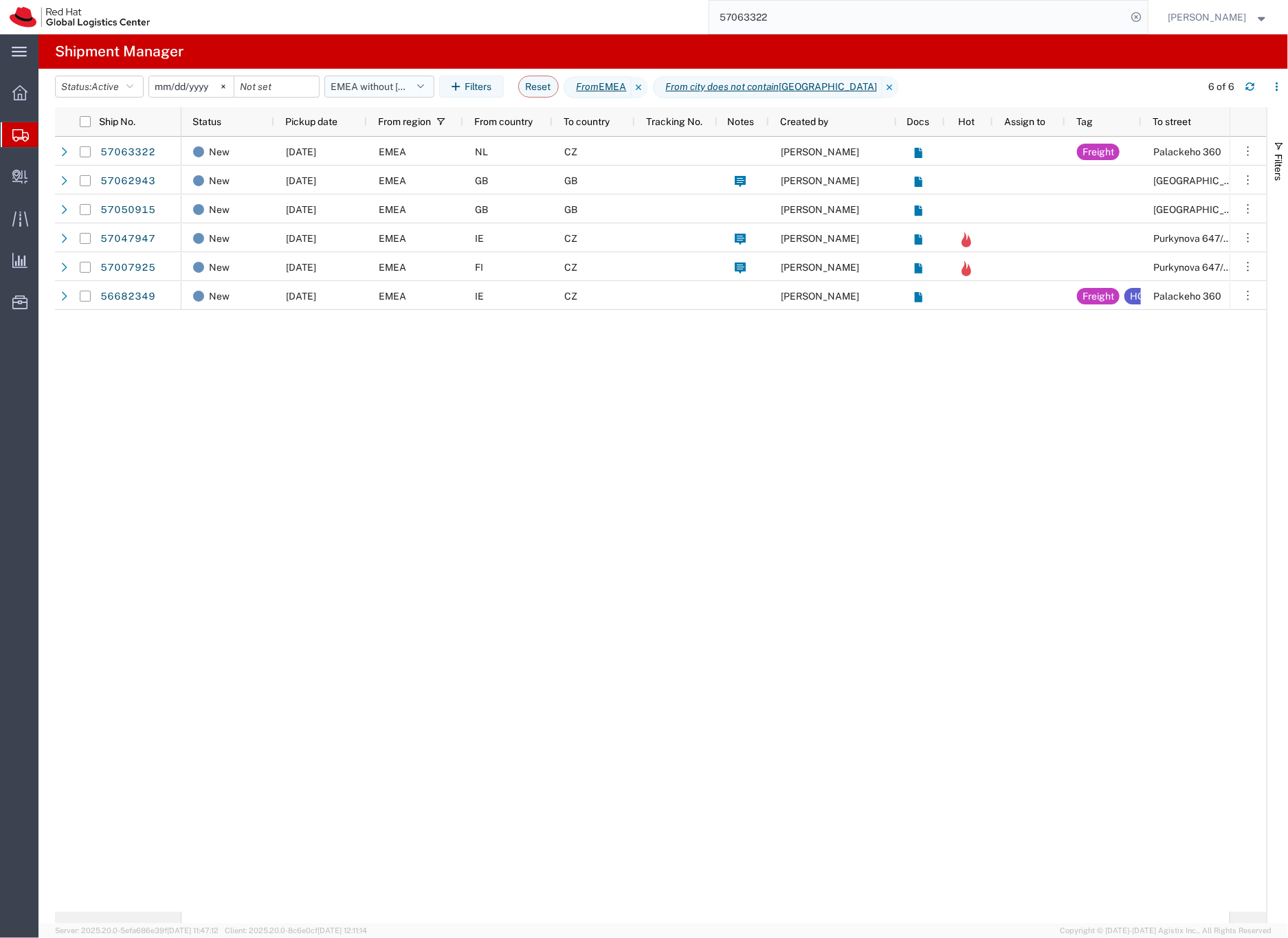
click at [359, 81] on button "EMEA without [GEOGRAPHIC_DATA]" at bounding box center [379, 86] width 110 height 22
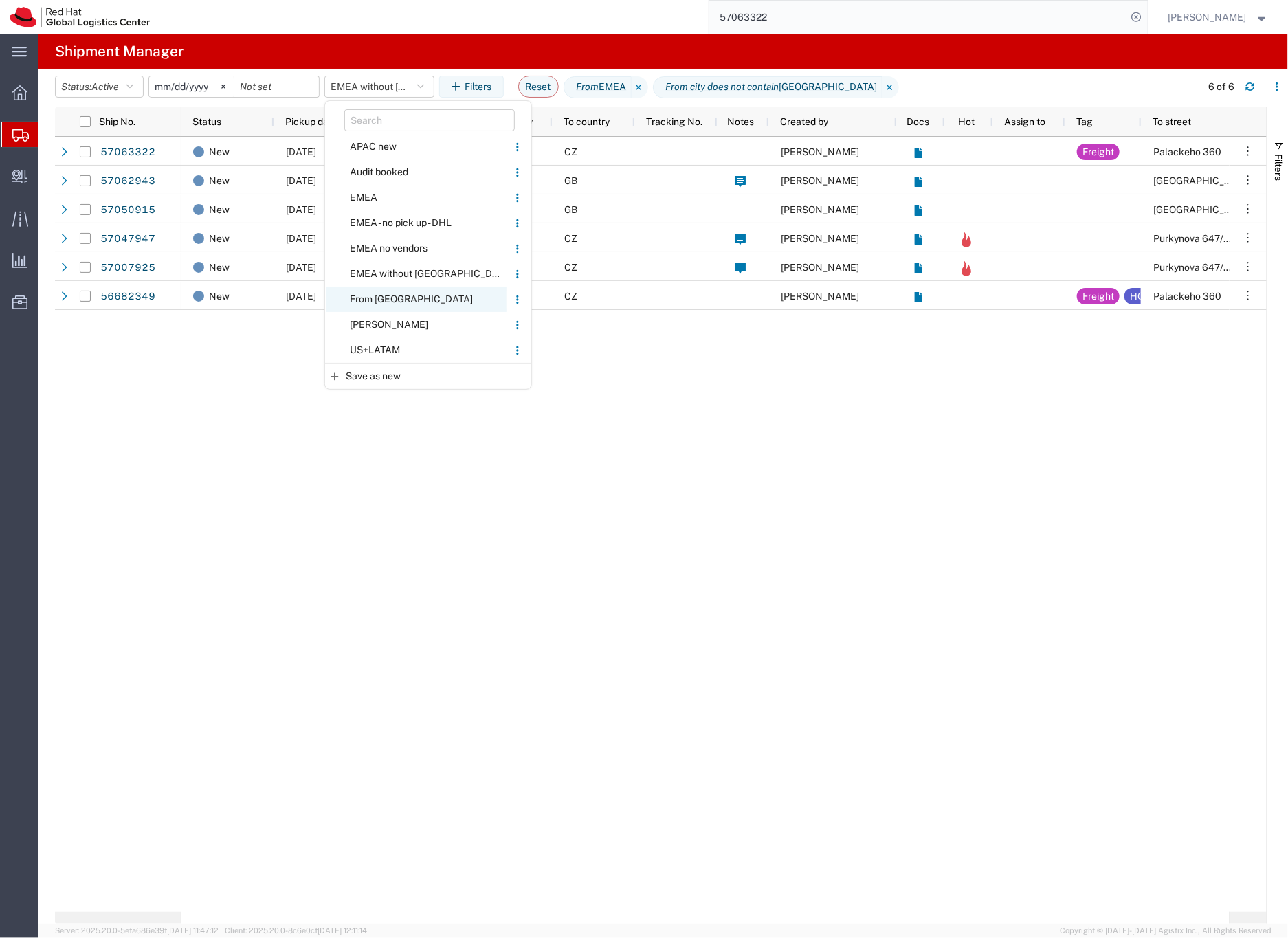
click at [379, 294] on span "From [GEOGRAPHIC_DATA]" at bounding box center [416, 299] width 180 height 25
type input "[DATE]"
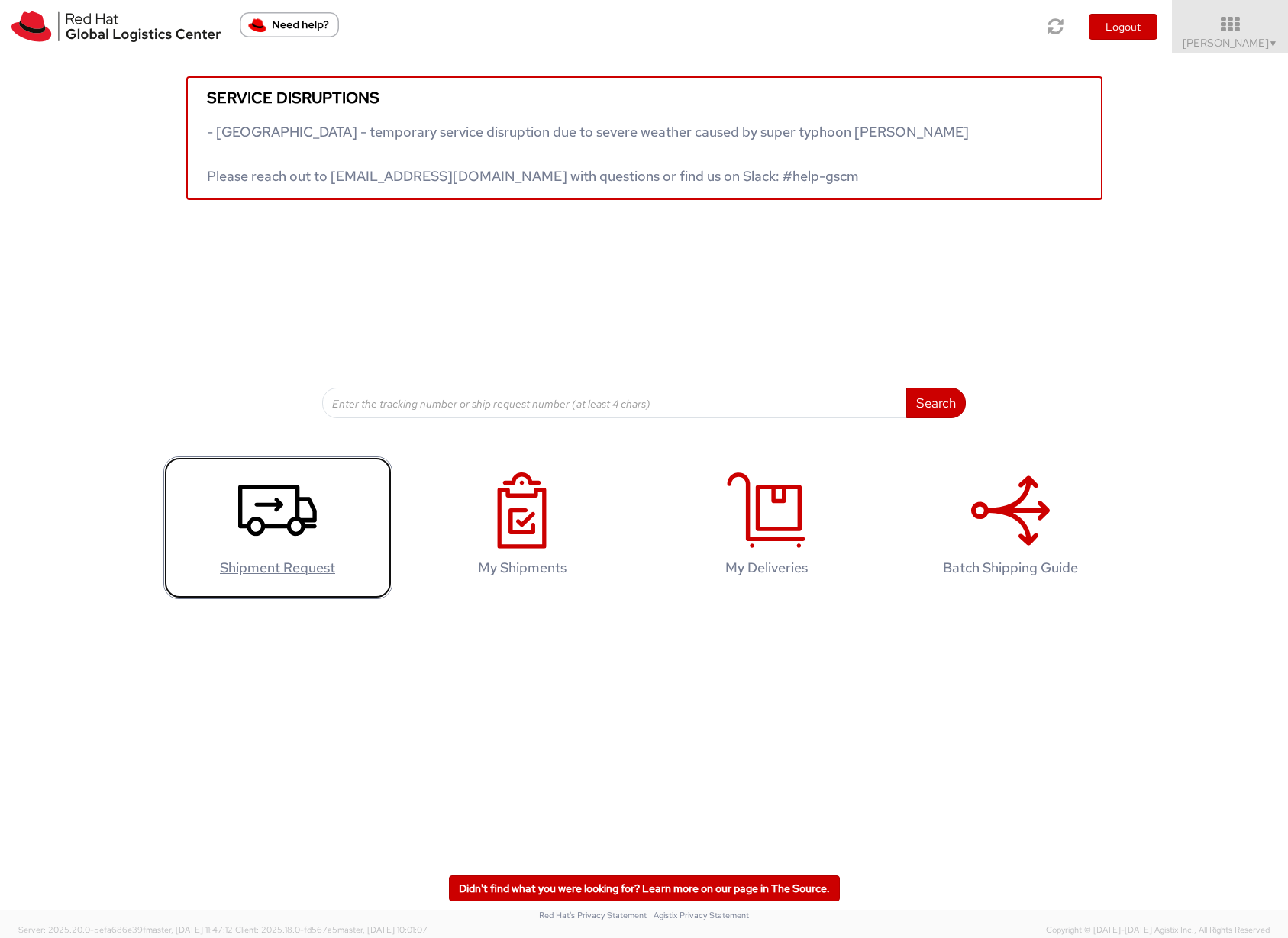
click at [281, 512] on icon at bounding box center [278, 510] width 78 height 76
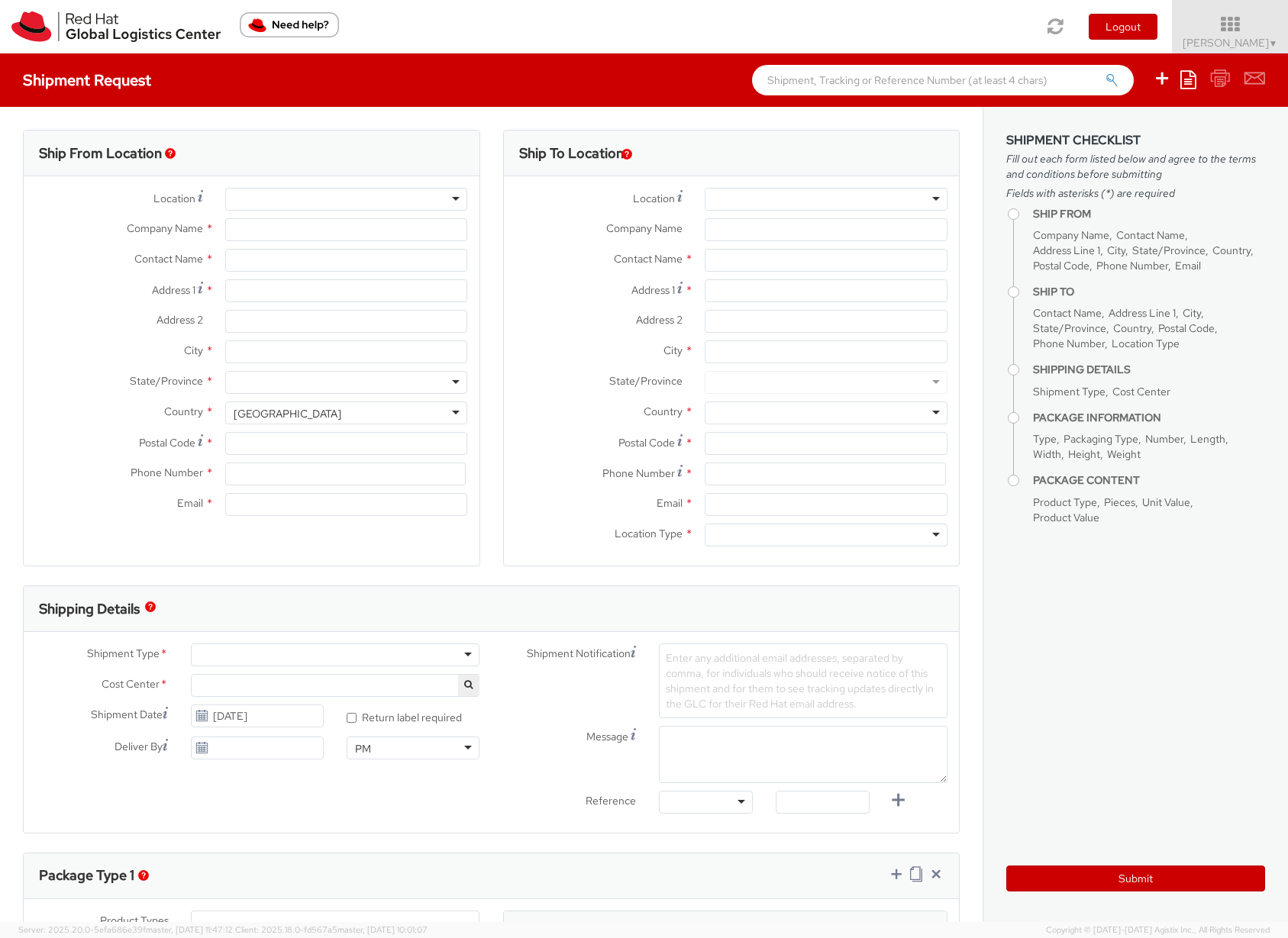
select select "901"
select select
click at [731, 198] on div at bounding box center [826, 199] width 243 height 23
type input "Red Hat Czech s.r.o."
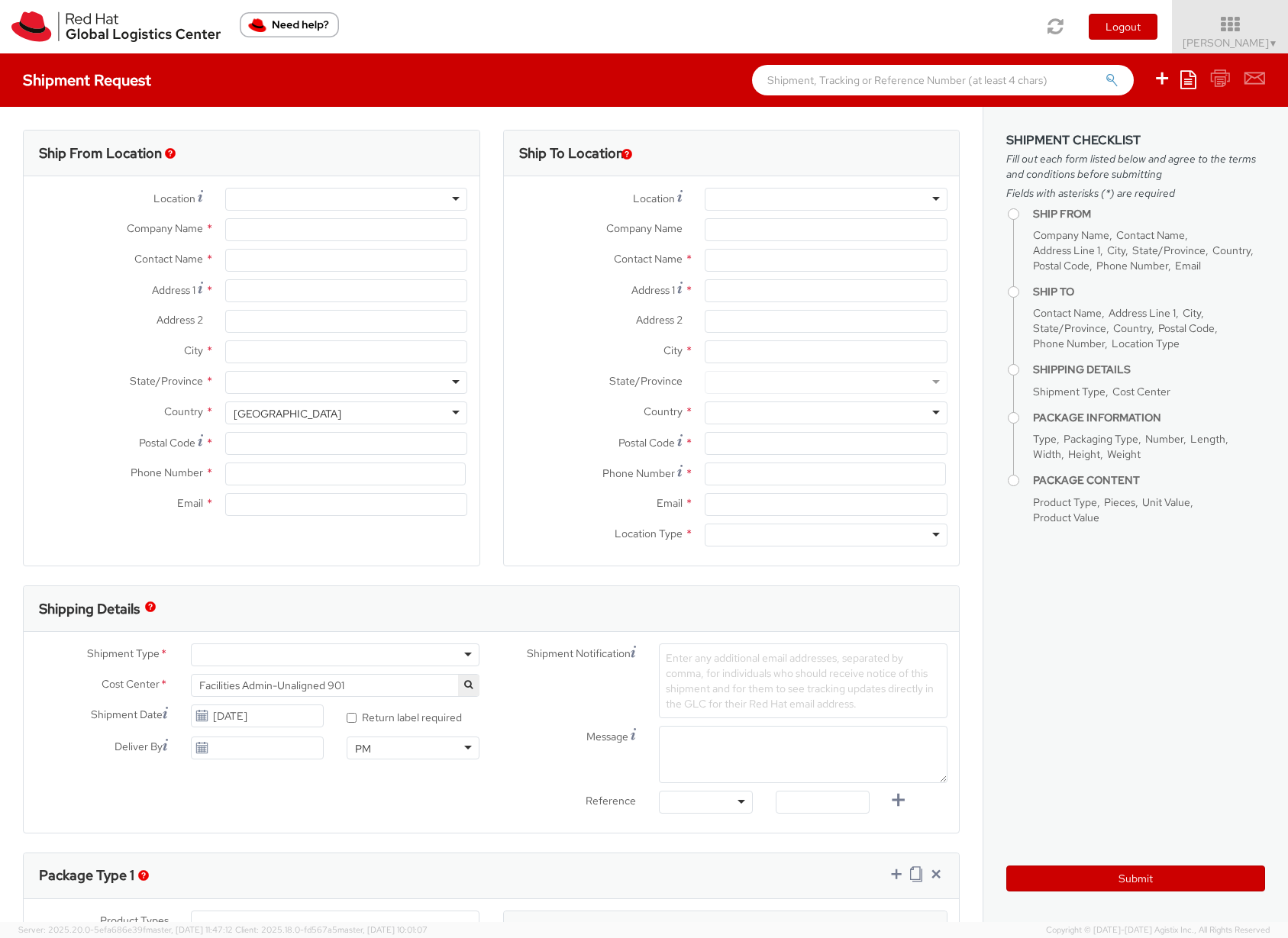
type input "[PERSON_NAME]"
type input "Purkynova 665/115"
type input "[GEOGRAPHIC_DATA]"
type input "621 00"
type input "420532294446"
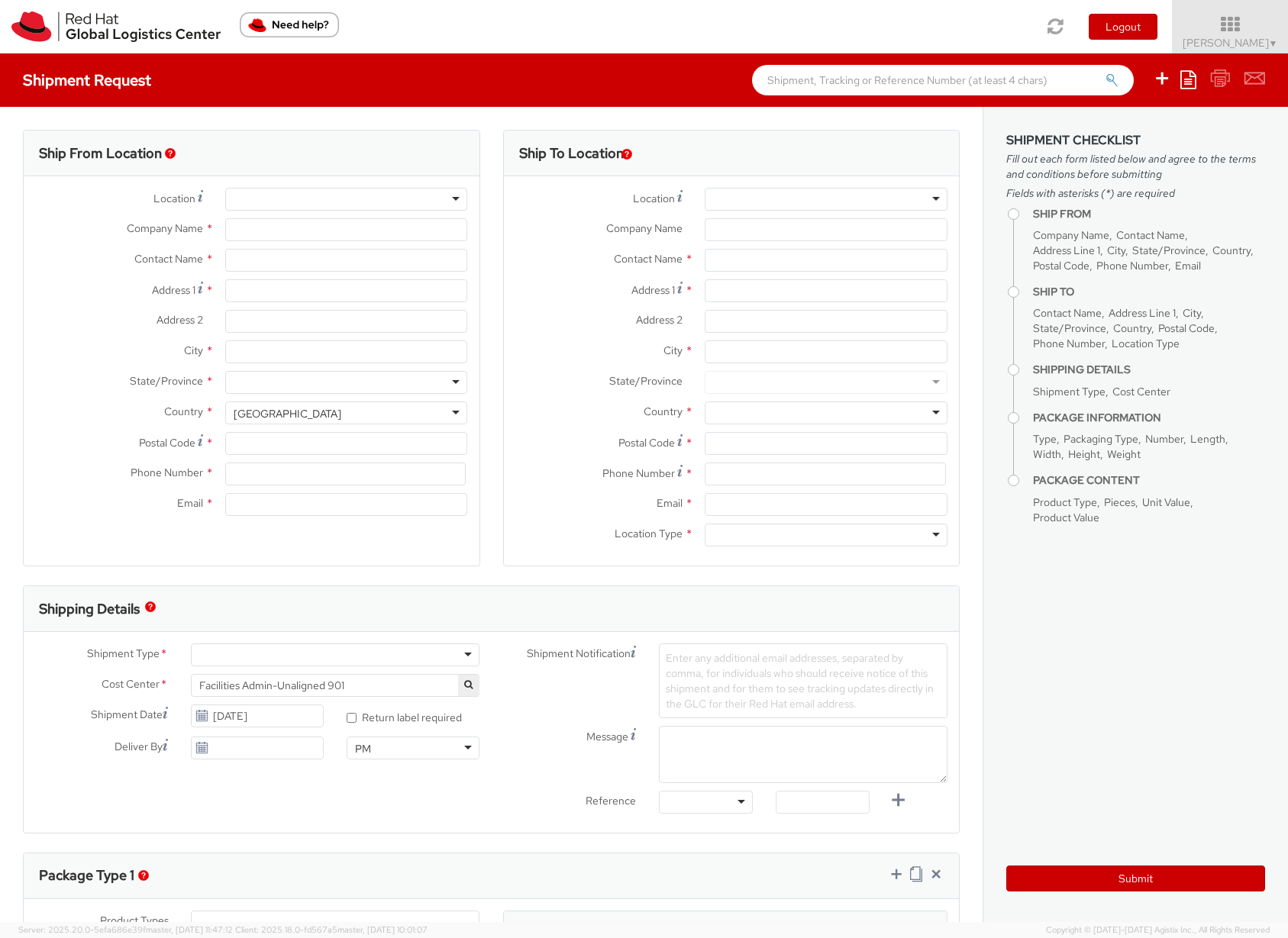
type input "[EMAIL_ADDRESS][DOMAIN_NAME]"
select select "CM"
select select "KGS"
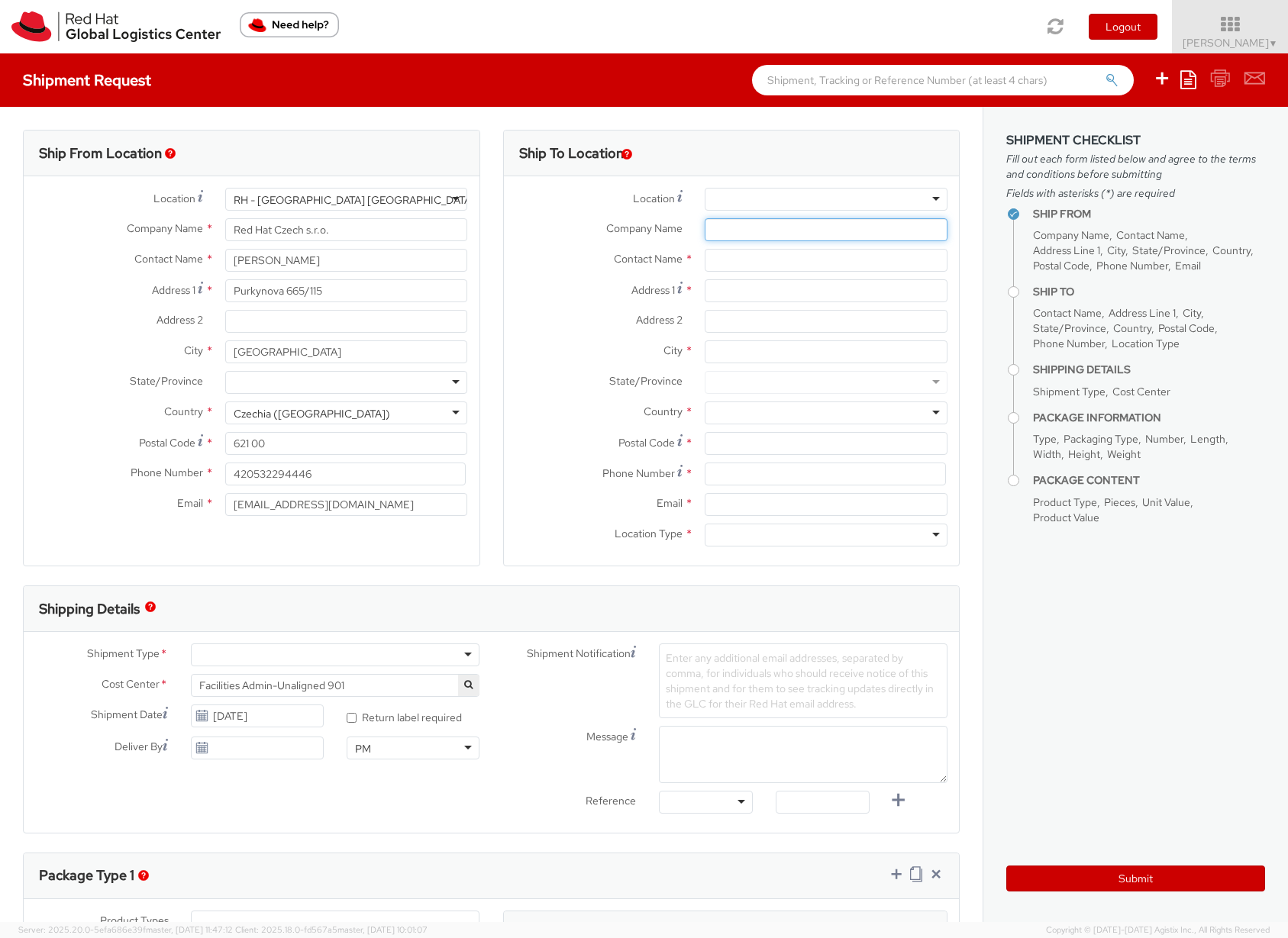
click at [722, 234] on input "Company Name *" at bounding box center [826, 230] width 243 height 23
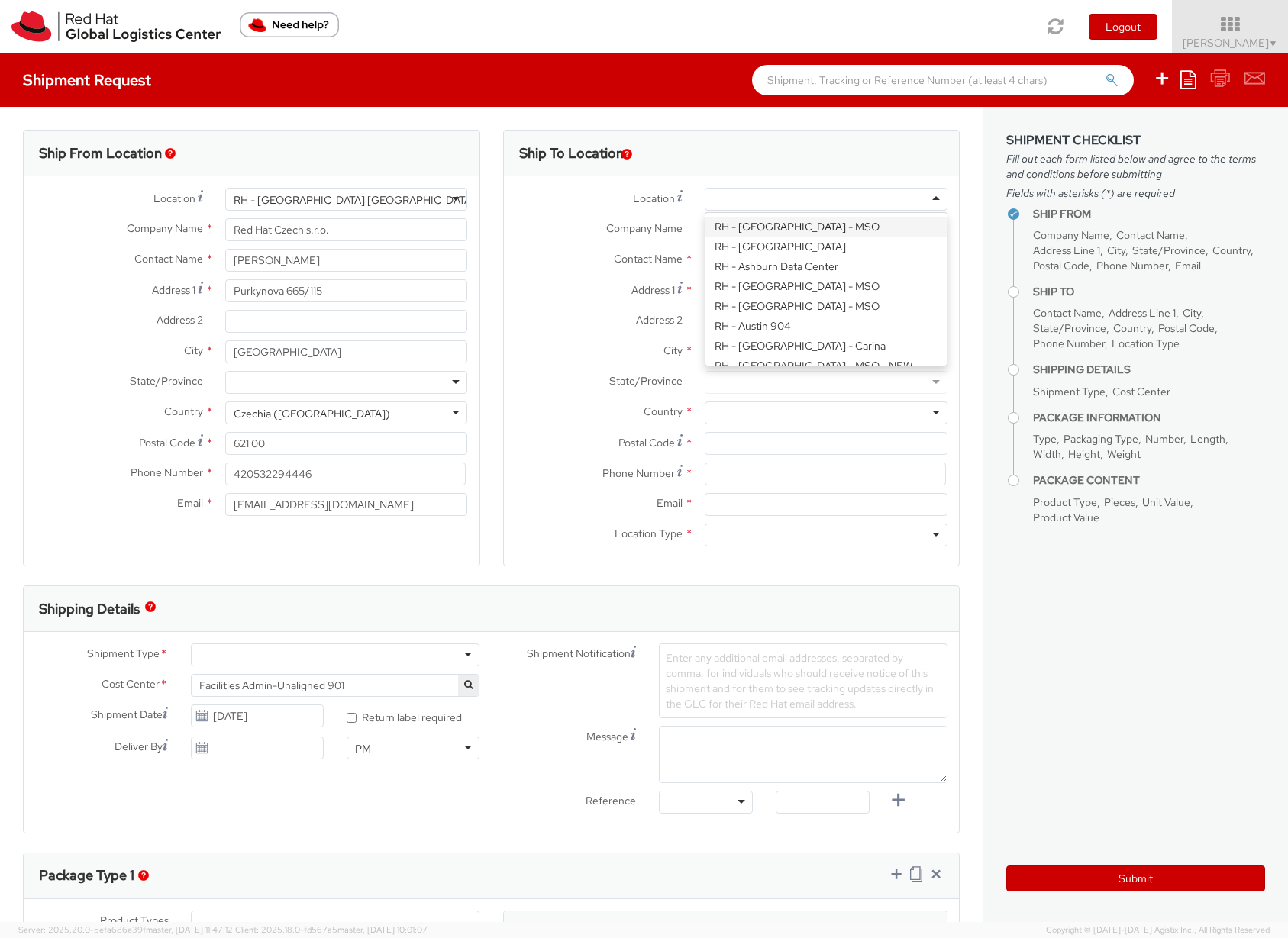
click at [720, 202] on div at bounding box center [826, 199] width 243 height 23
type input "nad"
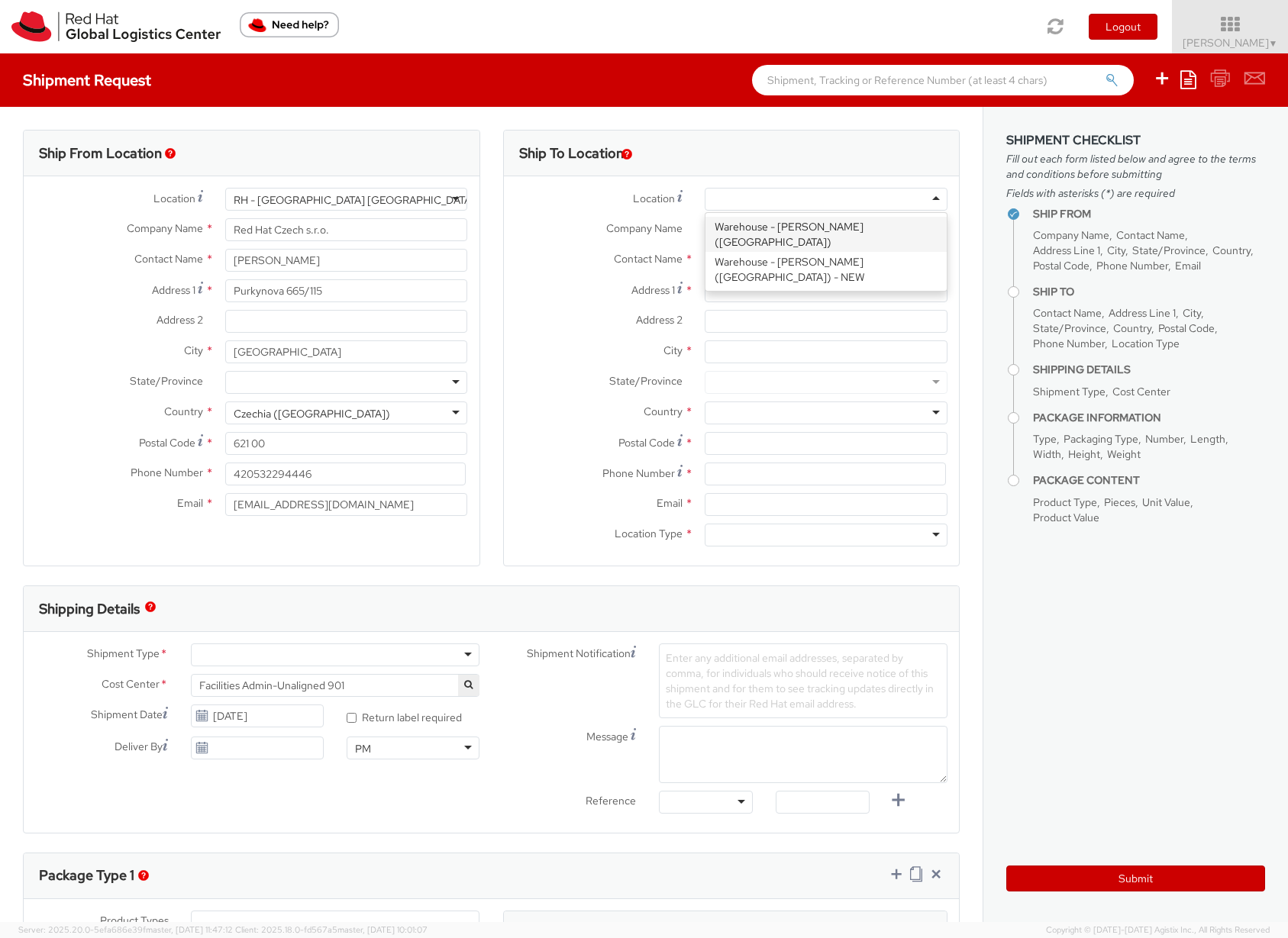
type input "[PERSON_NAME] International BV"
type input "Unit 8F, Fokker Logistics Park"
type input "Fokkerweg 300"
type input "Oude Meer"
type input "1438 AN"
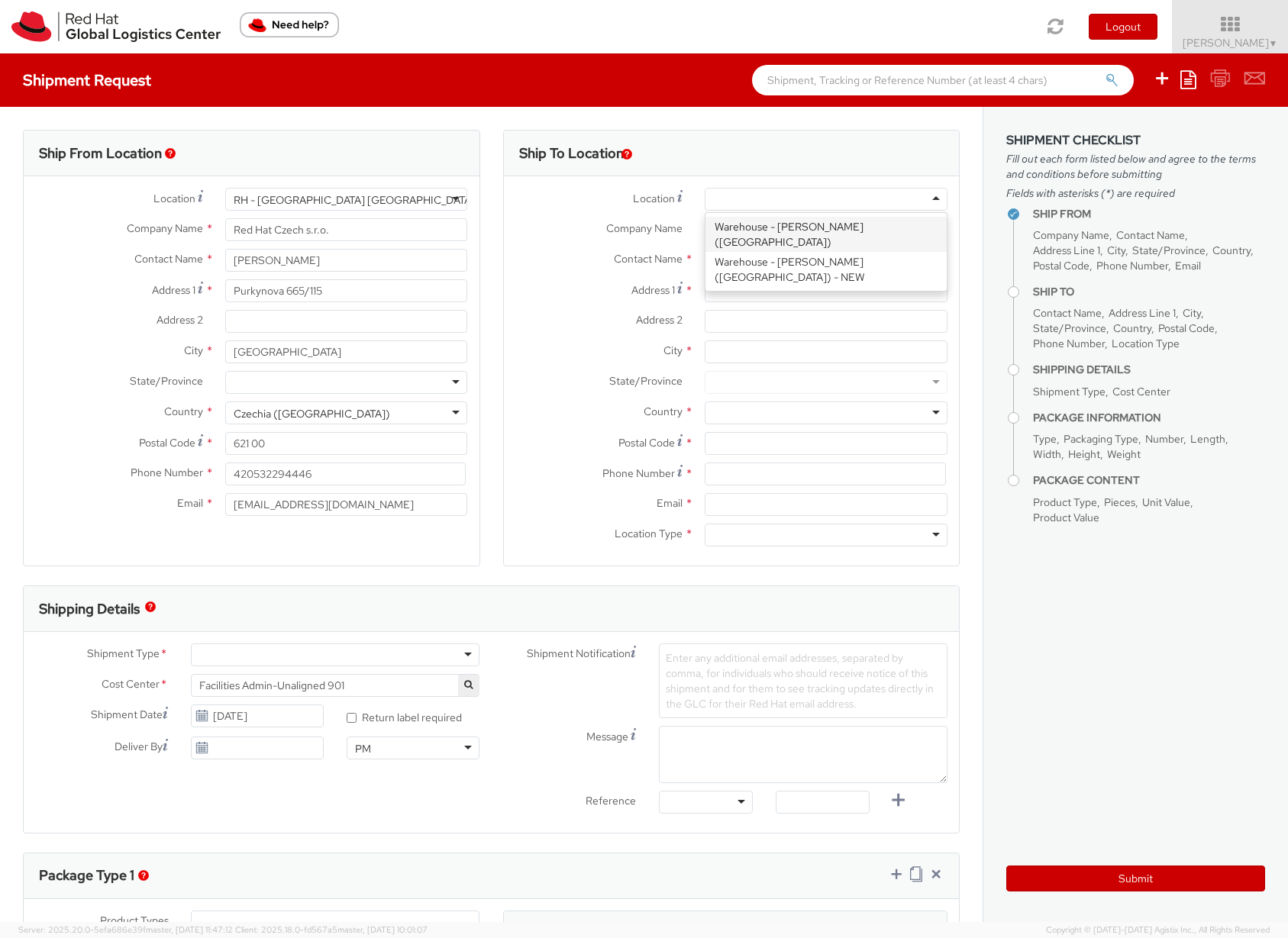
type input "+31 (0) 613029730"
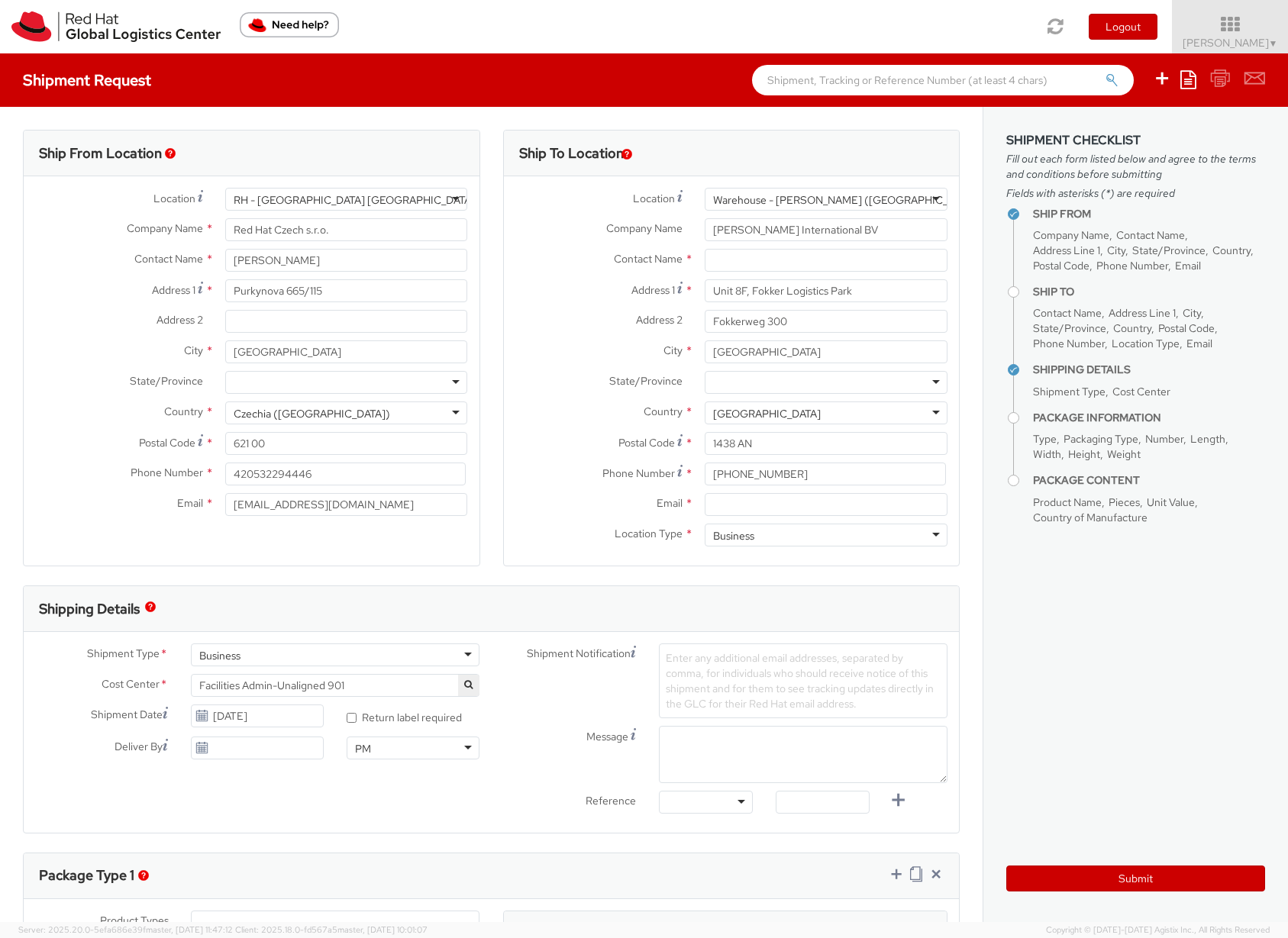
click at [733, 198] on div "Warehouse - [PERSON_NAME] ([GEOGRAPHIC_DATA])" at bounding box center [847, 200] width 268 height 15
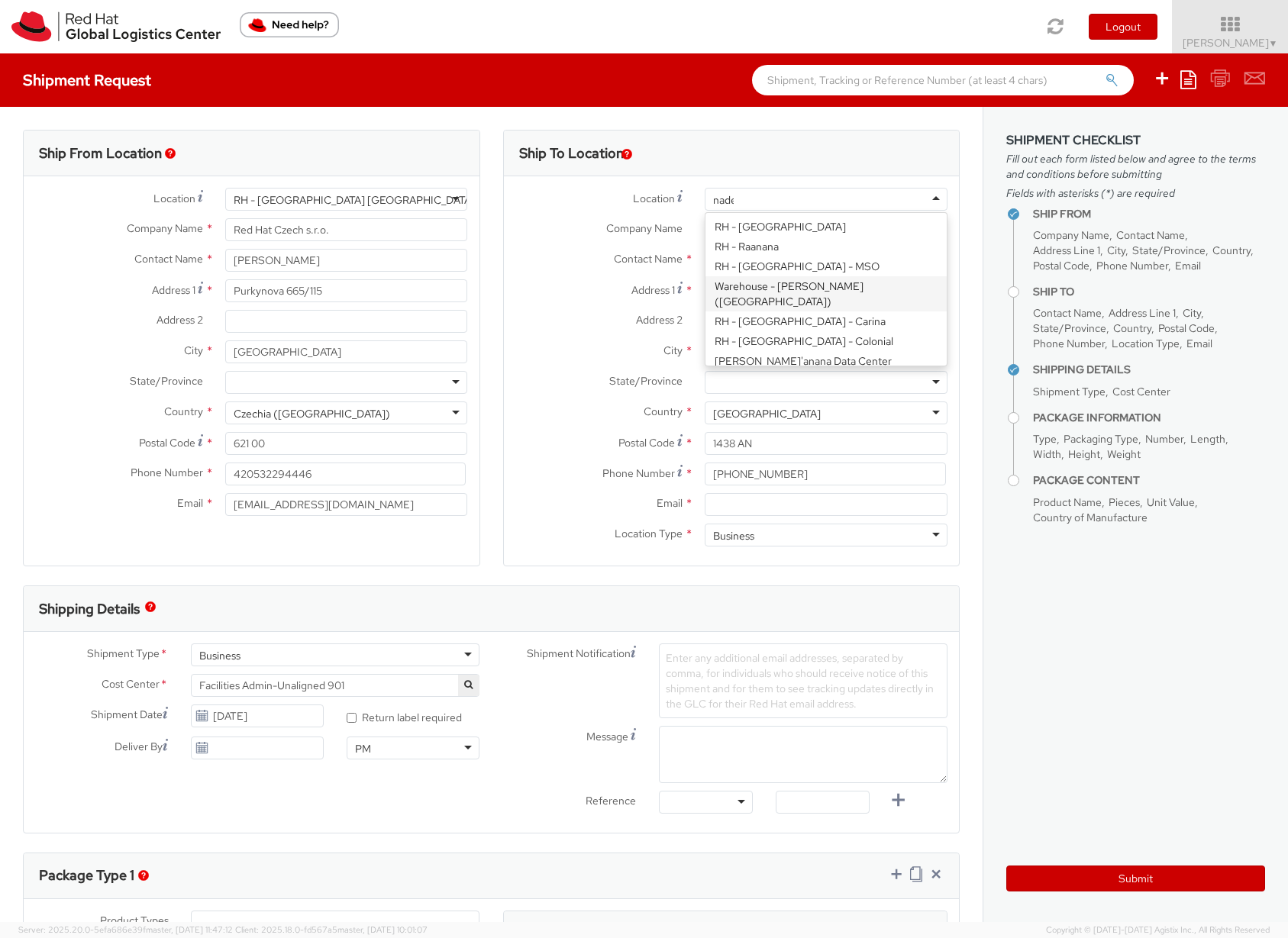
type input "nadel"
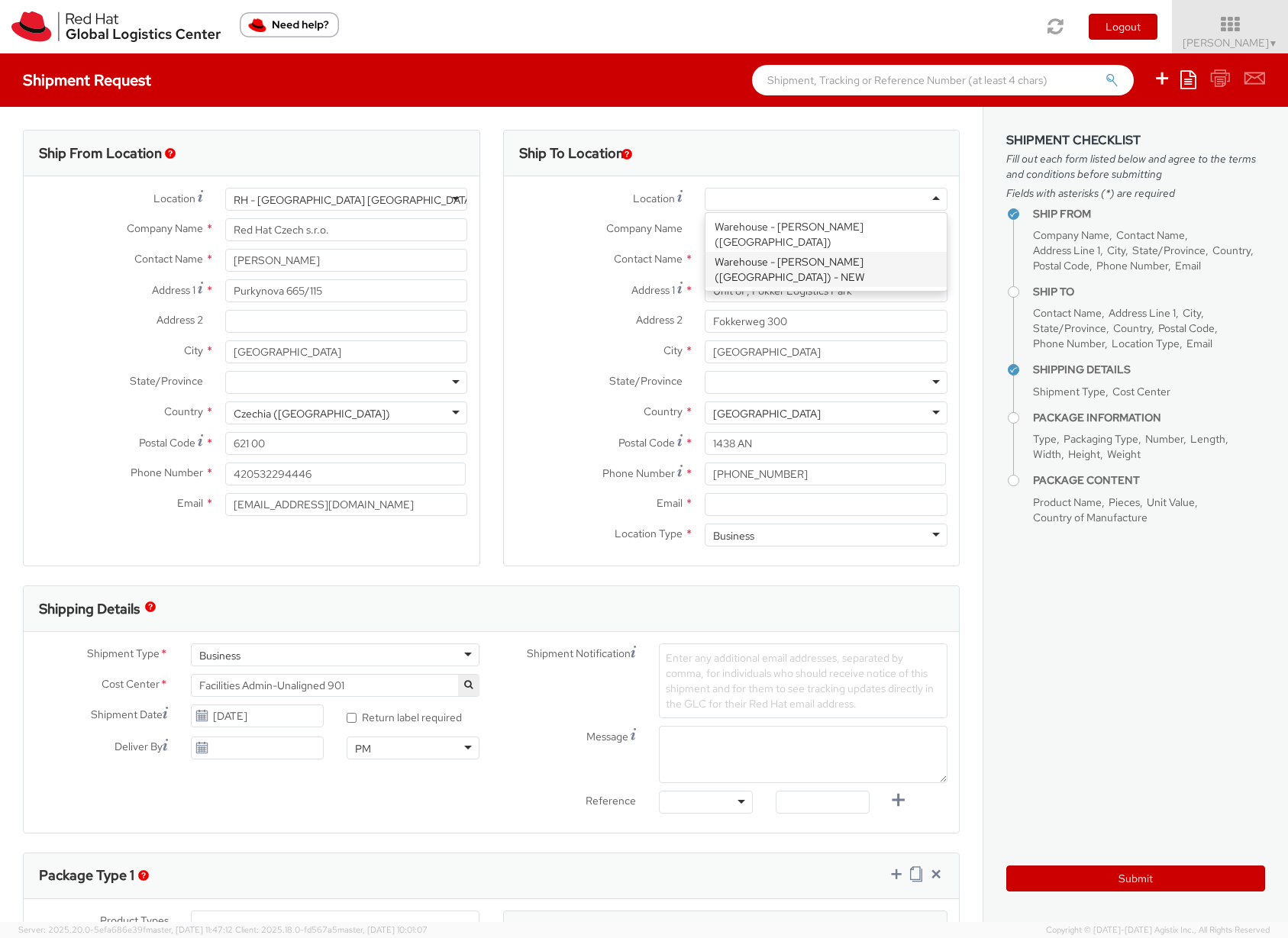
type input "[STREET_ADDRESS]"
type input "C/O [PERSON_NAME] Cargo"
type input "[GEOGRAPHIC_DATA]"
type input "1437 EK"
type input "[PHONE_NUMBER]"
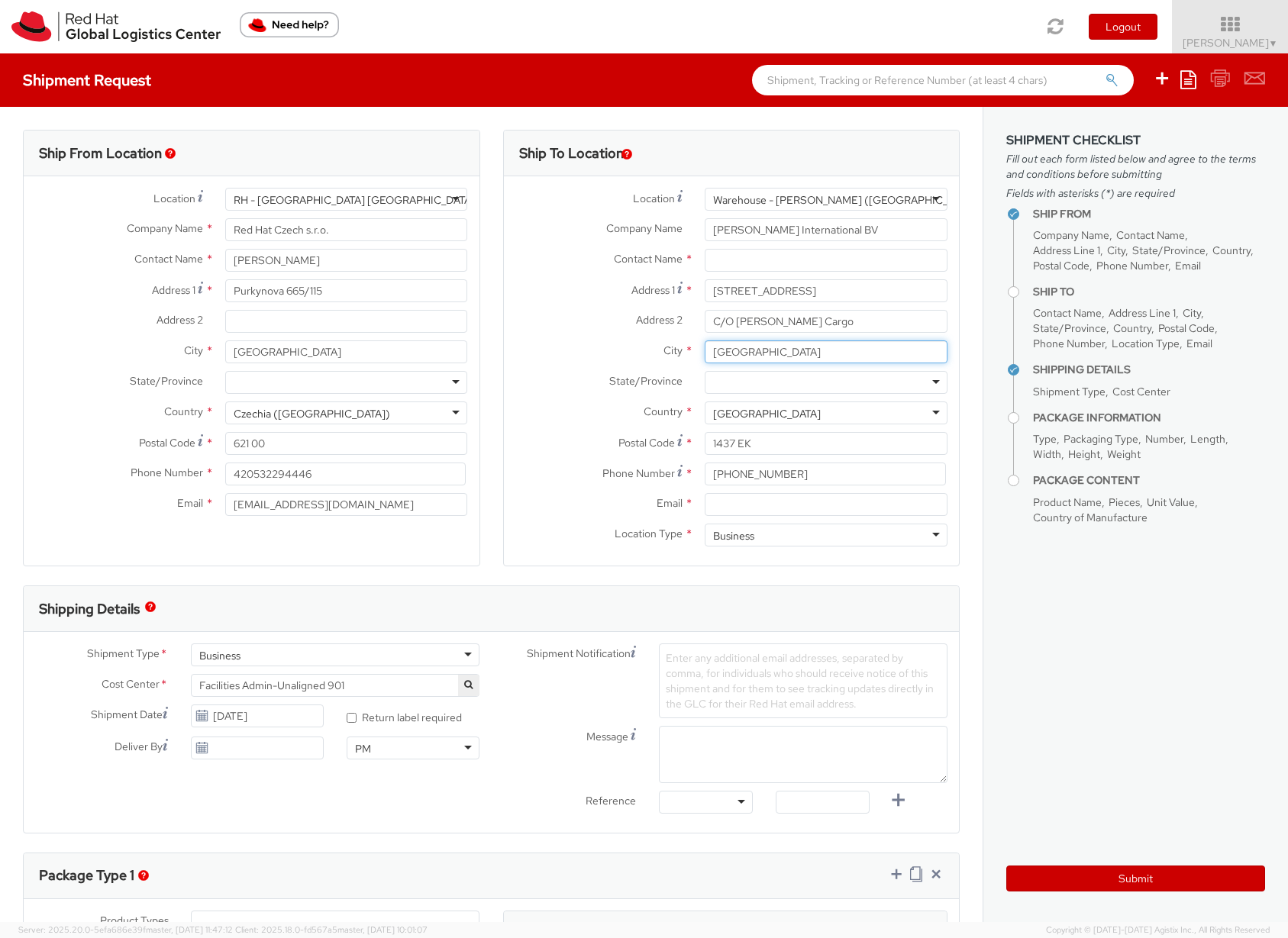
drag, startPoint x: 772, startPoint y: 355, endPoint x: 677, endPoint y: 350, distance: 95.1
click at [677, 350] on div "City * Rozenburg" at bounding box center [732, 352] width 456 height 23
click at [773, 447] on input "1437 EK" at bounding box center [826, 443] width 243 height 23
drag, startPoint x: 757, startPoint y: 444, endPoint x: 697, endPoint y: 439, distance: 60.2
click at [705, 439] on input "1437 EK" at bounding box center [826, 443] width 243 height 23
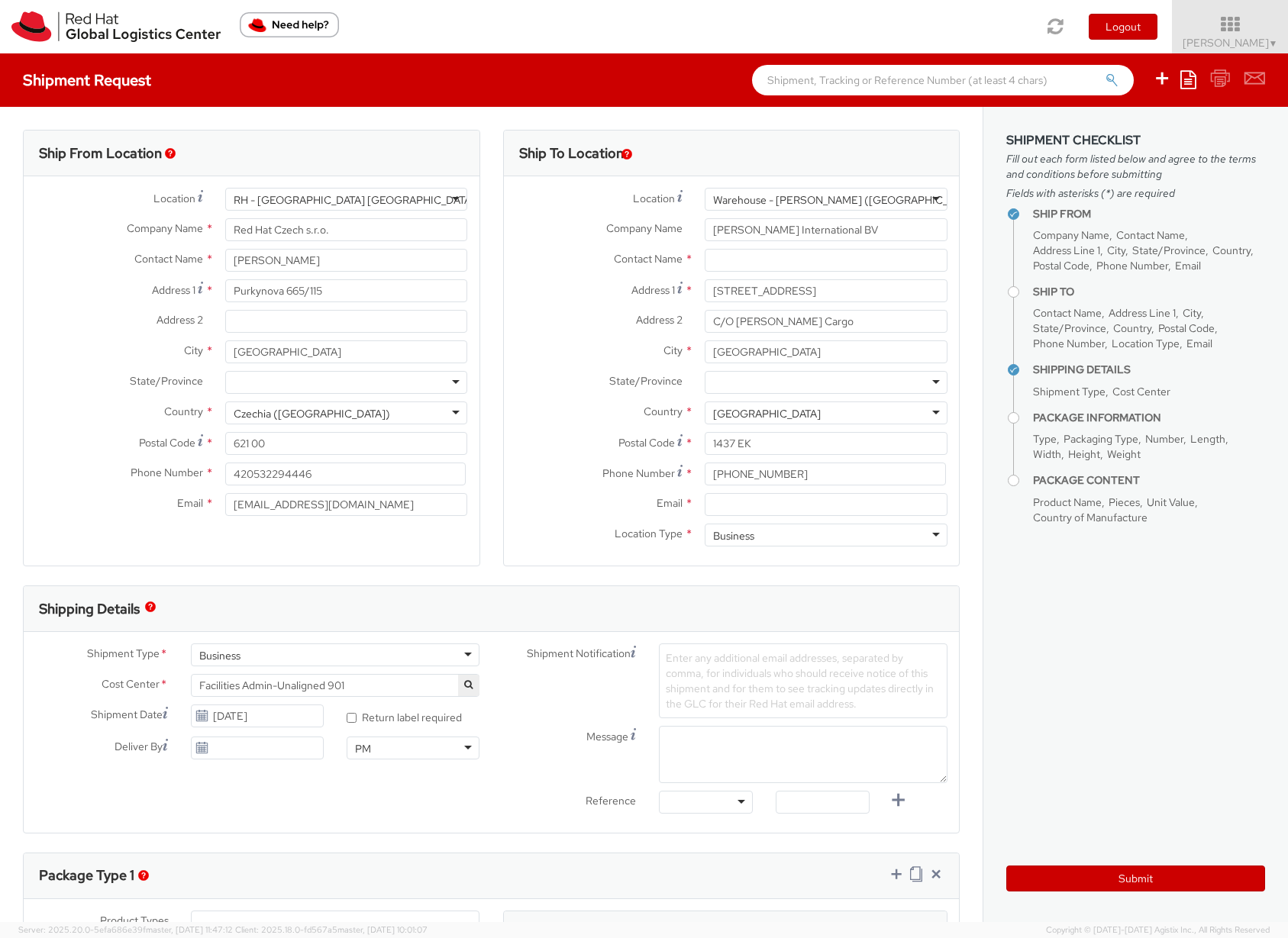
click at [326, 196] on div "RH - [GEOGRAPHIC_DATA] [GEOGRAPHIC_DATA] - C" at bounding box center [362, 200] width 258 height 15
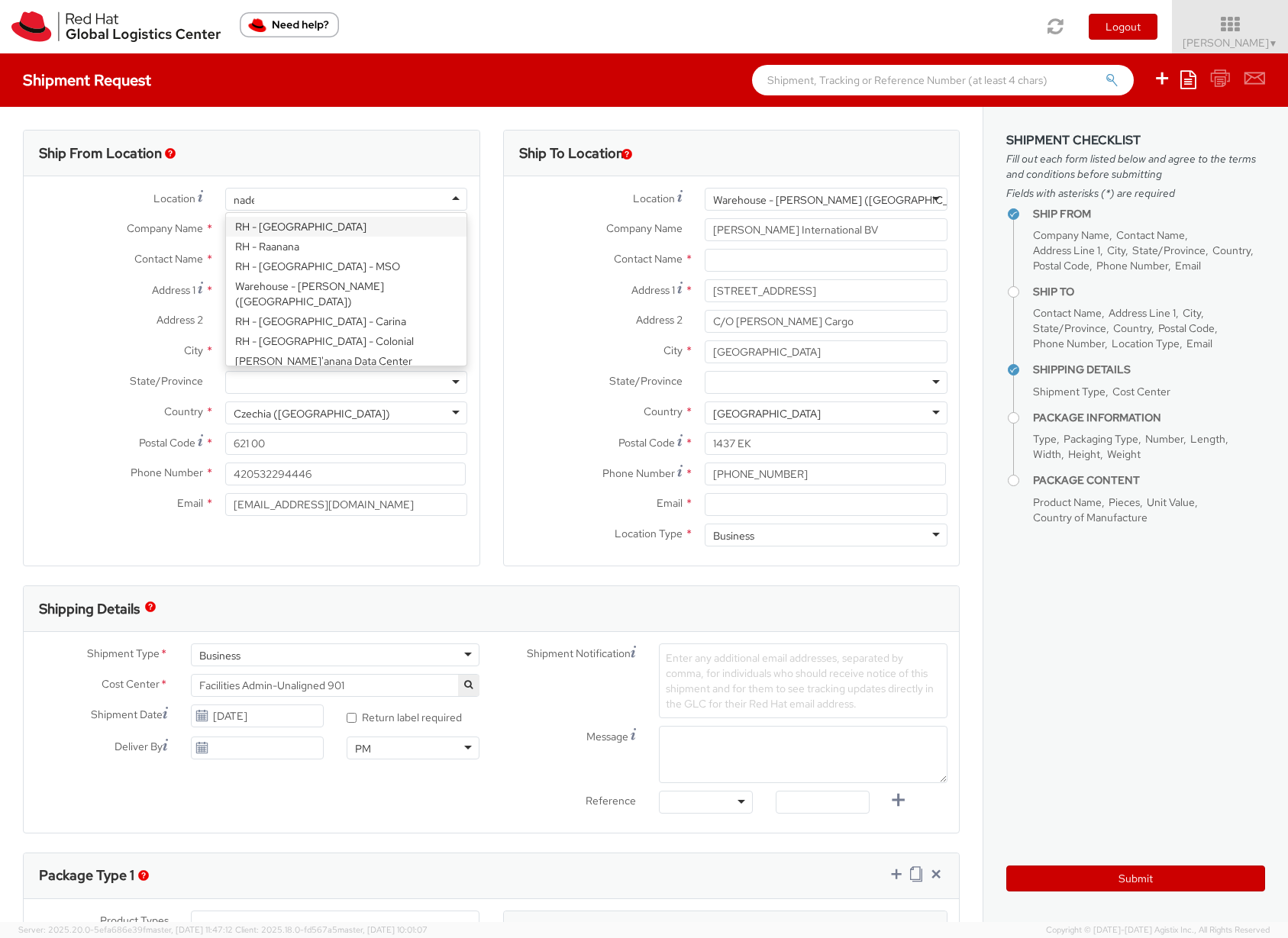
type input "nadel"
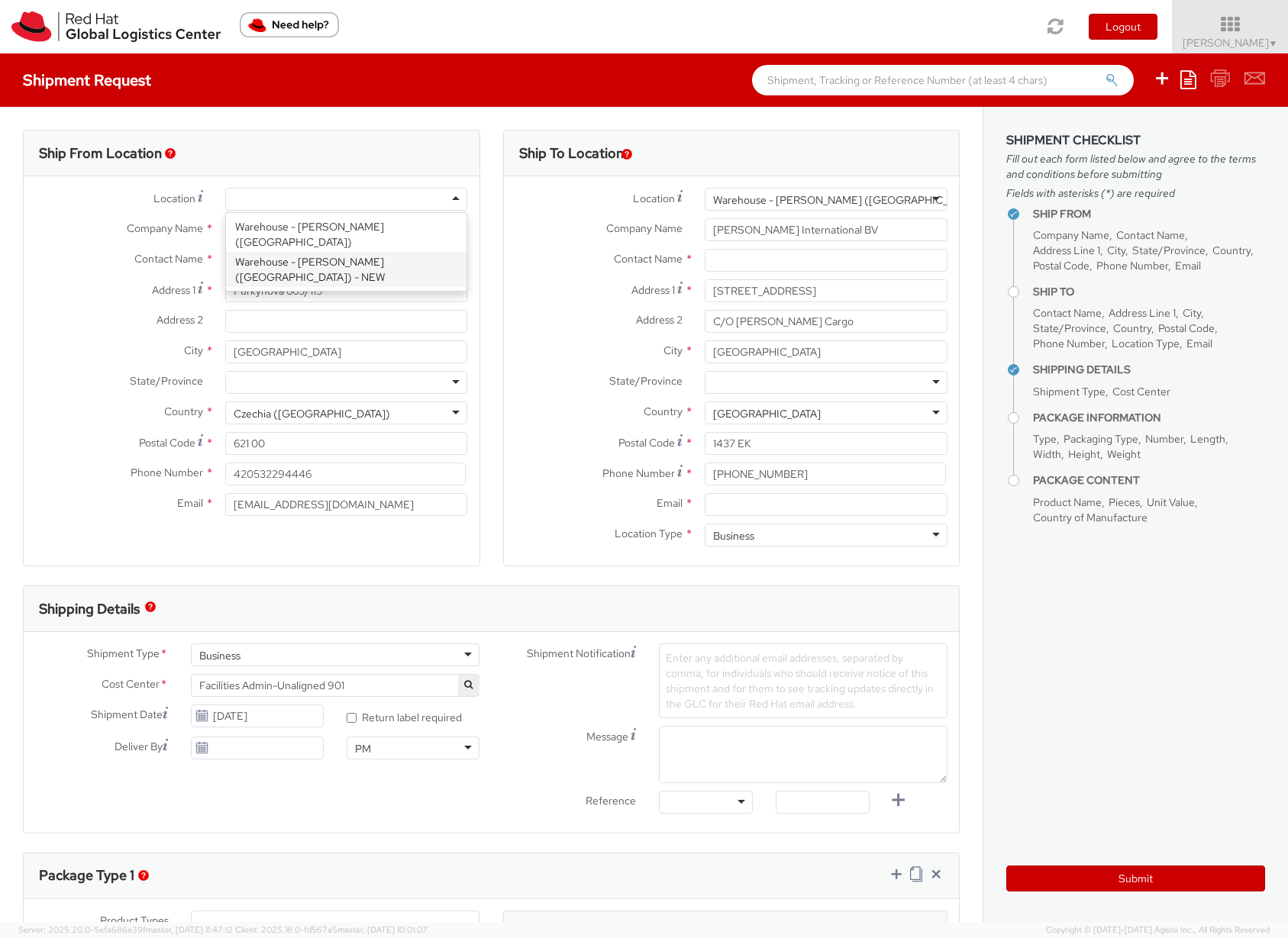
type input "[PERSON_NAME] International BV"
type input "[STREET_ADDRESS]"
type input "C/O [PERSON_NAME] Cargo"
type input "[GEOGRAPHIC_DATA]"
type input "1437 EK"
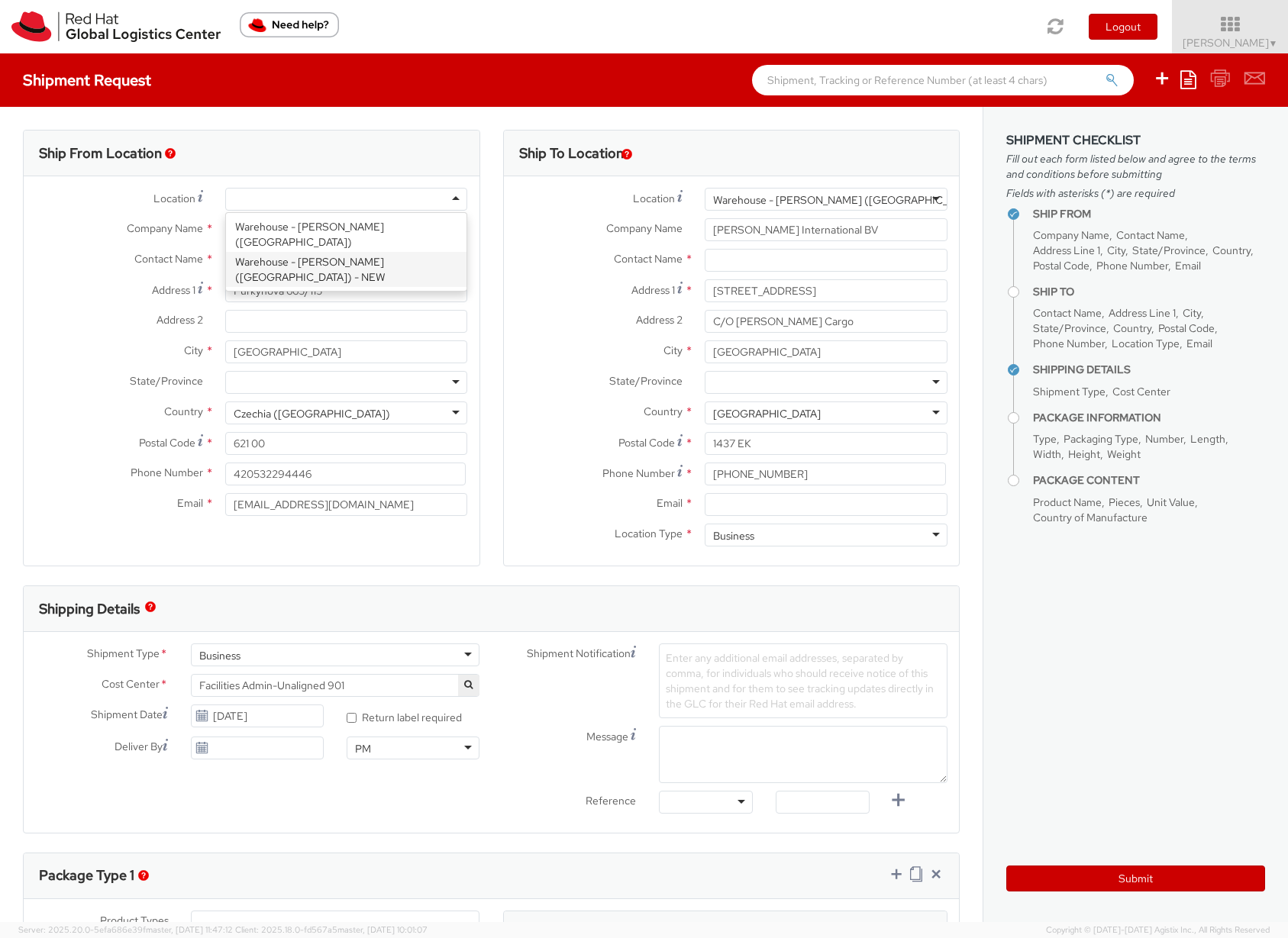
type input "[PHONE_NUMBER]"
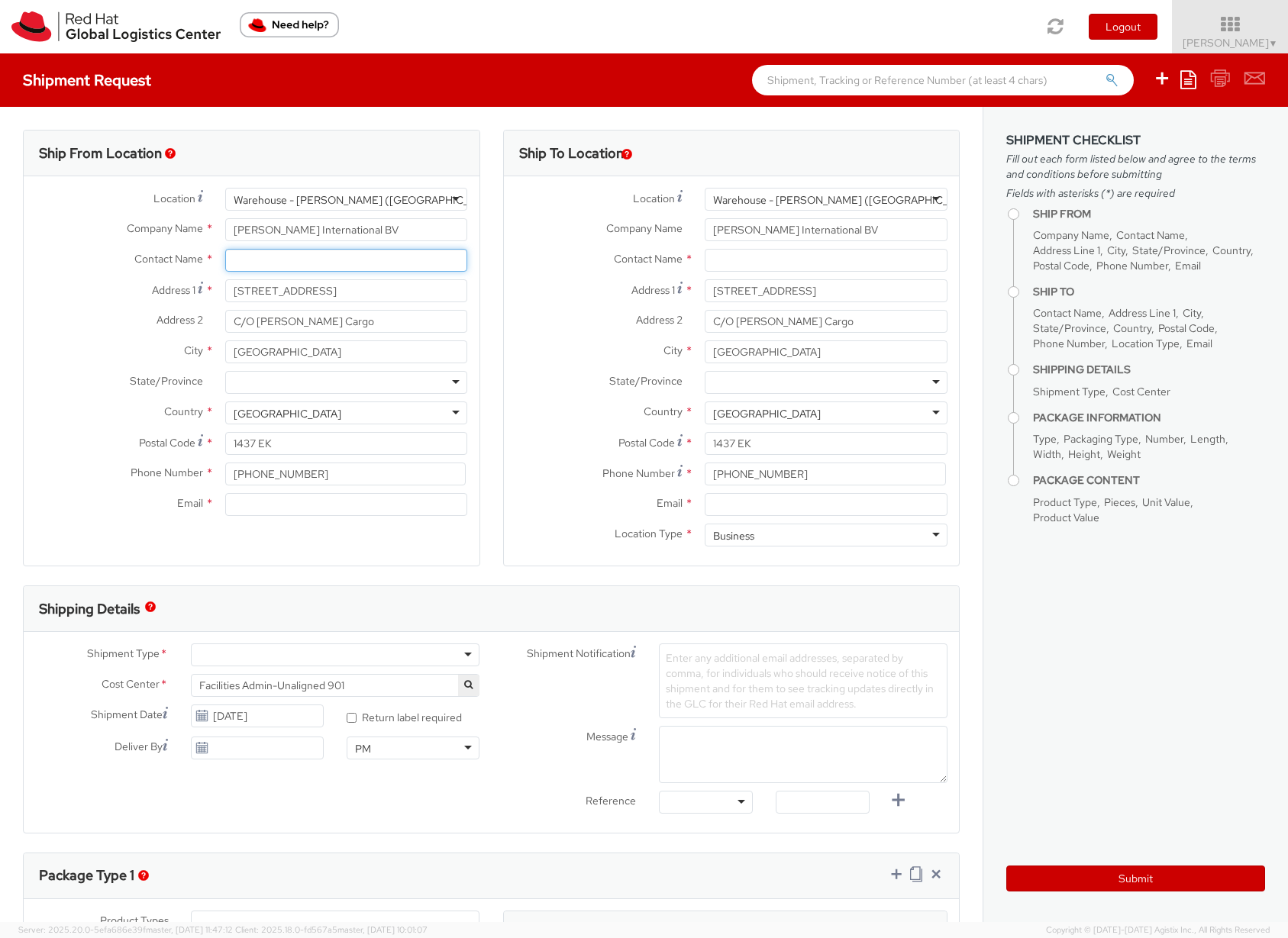
click at [283, 261] on input "text" at bounding box center [347, 260] width 243 height 23
paste input "38973-1"
click at [269, 260] on input "Red Hat 38973-1," at bounding box center [347, 260] width 243 height 23
paste input "2-1 3897"
click at [365, 258] on input "Red Hat 38972-1, 38973-1," at bounding box center [347, 260] width 243 height 23
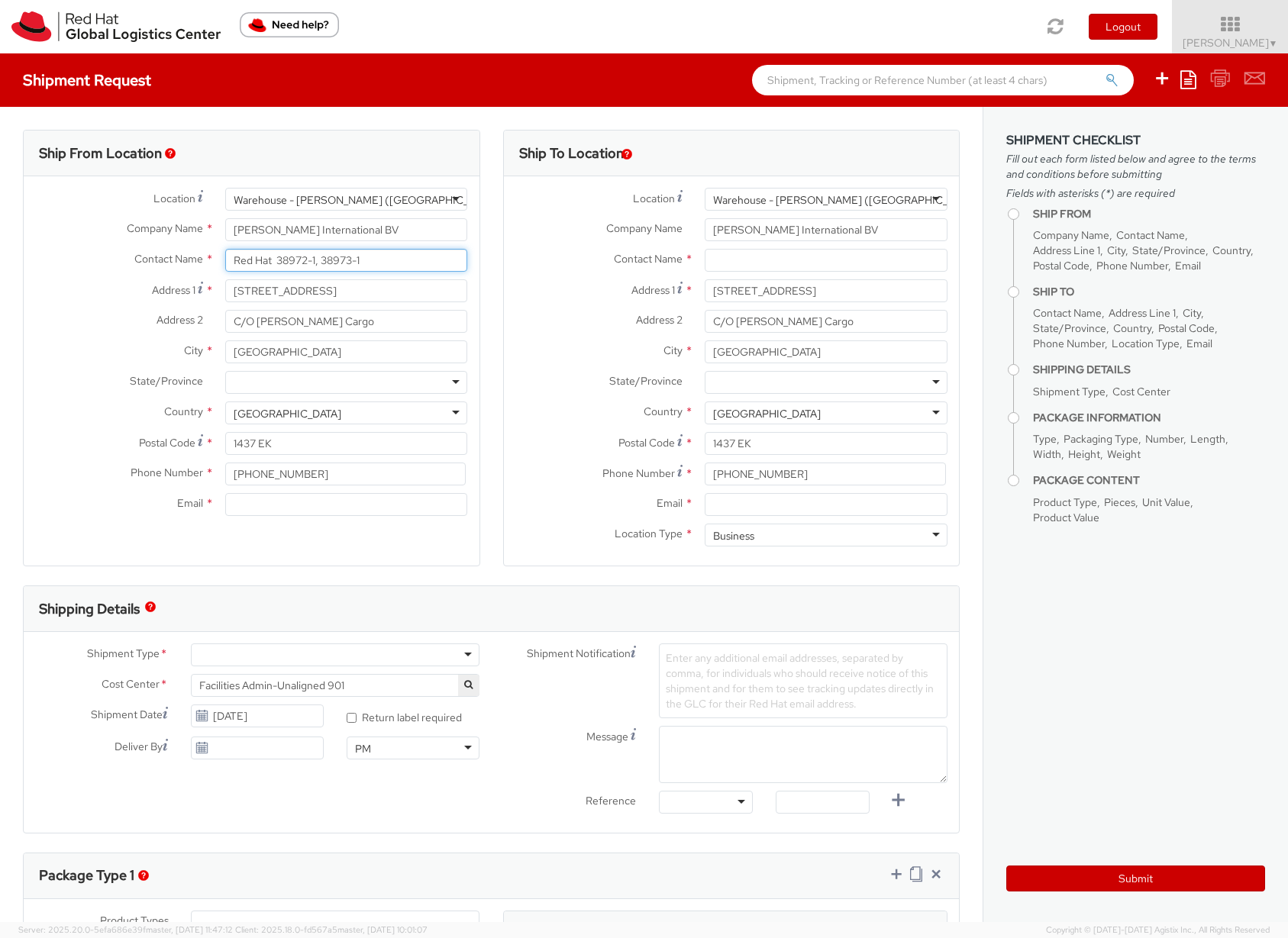
click at [271, 260] on input "Red Hat 38972-1, 38973-1" at bounding box center [347, 260] width 243 height 23
paste input "38971-1"
type input "Red Hat 38971-1, 38972-1, 38973-1"
click at [279, 504] on input "Email *" at bounding box center [347, 505] width 243 height 23
type input "[EMAIL_ADDRESS][DOMAIN_NAME]"
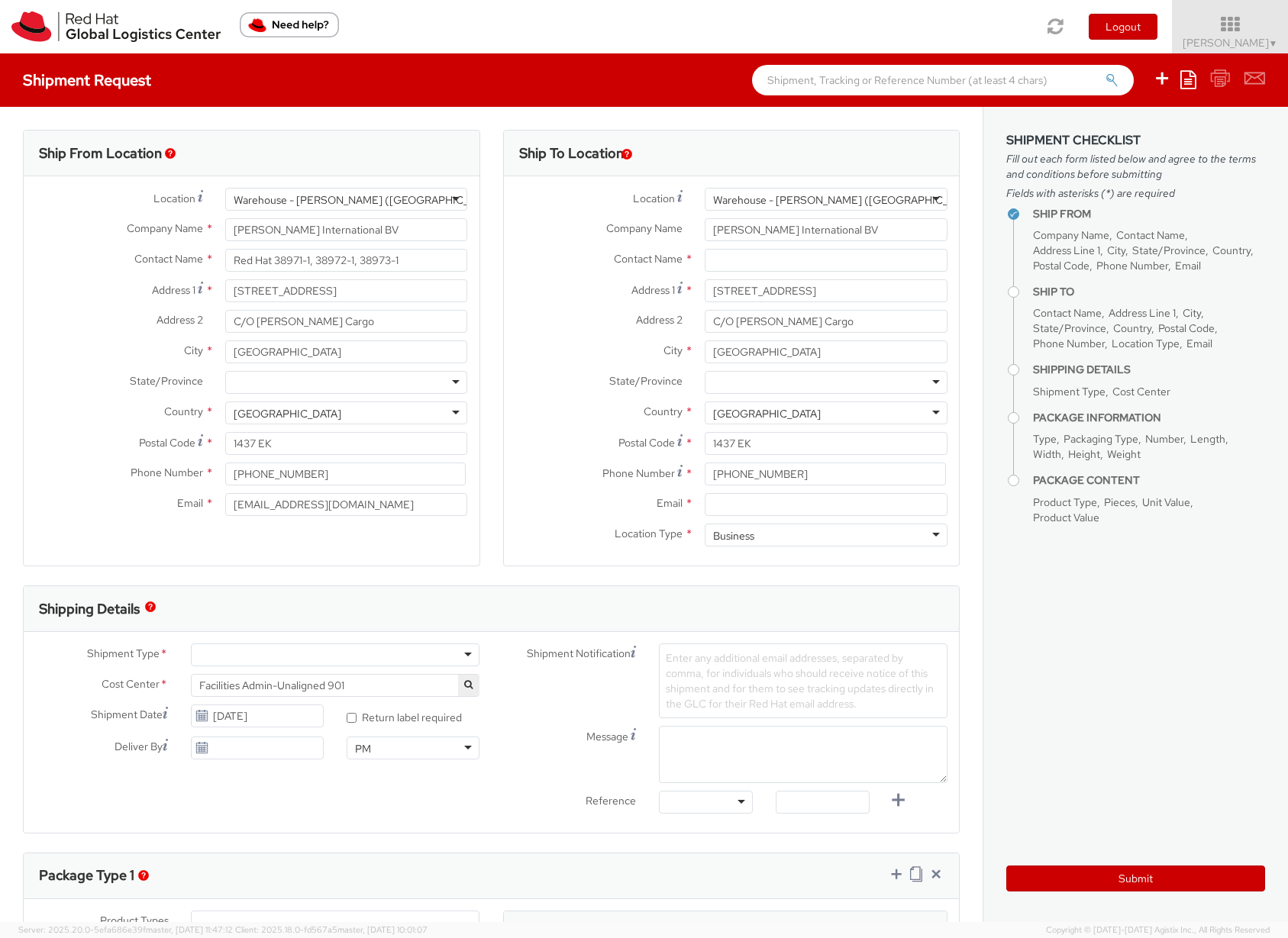
click at [958, 319] on div "Ship To Location Location * Warehouse - Nadel (NL) - NEW Warehouse - Nadel (NL)…" at bounding box center [732, 357] width 480 height 456
click at [812, 195] on div "Warehouse - [PERSON_NAME] ([GEOGRAPHIC_DATA]) - NEW" at bounding box center [864, 200] width 302 height 15
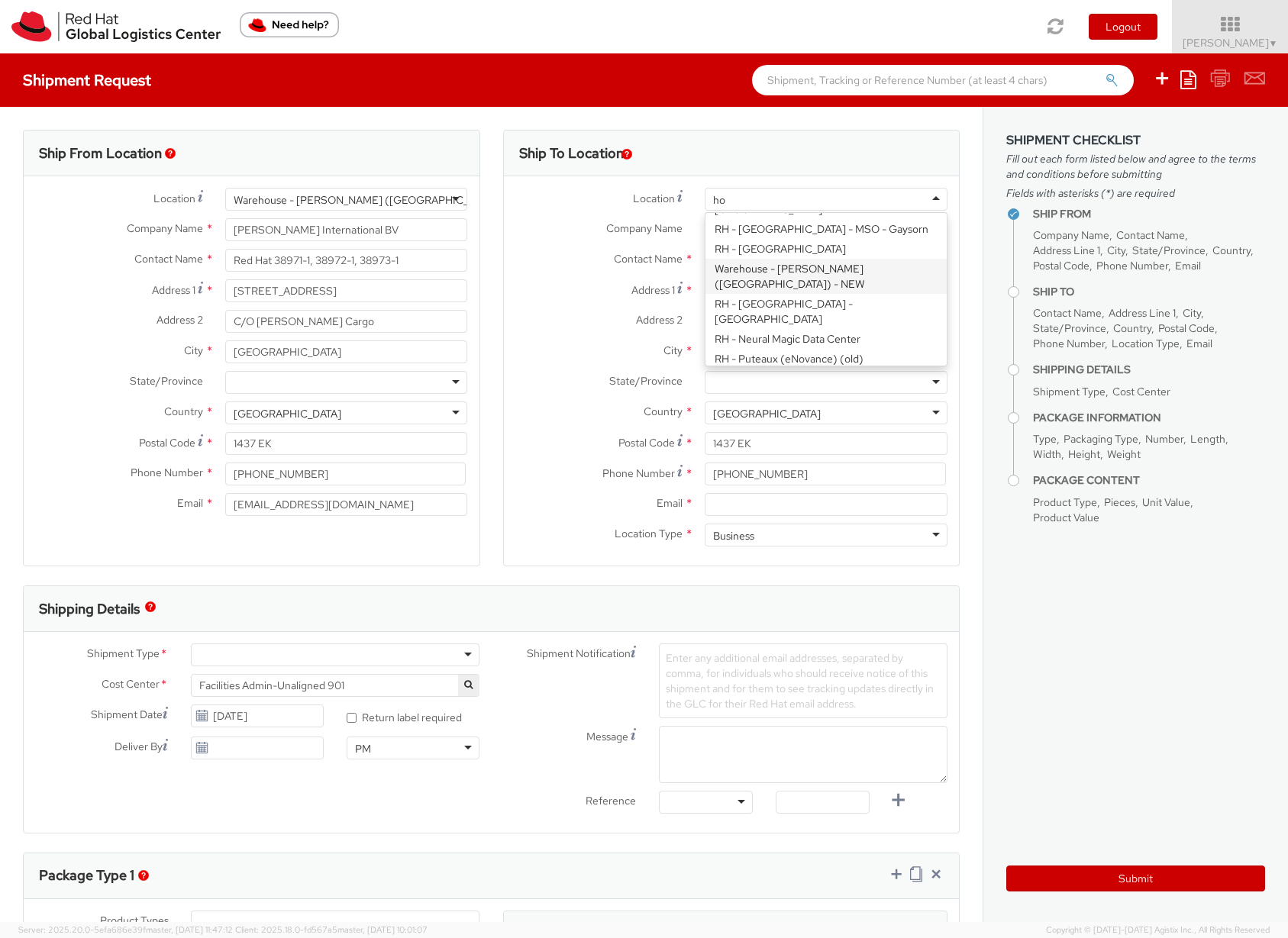
scroll to position [14, 0]
type input "hole"
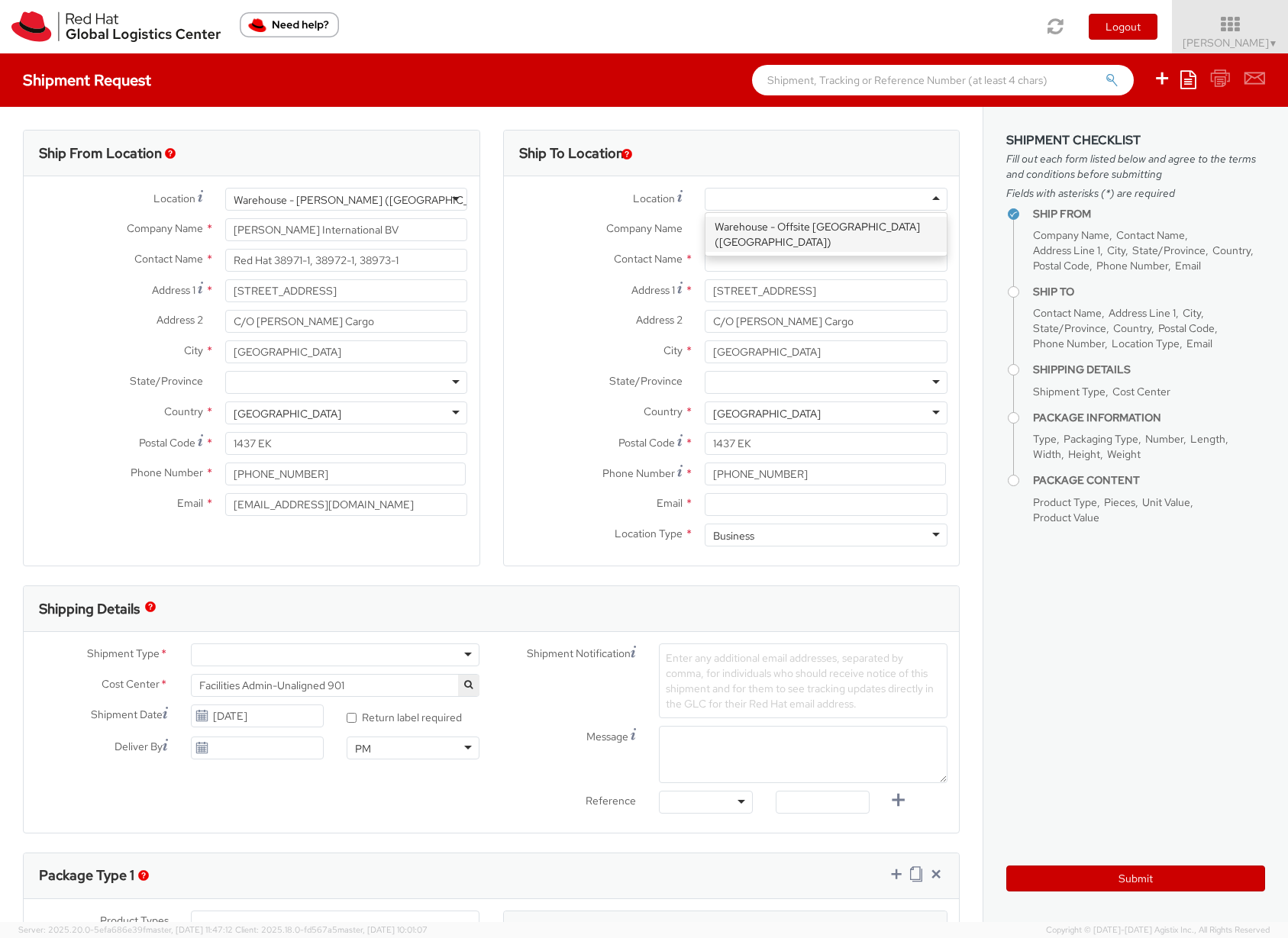
type input "Autodoprava [PERSON_NAME], areal [PERSON_NAME]"
type input "Palackeho 360"
type input "Holesov"
type input "76901"
type input "775700644"
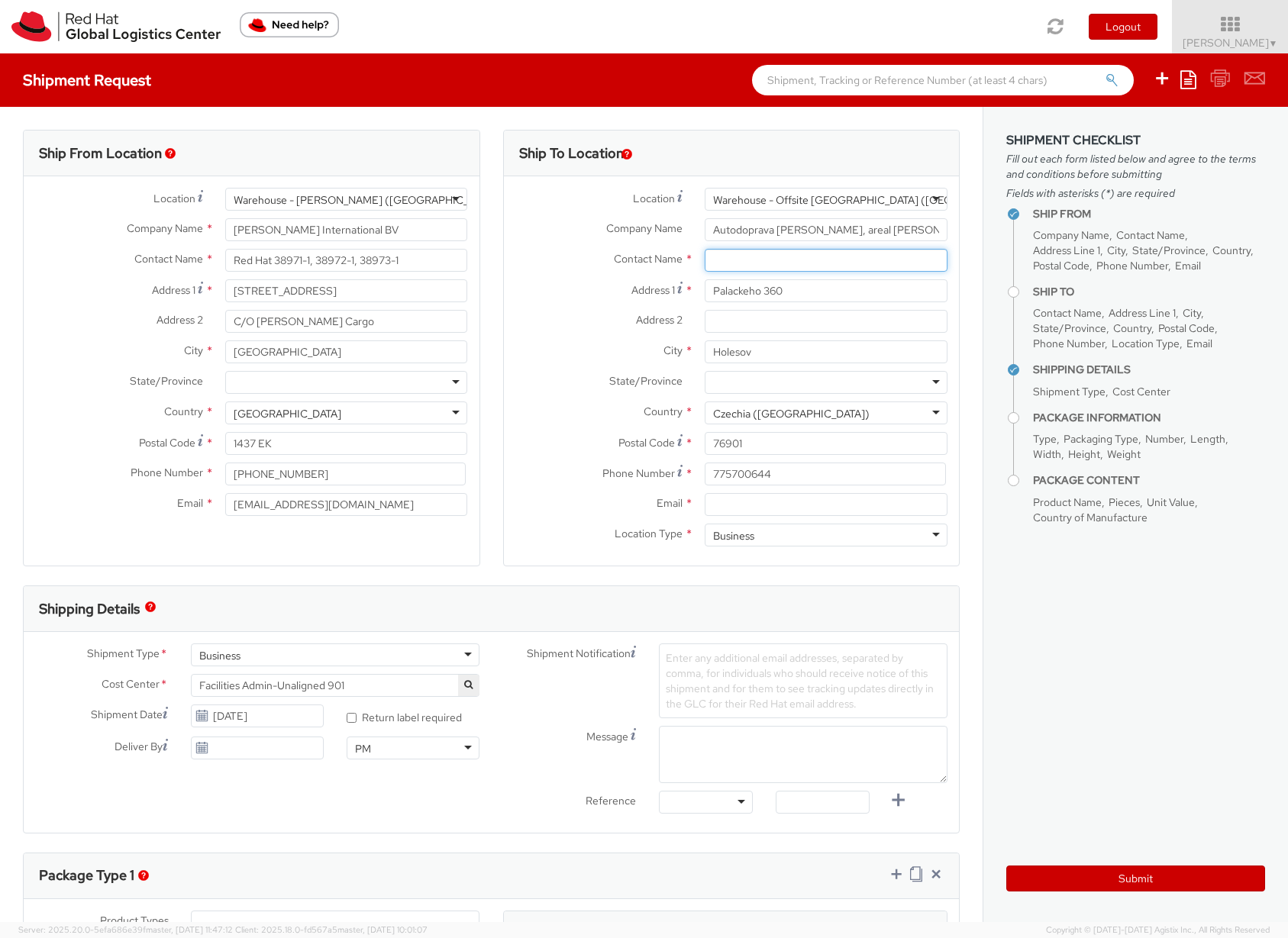
click at [719, 259] on input "text" at bounding box center [826, 260] width 243 height 23
type input "Red Hat"
click at [744, 502] on input "Email *" at bounding box center [826, 505] width 243 height 23
type input "[EMAIL_ADDRESS][DOMAIN_NAME]"
click at [790, 286] on input "Palackeho 360" at bounding box center [826, 290] width 243 height 23
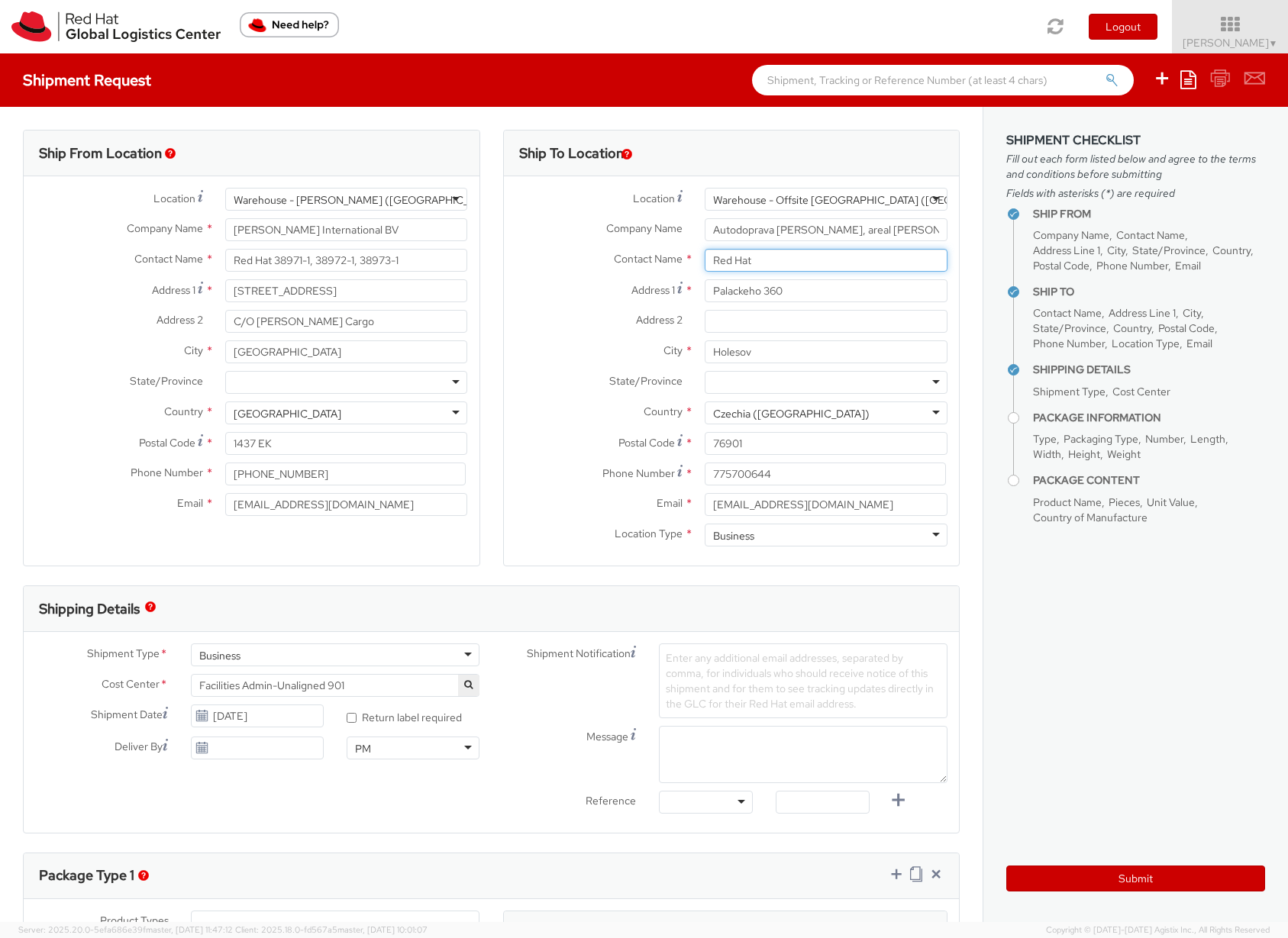
click at [763, 259] on input "Red Hat" at bounding box center [826, 260] width 243 height 23
type input "Red Hat RHNO-104"
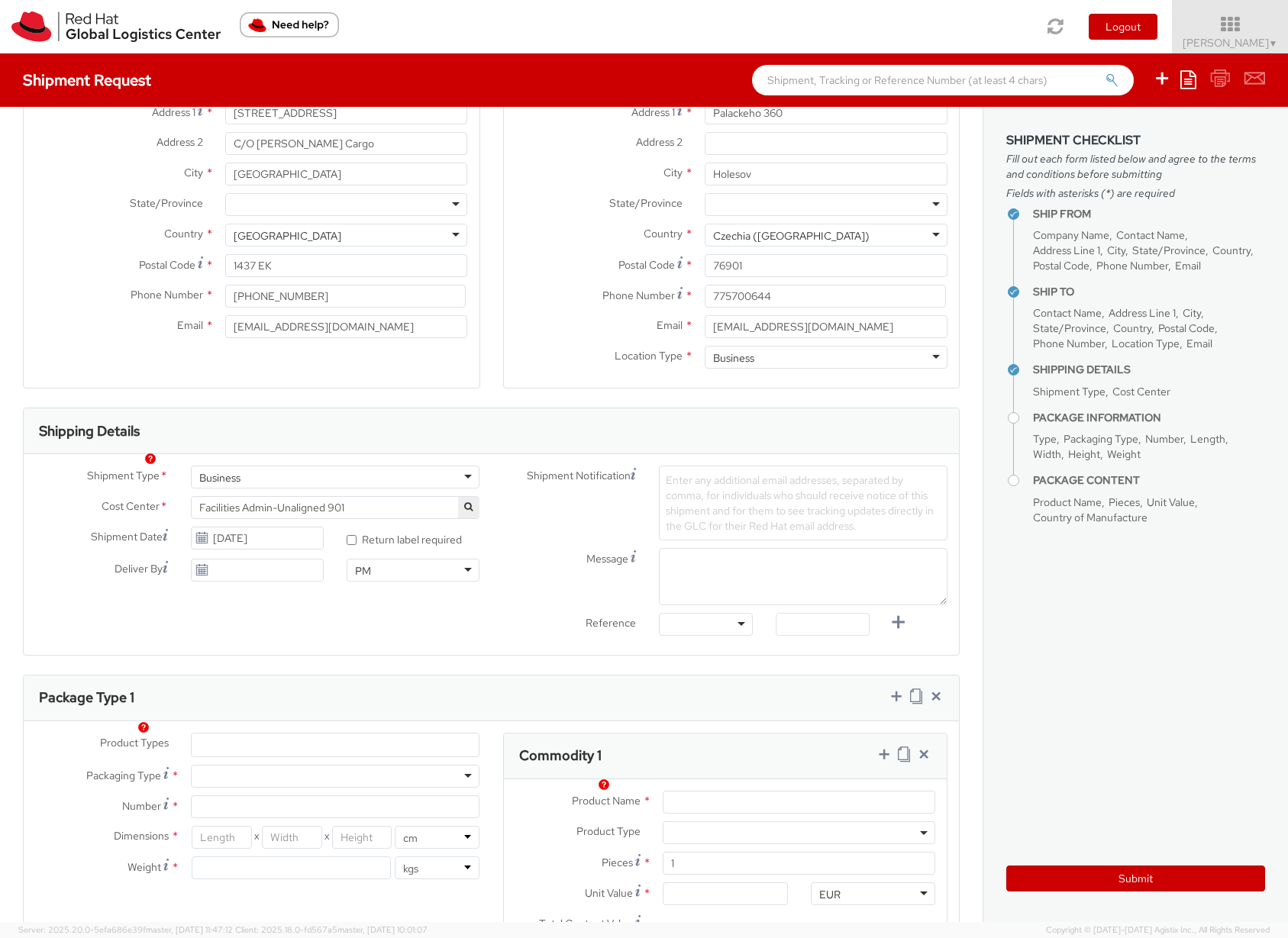
scroll to position [210, 0]
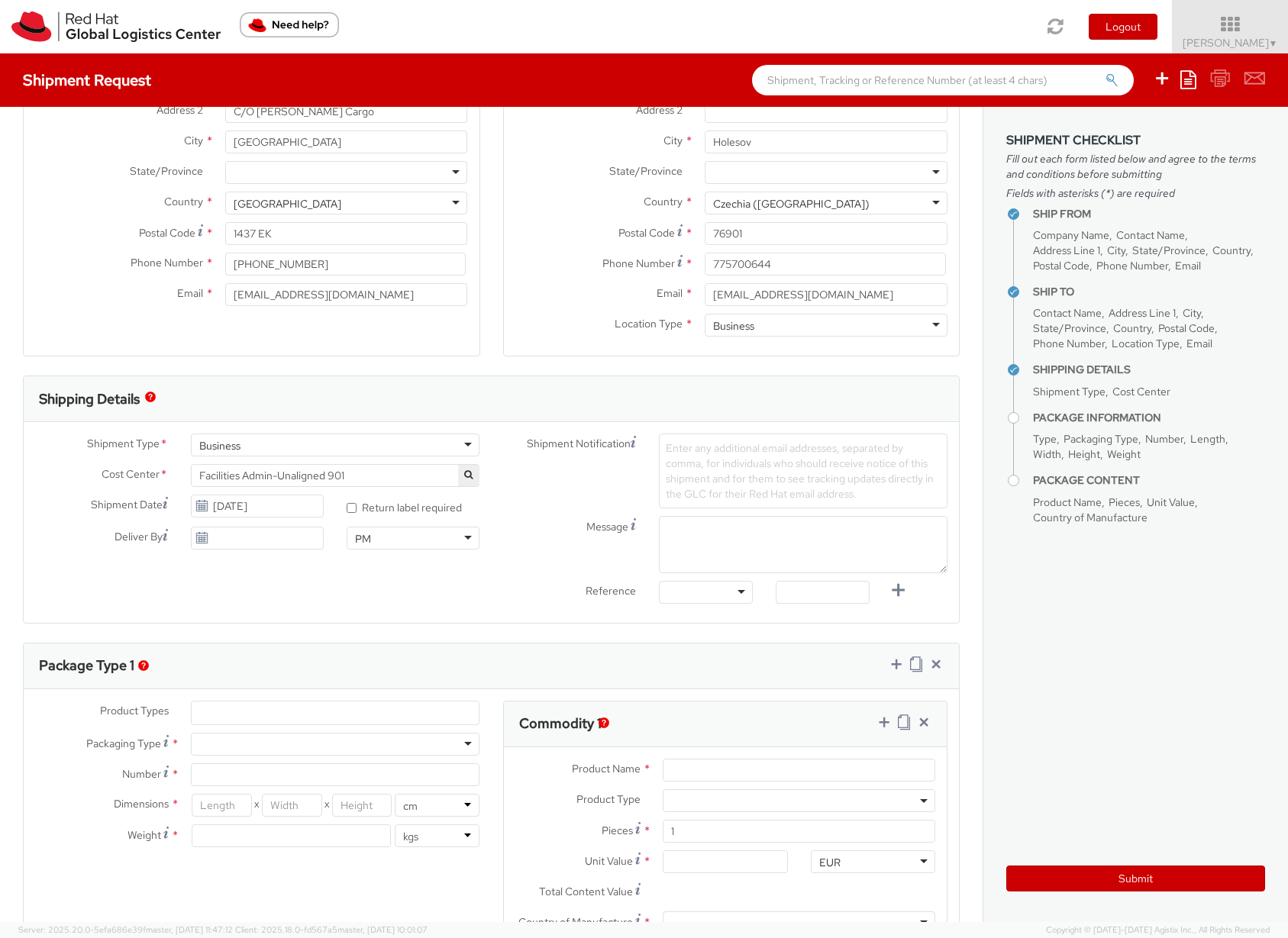
click at [223, 715] on ul at bounding box center [335, 712] width 287 height 23
type input "Fedora Hats"
click at [485, 695] on div "Product Types * Documents Docking Station Laptop Monitor Other Hardware Server …" at bounding box center [491, 854] width 935 height 329
click at [203, 716] on input "search" at bounding box center [247, 712] width 96 height 15
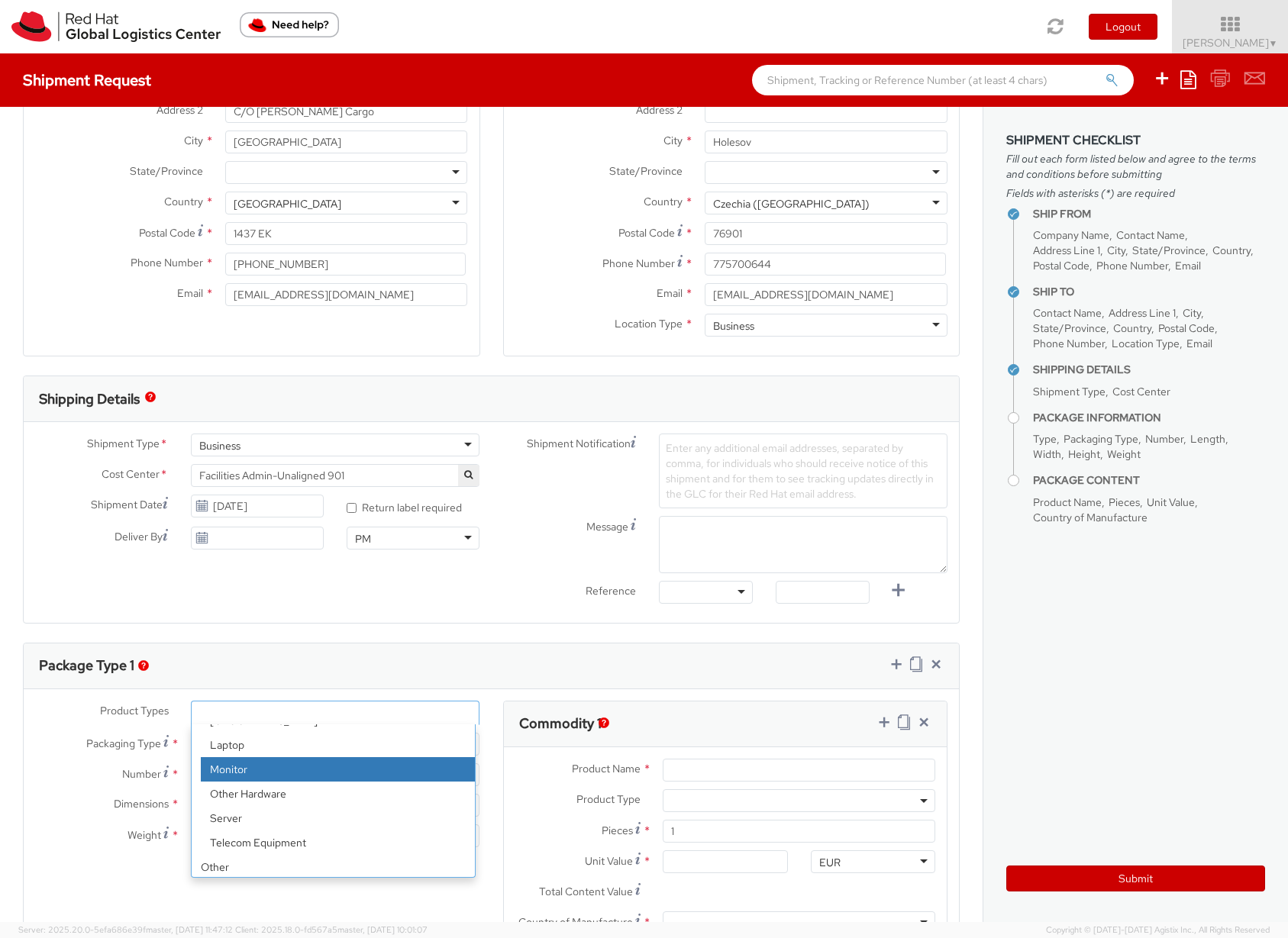
scroll to position [67, 0]
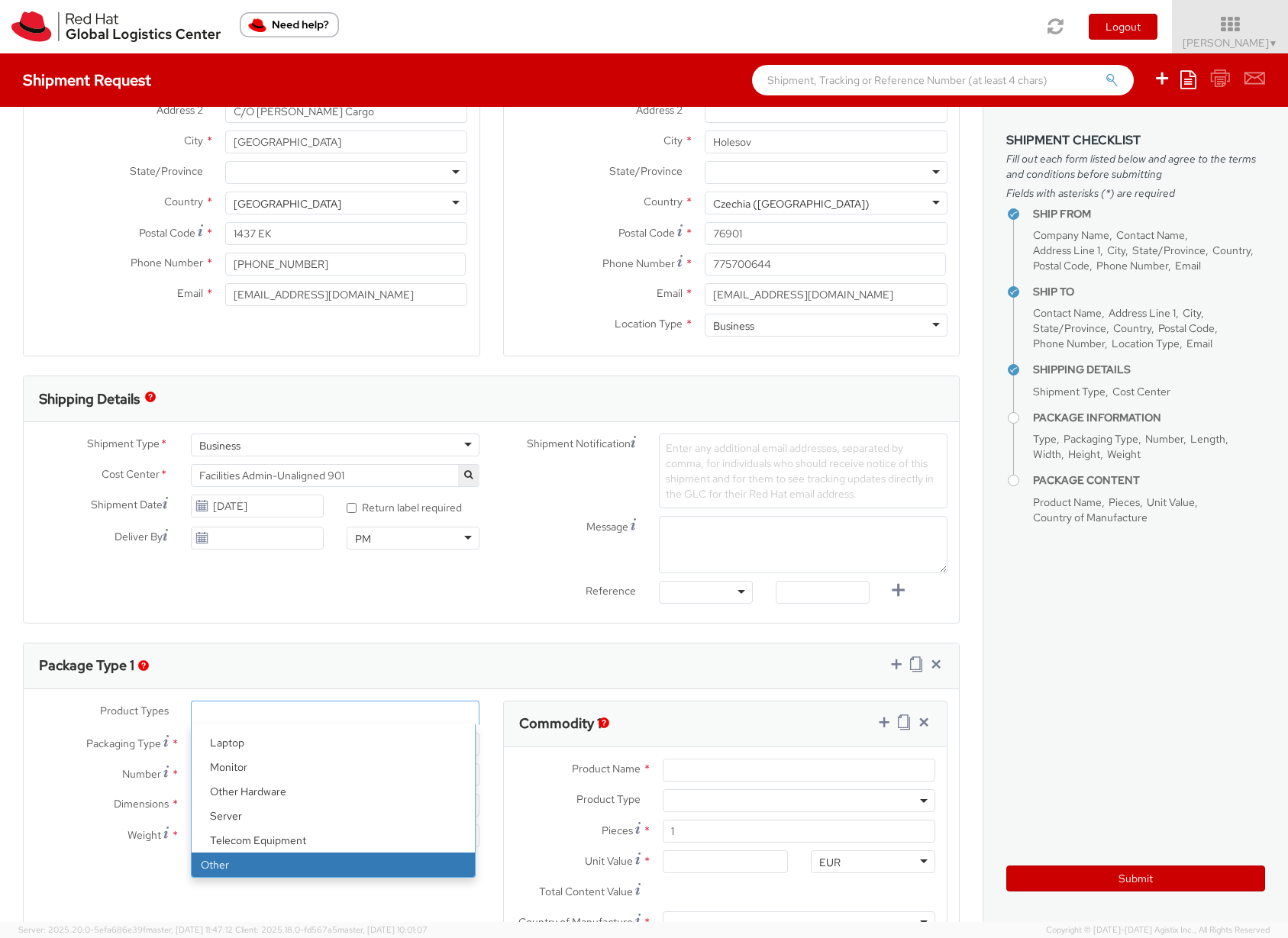
select select "OTHER"
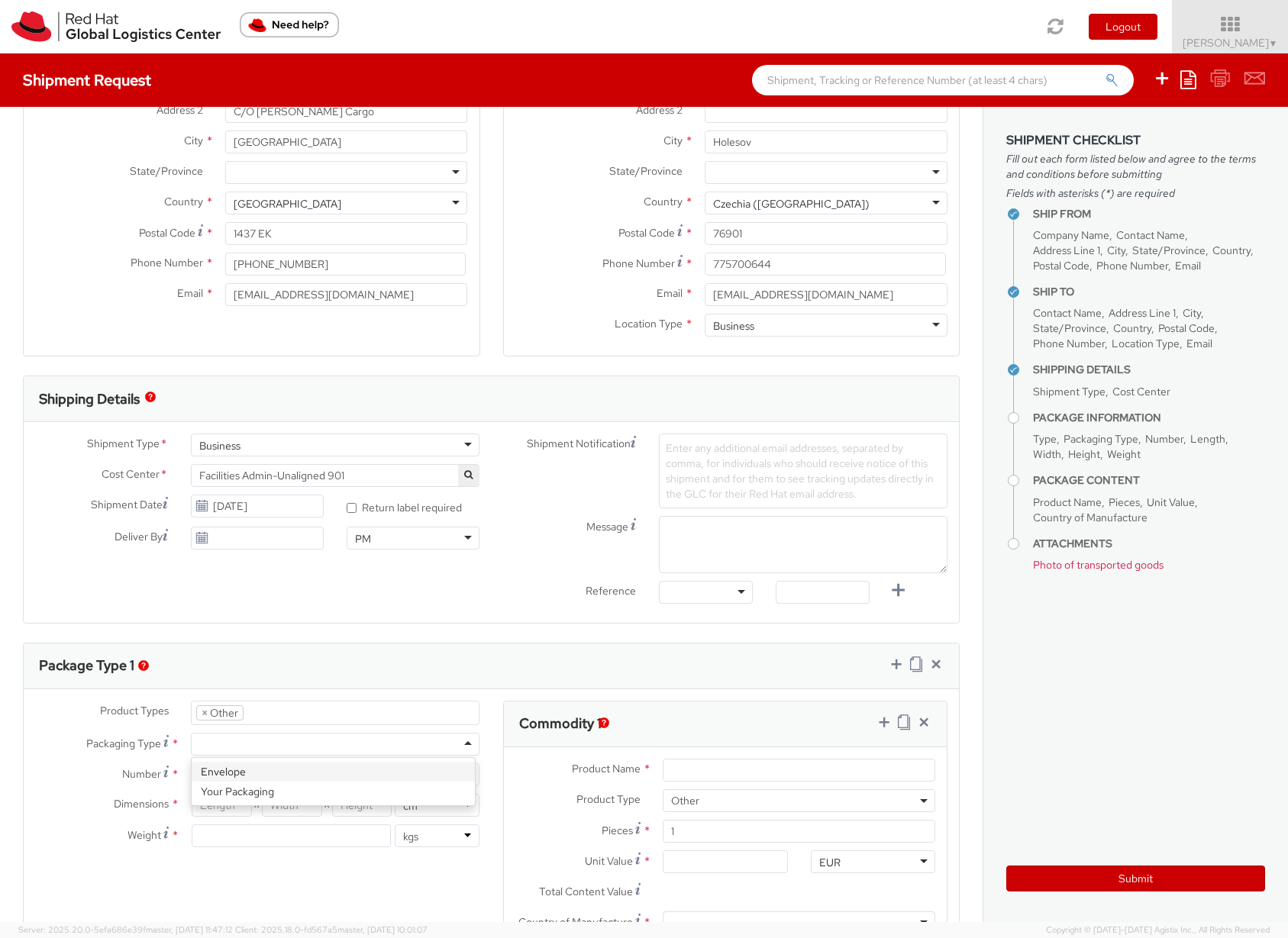
click at [218, 744] on div at bounding box center [335, 744] width 289 height 23
click at [209, 772] on input "Number *" at bounding box center [335, 775] width 289 height 23
type input "47"
click at [220, 803] on input "number" at bounding box center [222, 805] width 60 height 23
type input "60"
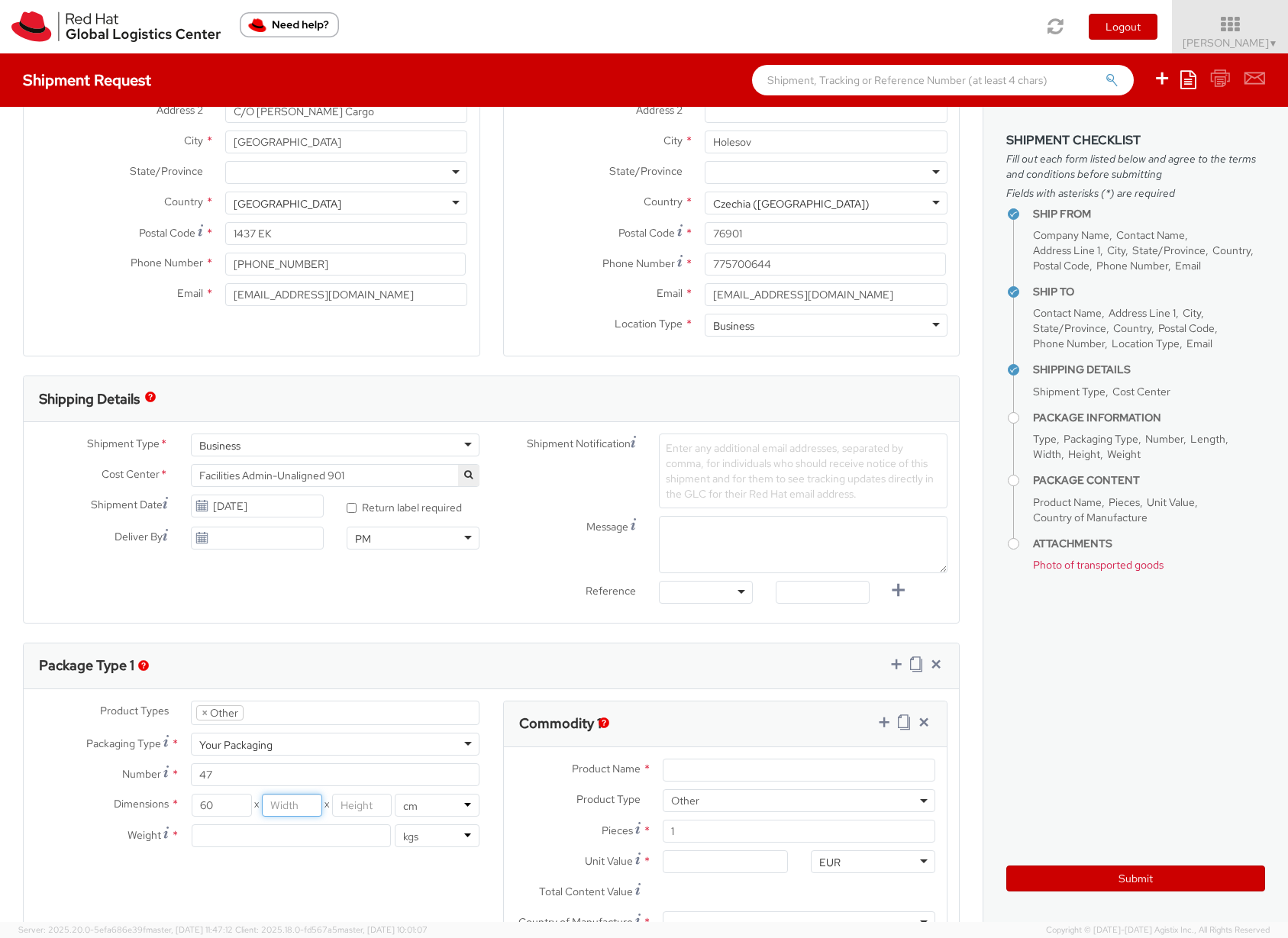
click at [298, 805] on input "number" at bounding box center [291, 805] width 60 height 23
type input "37"
click at [358, 810] on input "number" at bounding box center [362, 805] width 60 height 23
type input "58"
click at [246, 839] on input "number" at bounding box center [291, 836] width 199 height 23
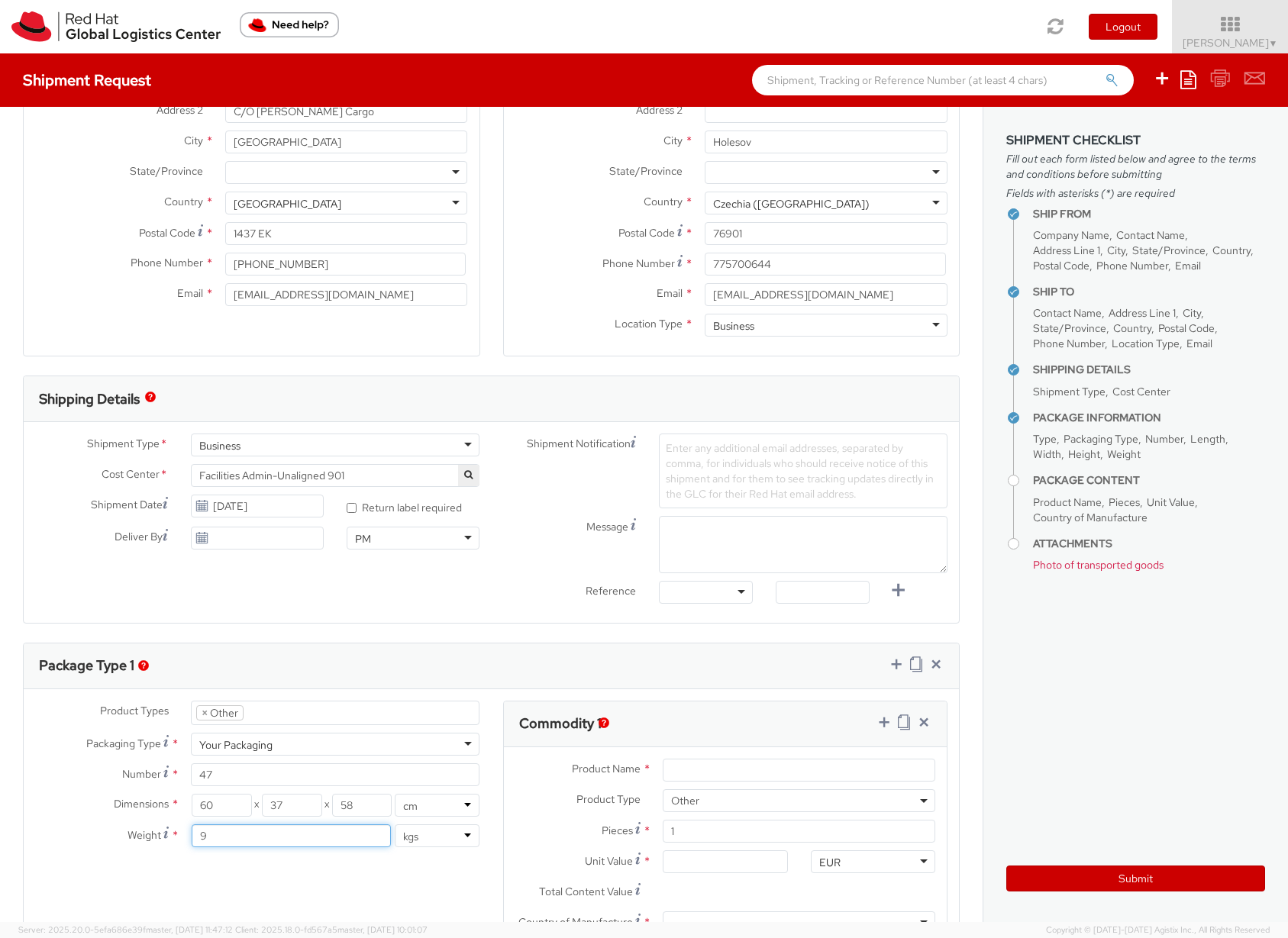
type input "9"
click at [335, 908] on div "Product Types * Documents Docking Station Laptop Monitor Other Hardware Server …" at bounding box center [491, 861] width 935 height 322
drag, startPoint x: 217, startPoint y: 776, endPoint x: 194, endPoint y: 773, distance: 23.2
click at [194, 773] on input "47" at bounding box center [335, 775] width 289 height 23
type input "1"
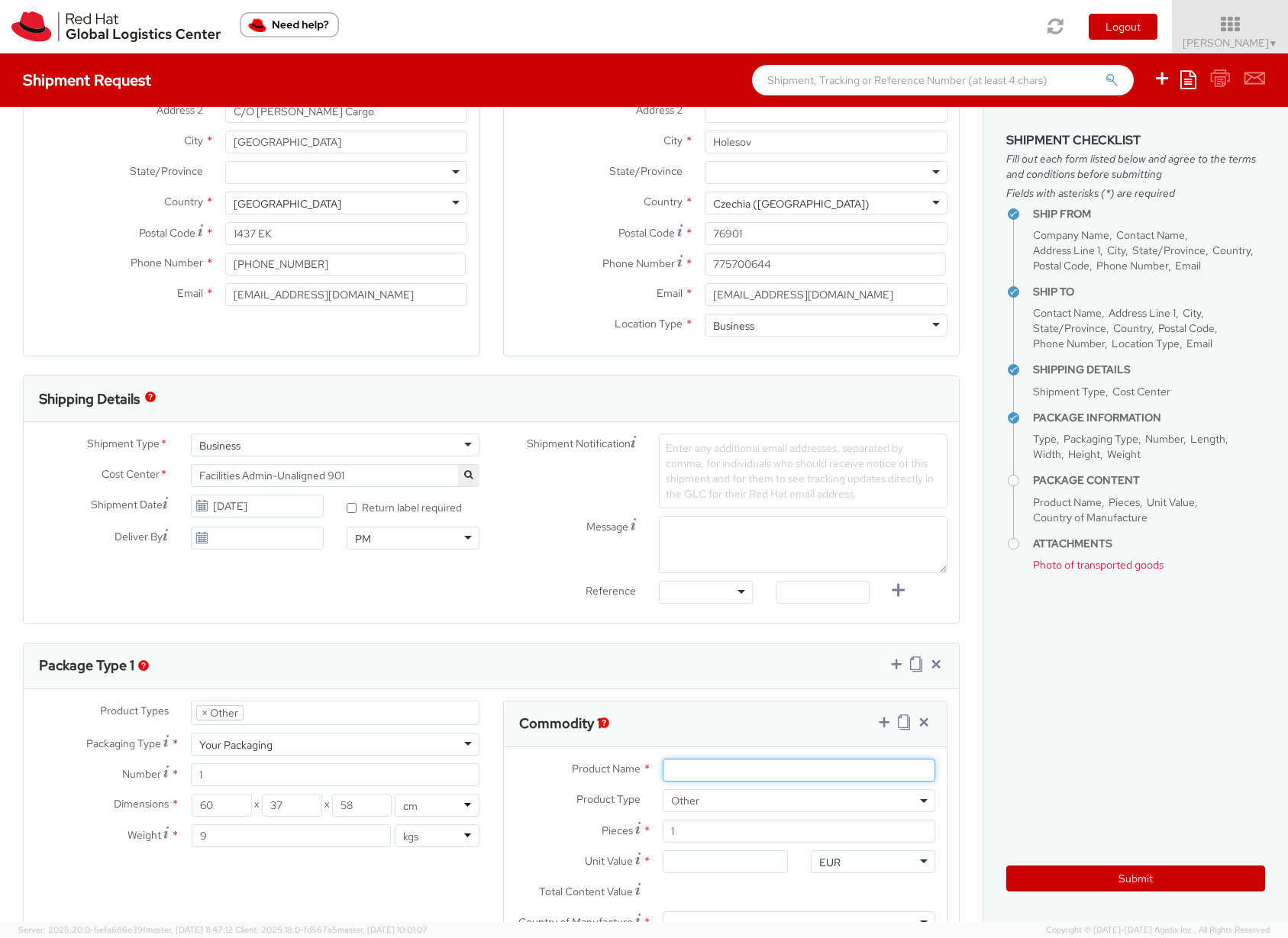
click at [668, 770] on input "Product Name *" at bounding box center [799, 770] width 273 height 23
type input "G"
type input "Fedora Hat"
drag, startPoint x: 696, startPoint y: 824, endPoint x: 688, endPoint y: 825, distance: 8.1
click at [688, 825] on input "1" at bounding box center [799, 831] width 273 height 23
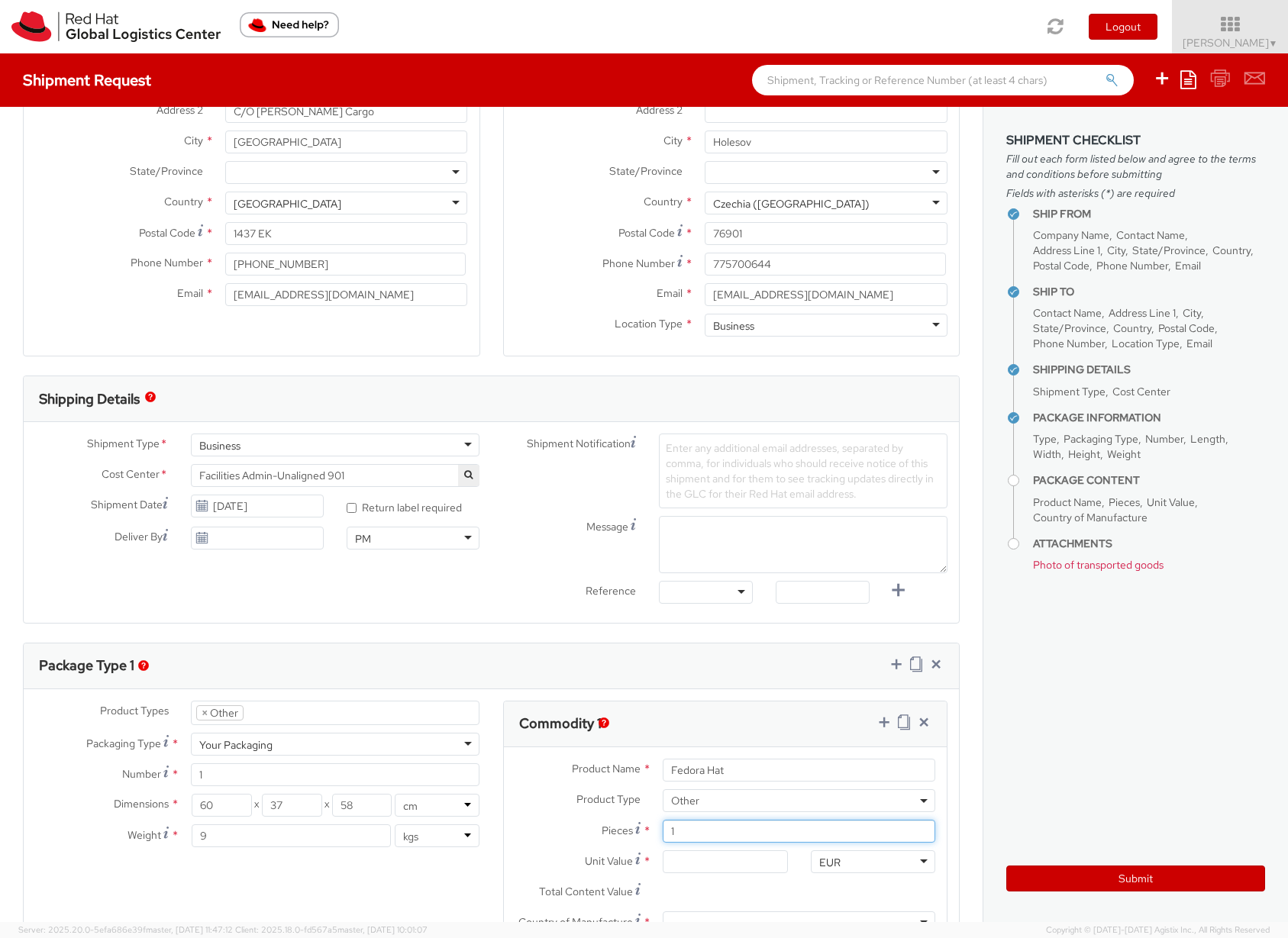
type input "0.00"
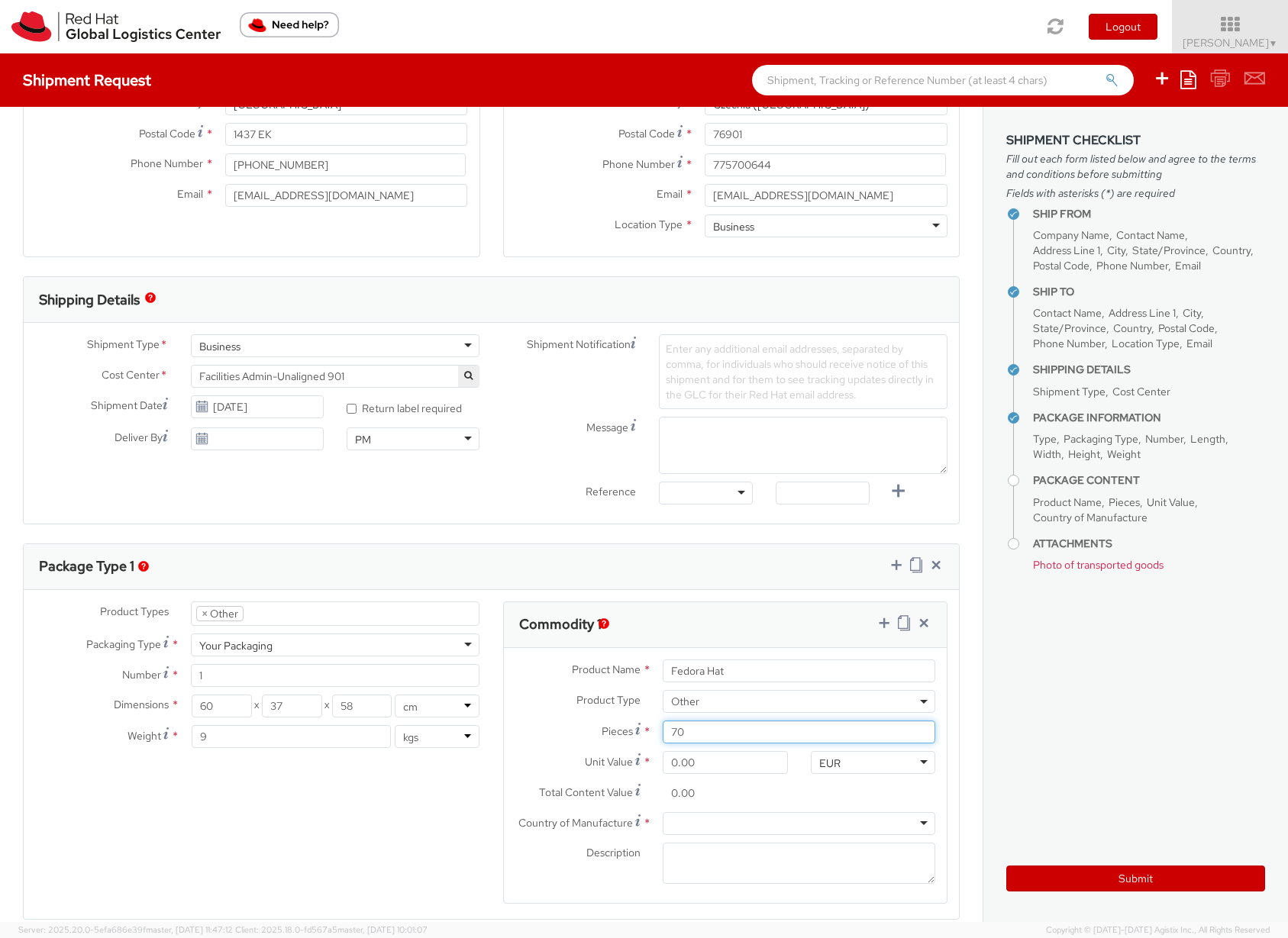
scroll to position [312, 0]
type input "70"
drag, startPoint x: 700, startPoint y: 763, endPoint x: 644, endPoint y: 763, distance: 56.0
click at [651, 763] on div "0.00" at bounding box center [725, 759] width 148 height 23
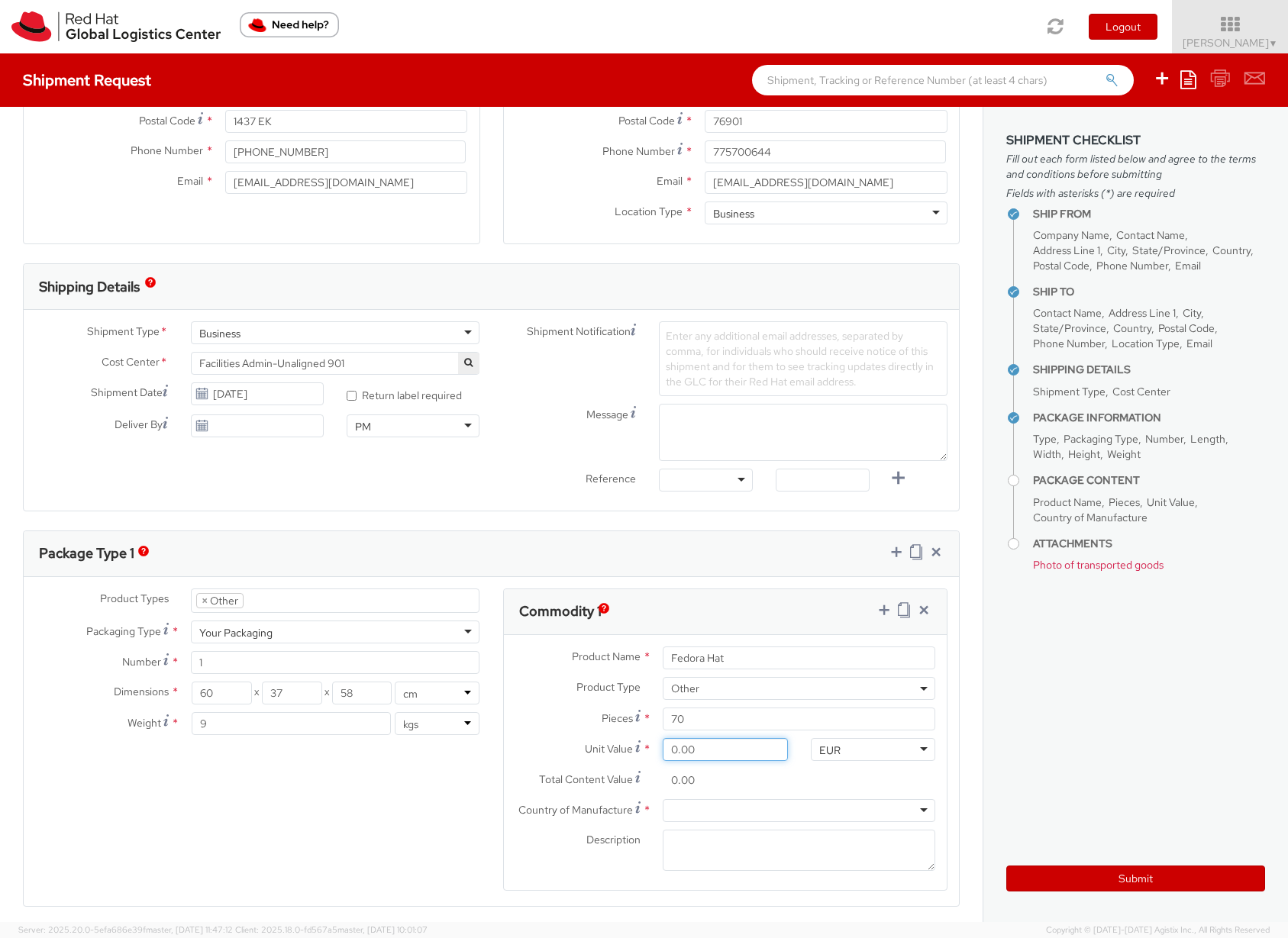
scroll to position [325, 0]
click at [715, 803] on div at bounding box center [799, 808] width 273 height 23
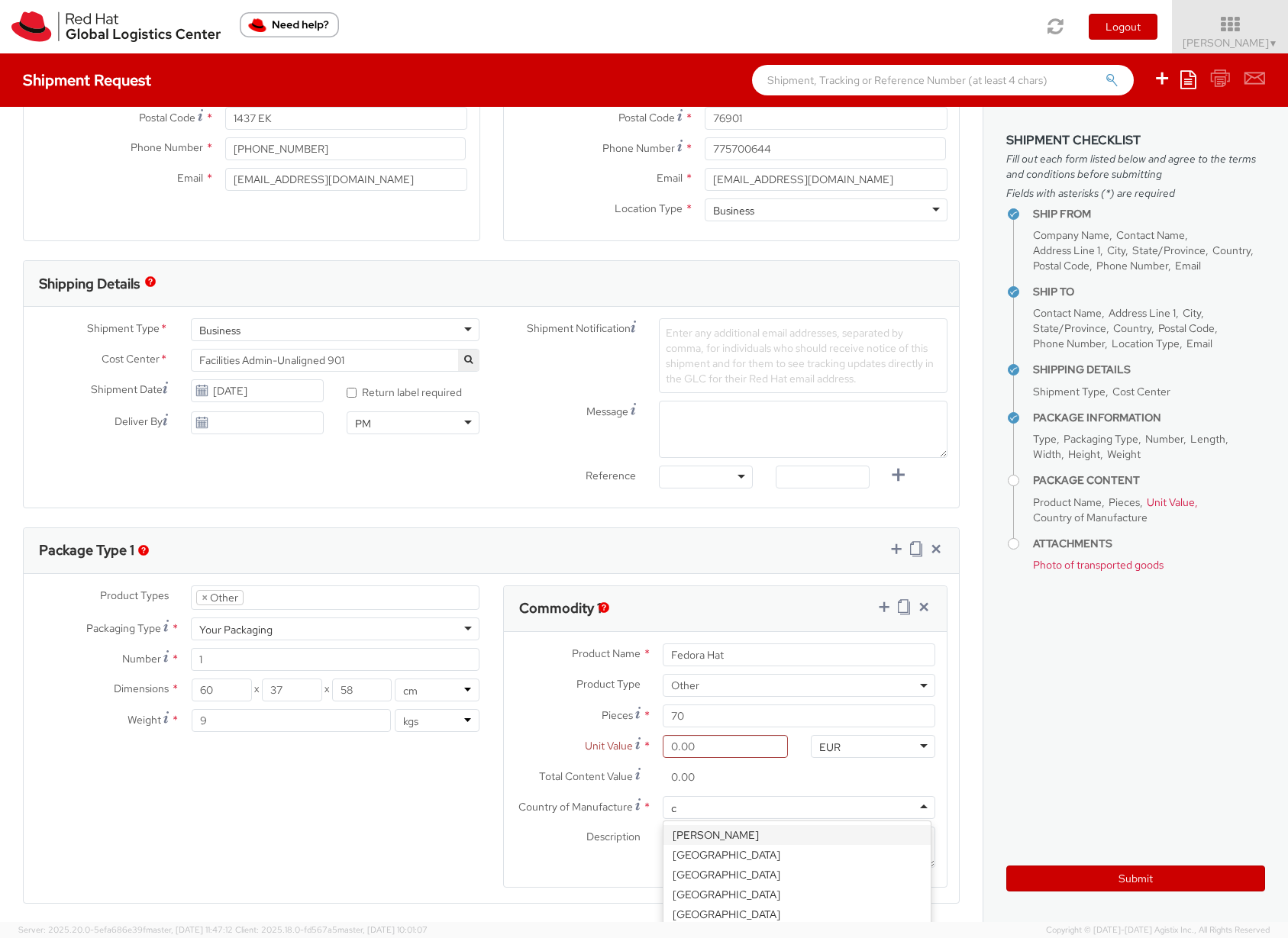
type input "c"
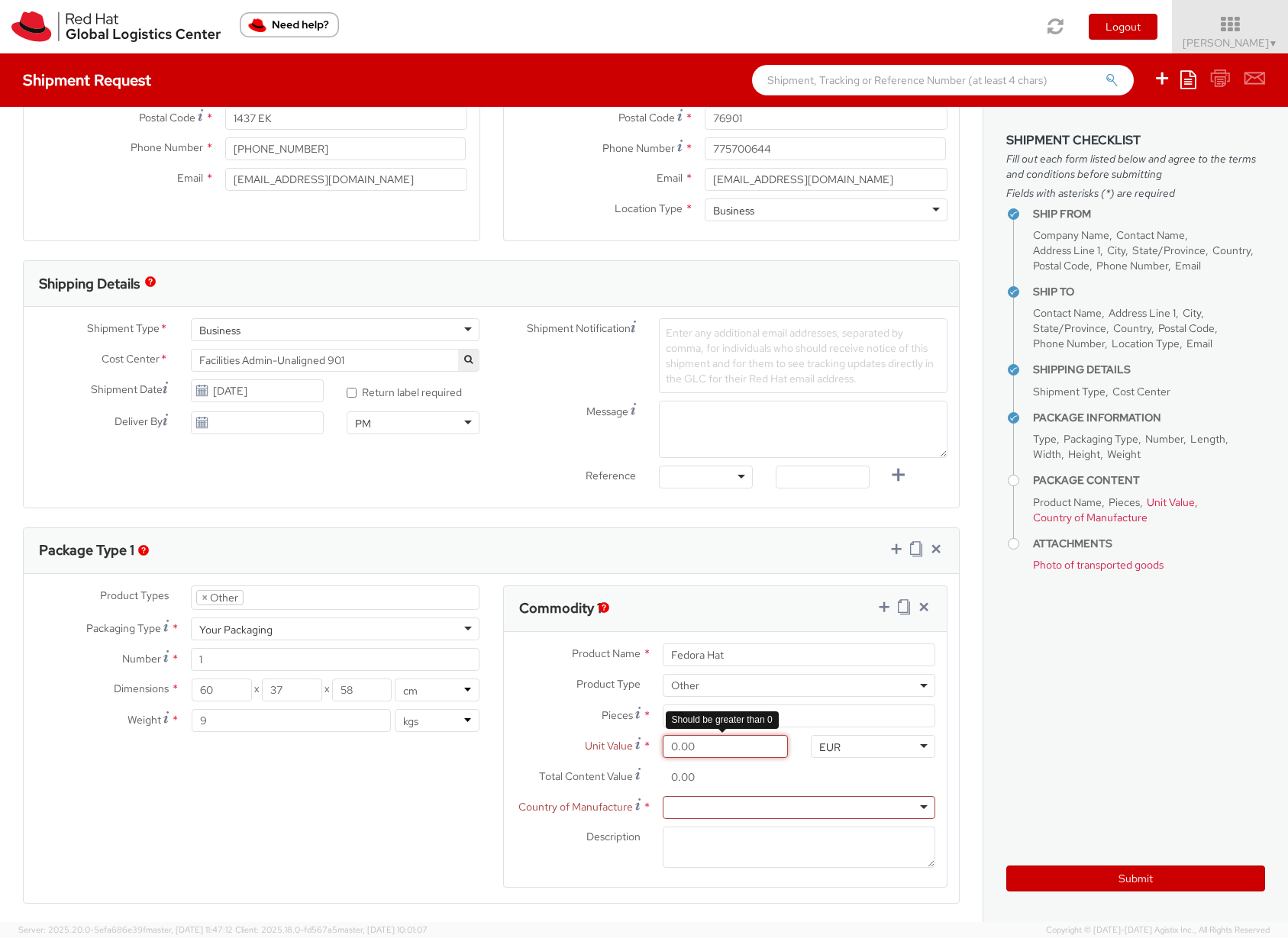
drag, startPoint x: 694, startPoint y: 756, endPoint x: 654, endPoint y: 748, distance: 40.8
click at [654, 748] on div "0.00" at bounding box center [725, 746] width 148 height 23
type input "1.00"
type input "70.00"
click at [697, 807] on div at bounding box center [799, 808] width 273 height 23
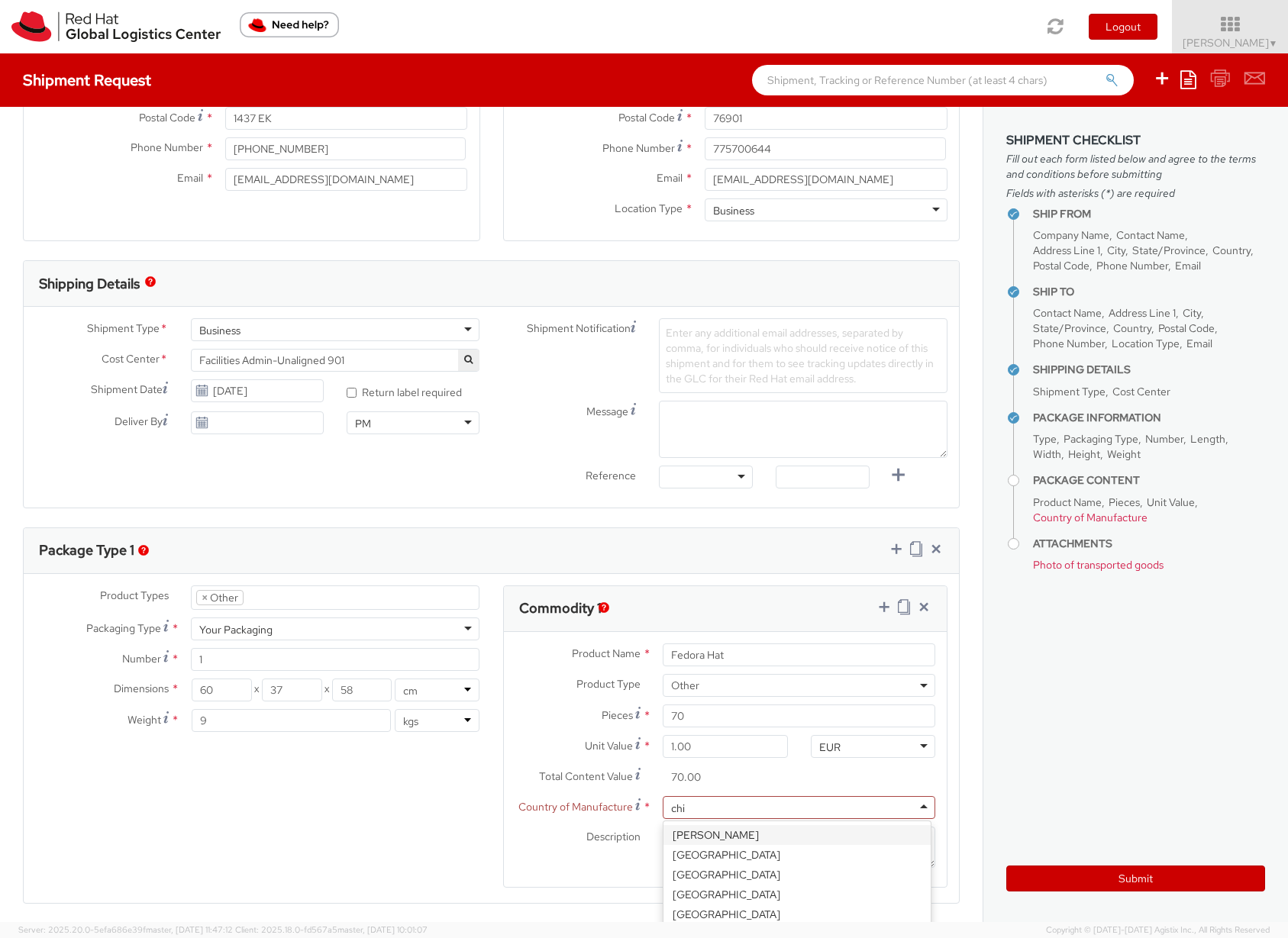
type input "chin"
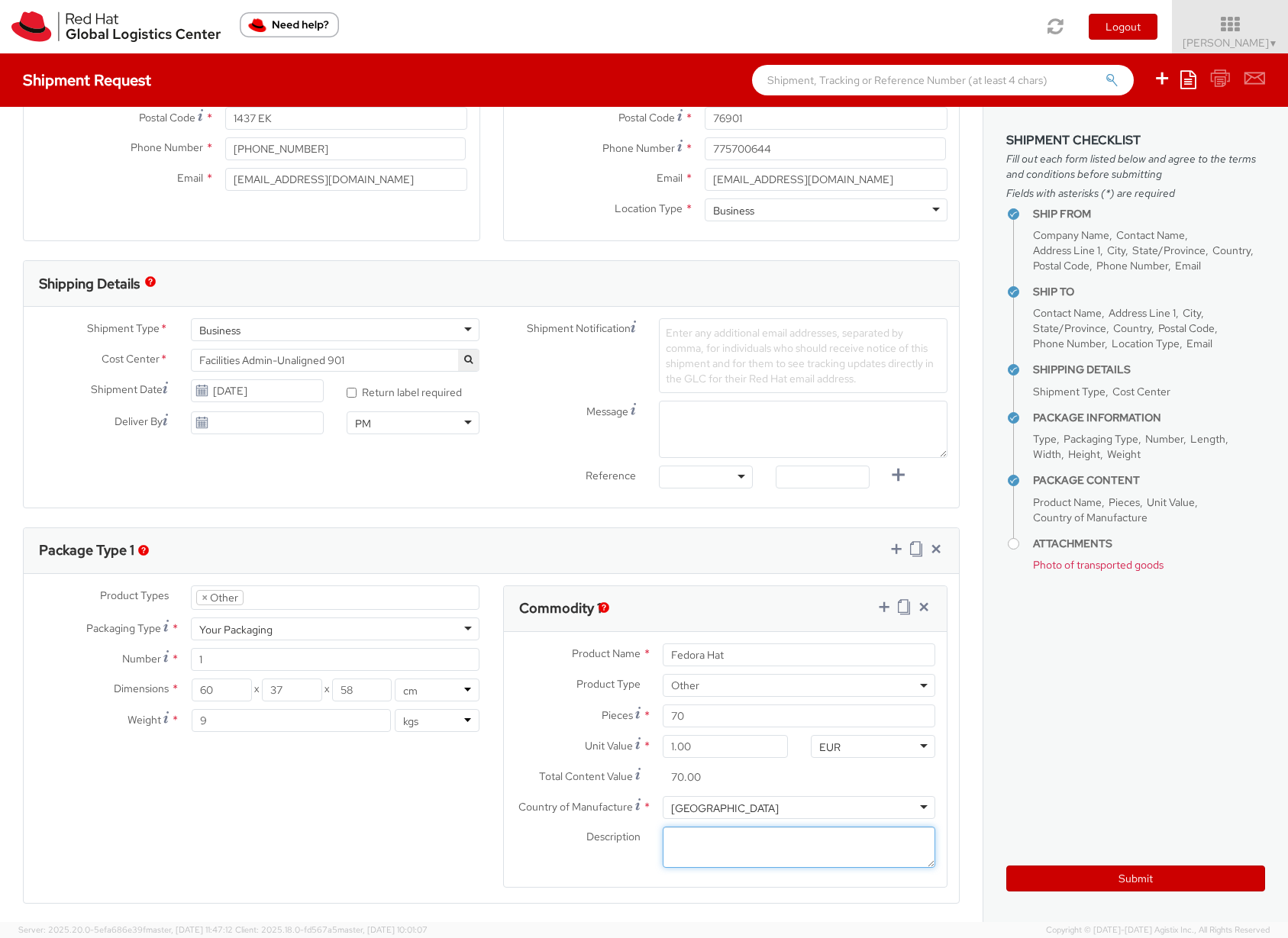
click at [683, 838] on textarea "Description *" at bounding box center [799, 848] width 273 height 42
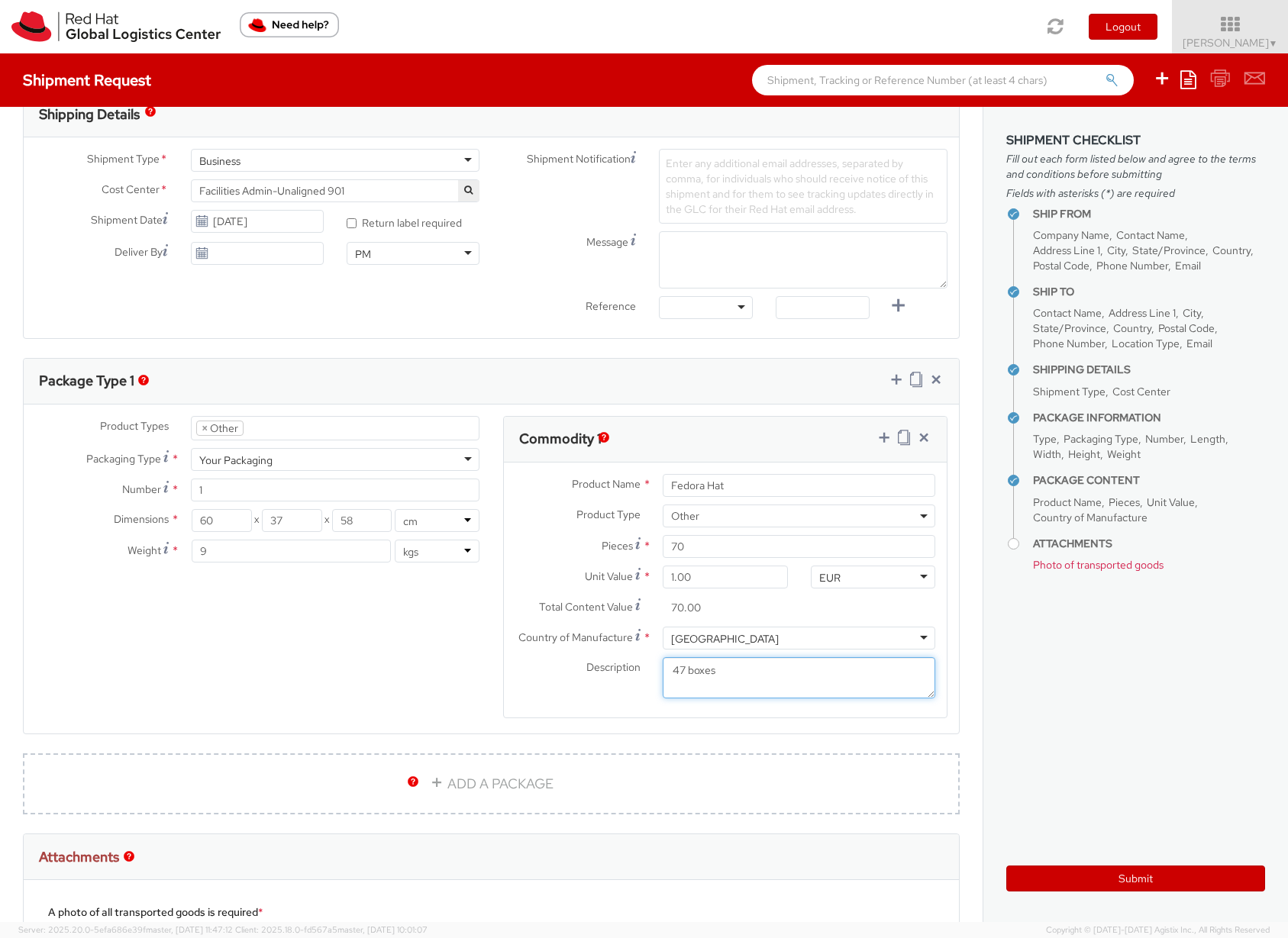
scroll to position [495, 0]
type textarea "47 boxes"
click at [529, 796] on link "ADD A PACKAGE" at bounding box center [491, 783] width 937 height 61
select select
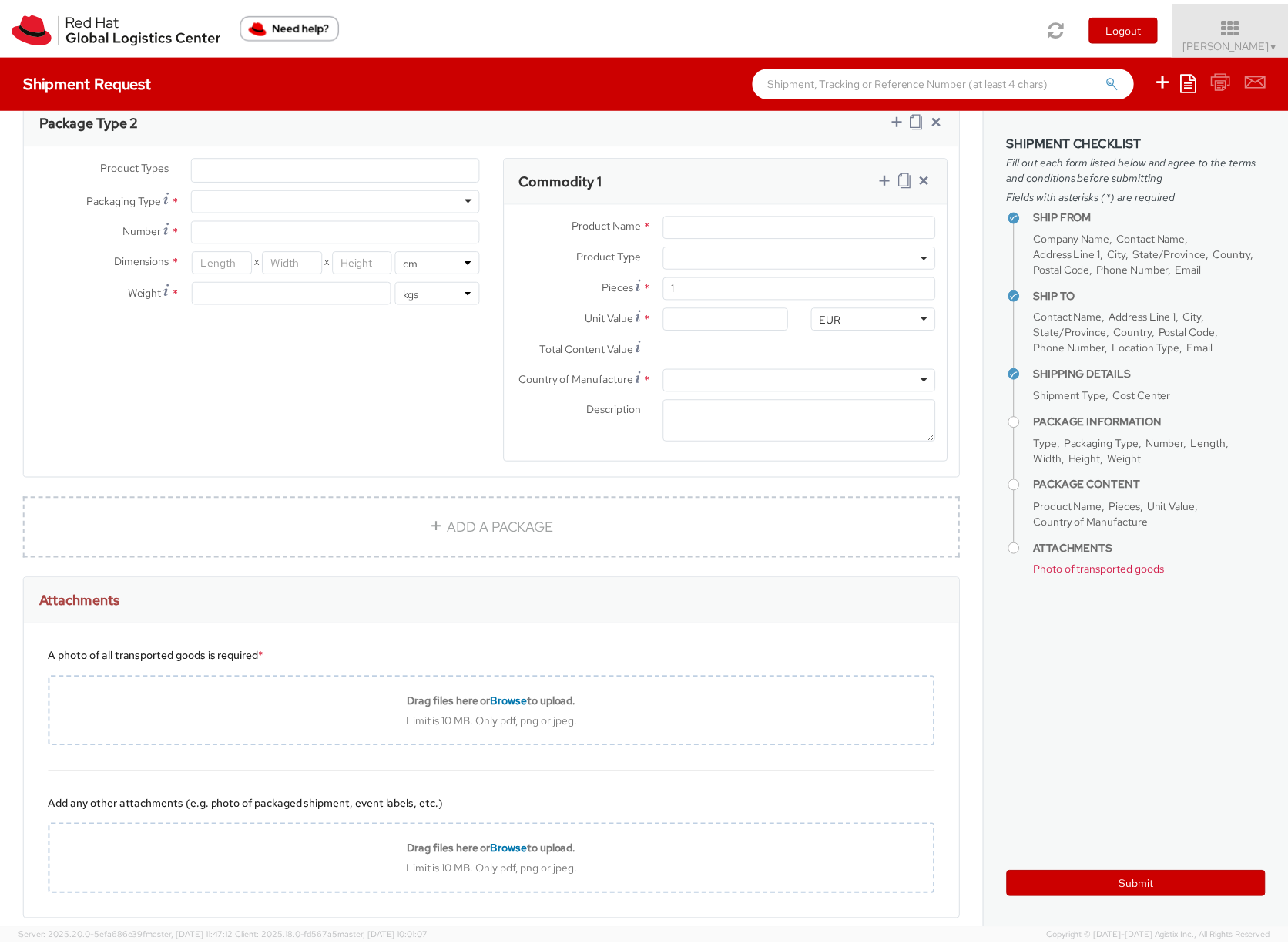
scroll to position [1235, 0]
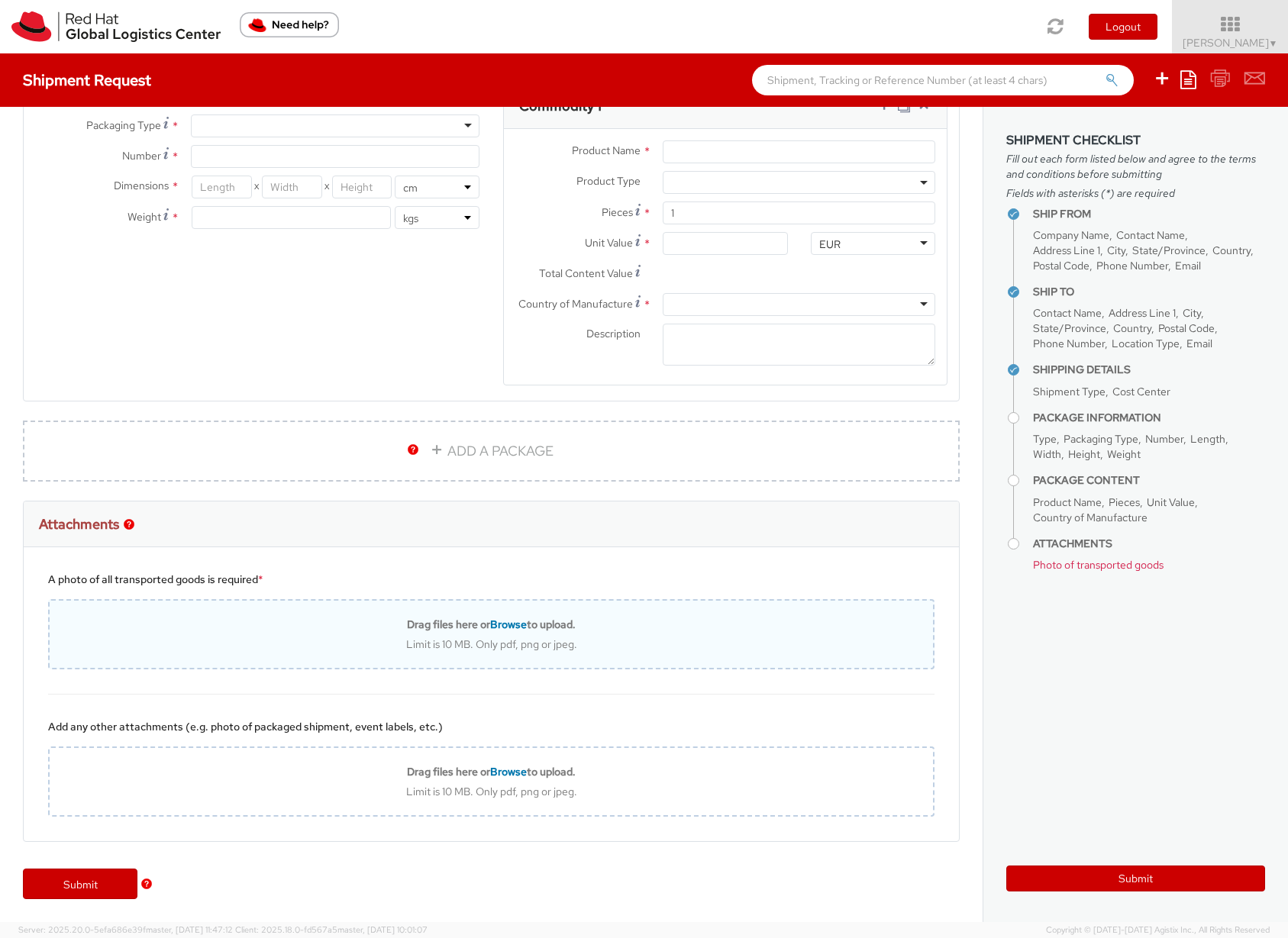
click at [505, 626] on span "Browse" at bounding box center [509, 624] width 37 height 14
type input "C:\fakepath\JI8N-38971-1.pdf"
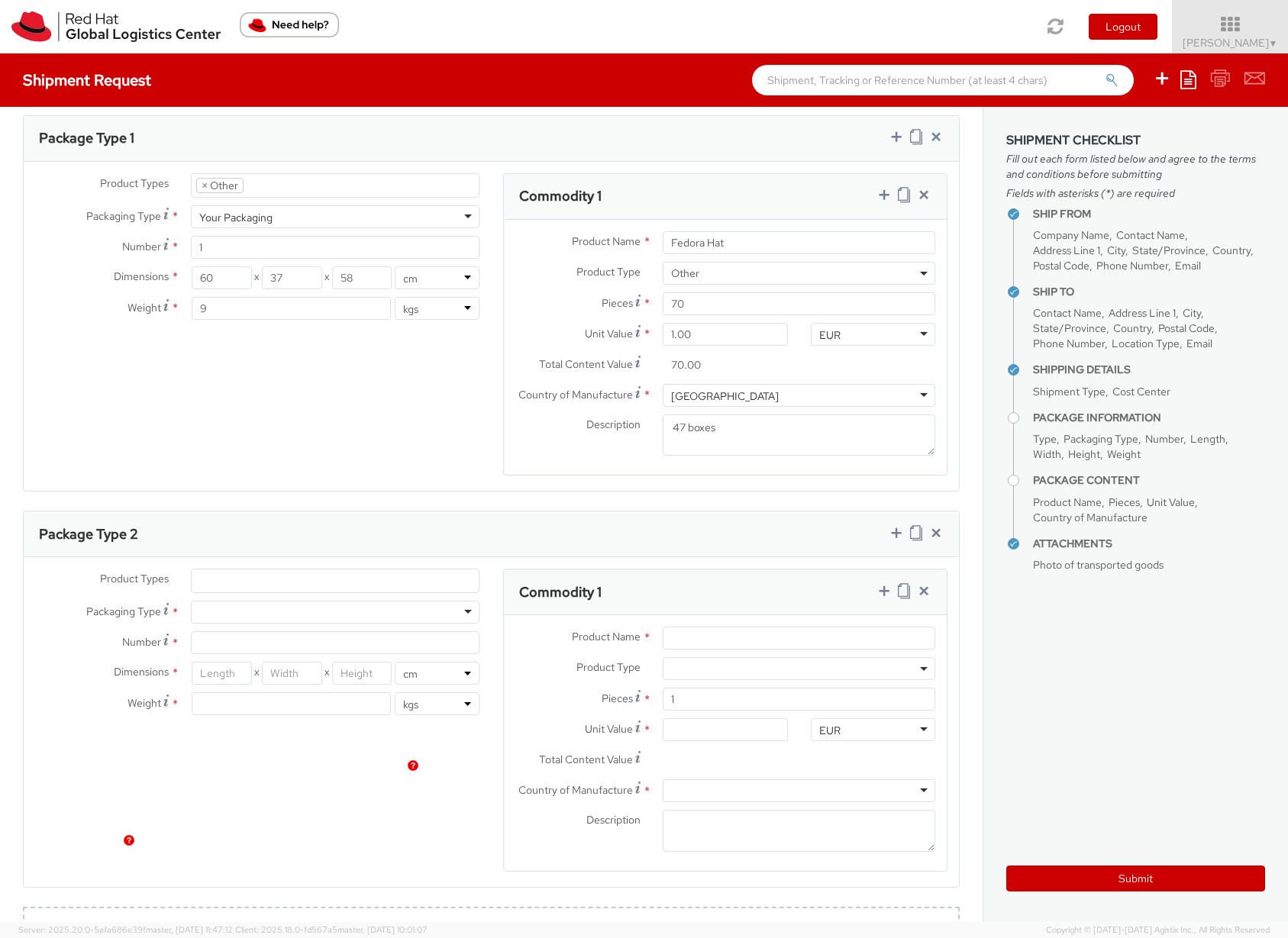
scroll to position [716, 0]
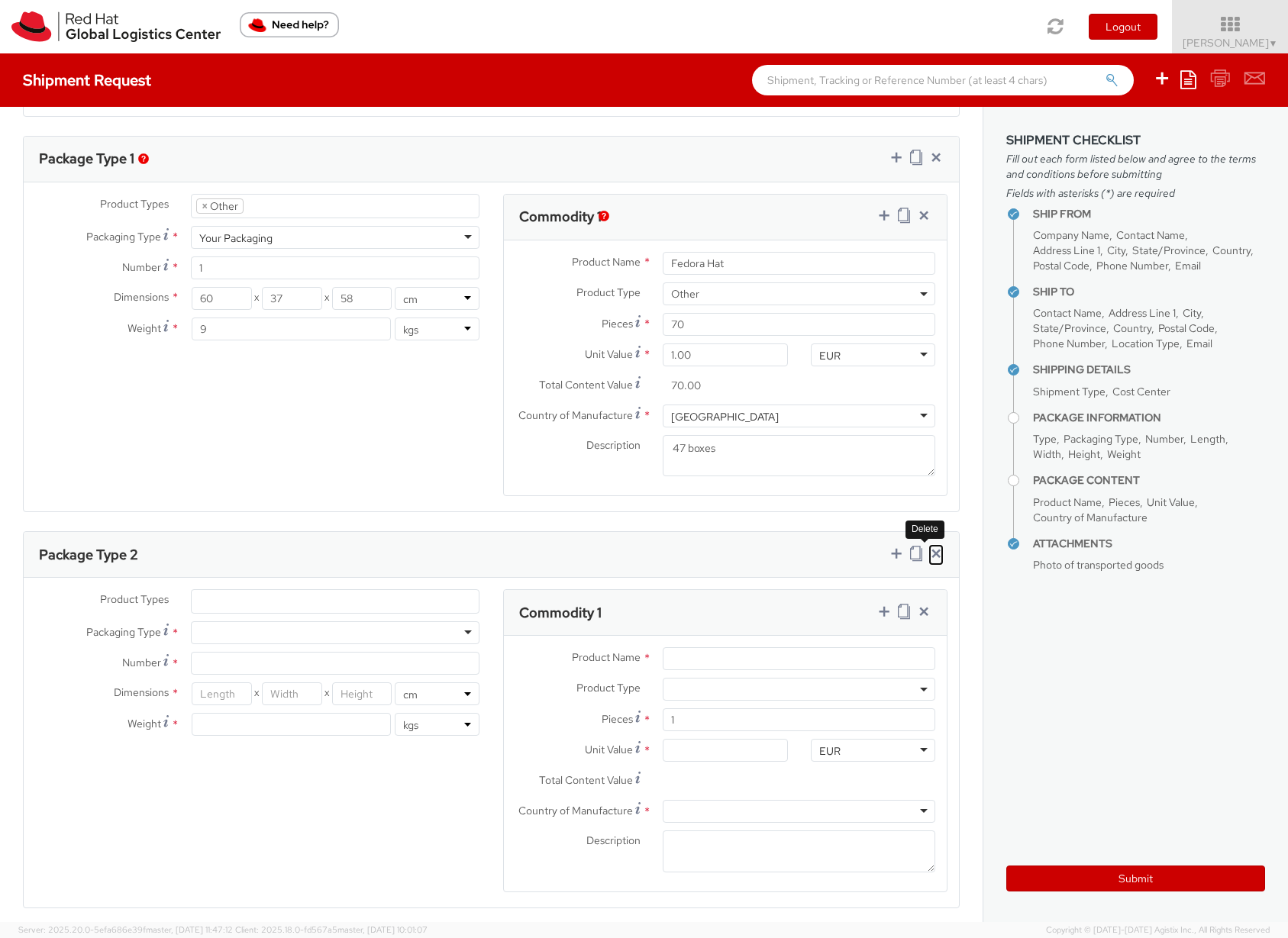
click at [929, 552] on icon at bounding box center [936, 553] width 15 height 15
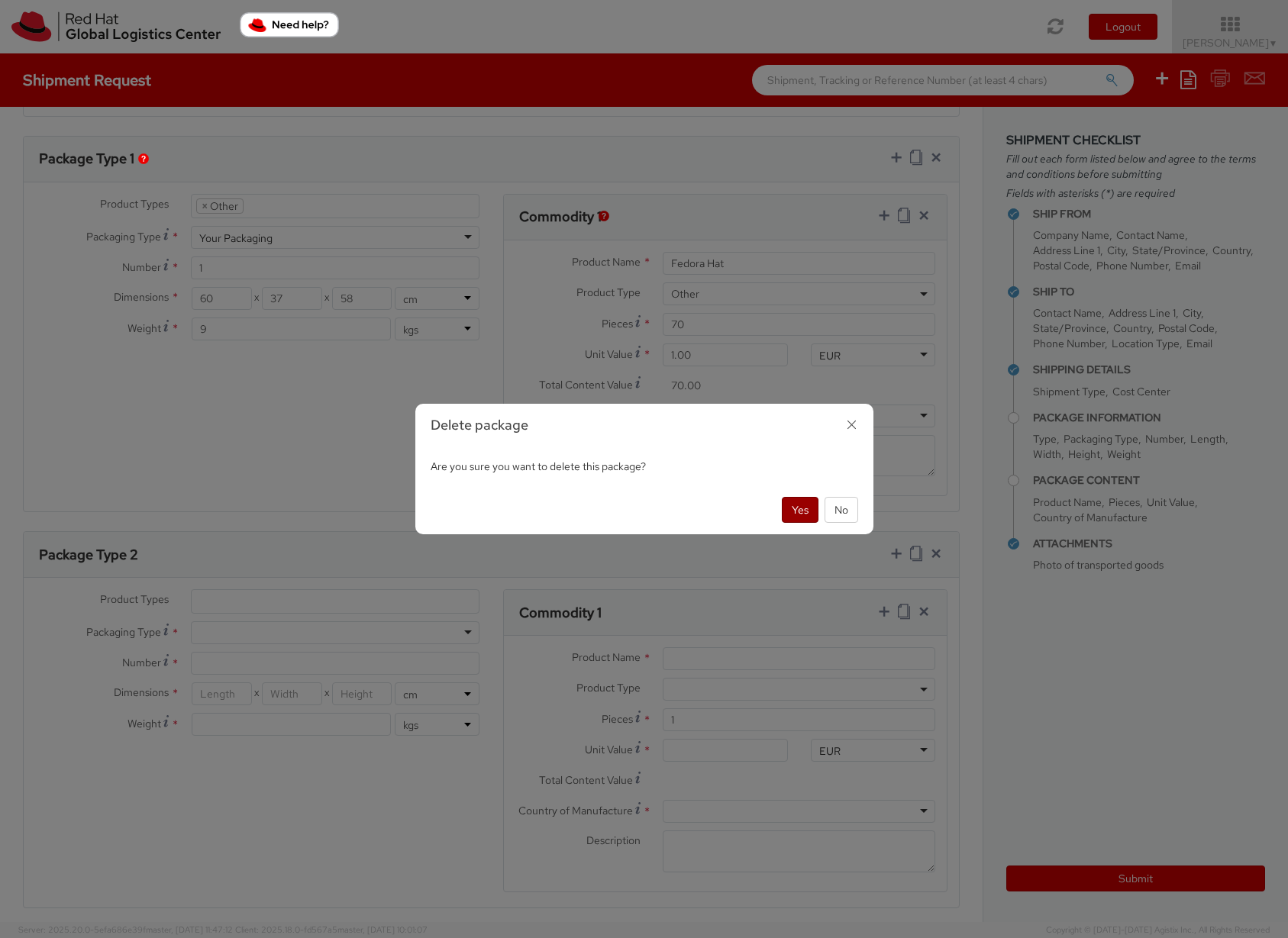
click at [795, 512] on button "Yes" at bounding box center [800, 509] width 37 height 26
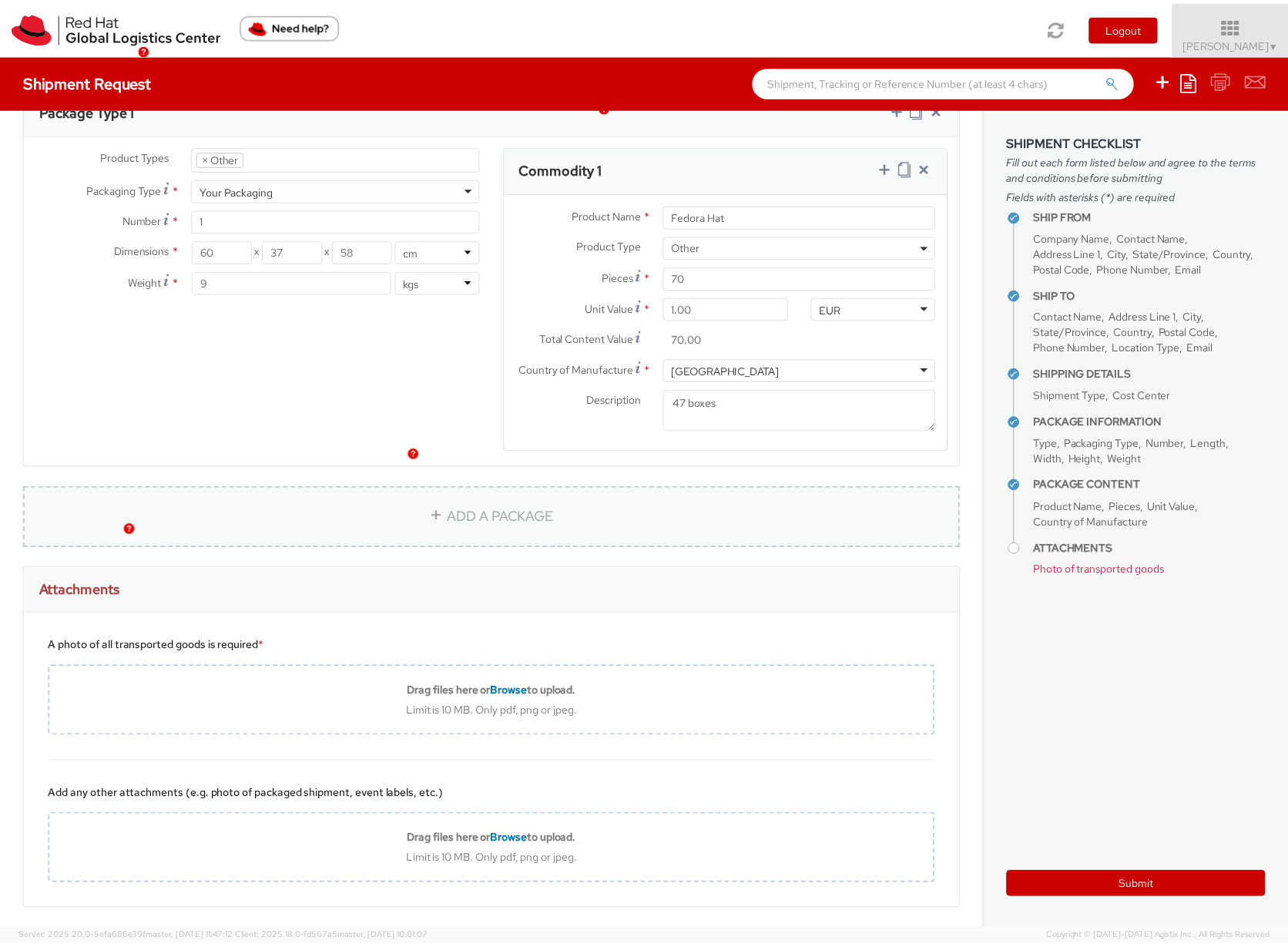
scroll to position [836, 0]
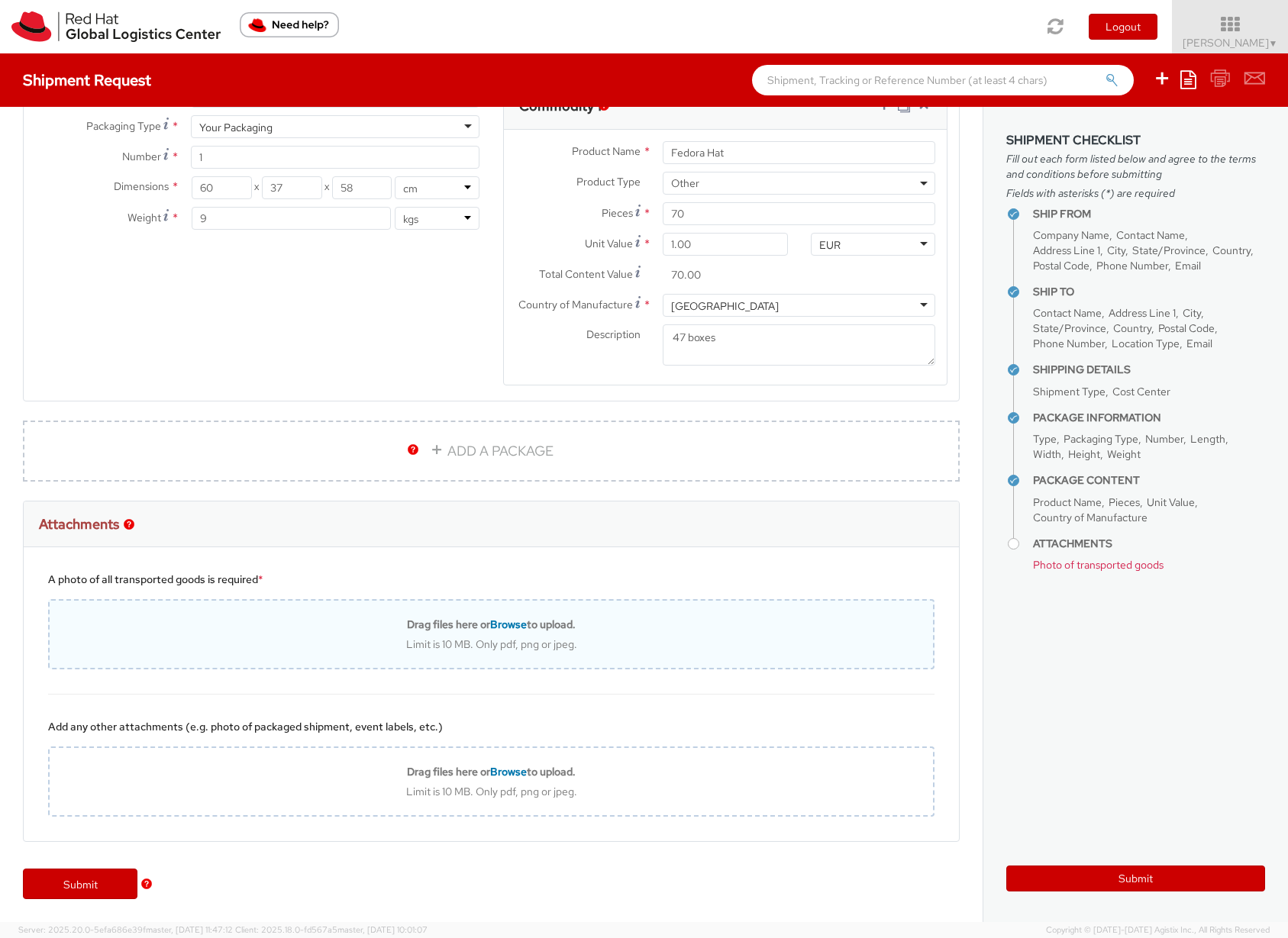
click at [495, 625] on span "Browse" at bounding box center [509, 624] width 37 height 14
type input "C:\fakepath\JI8N-38971-1.pdf"
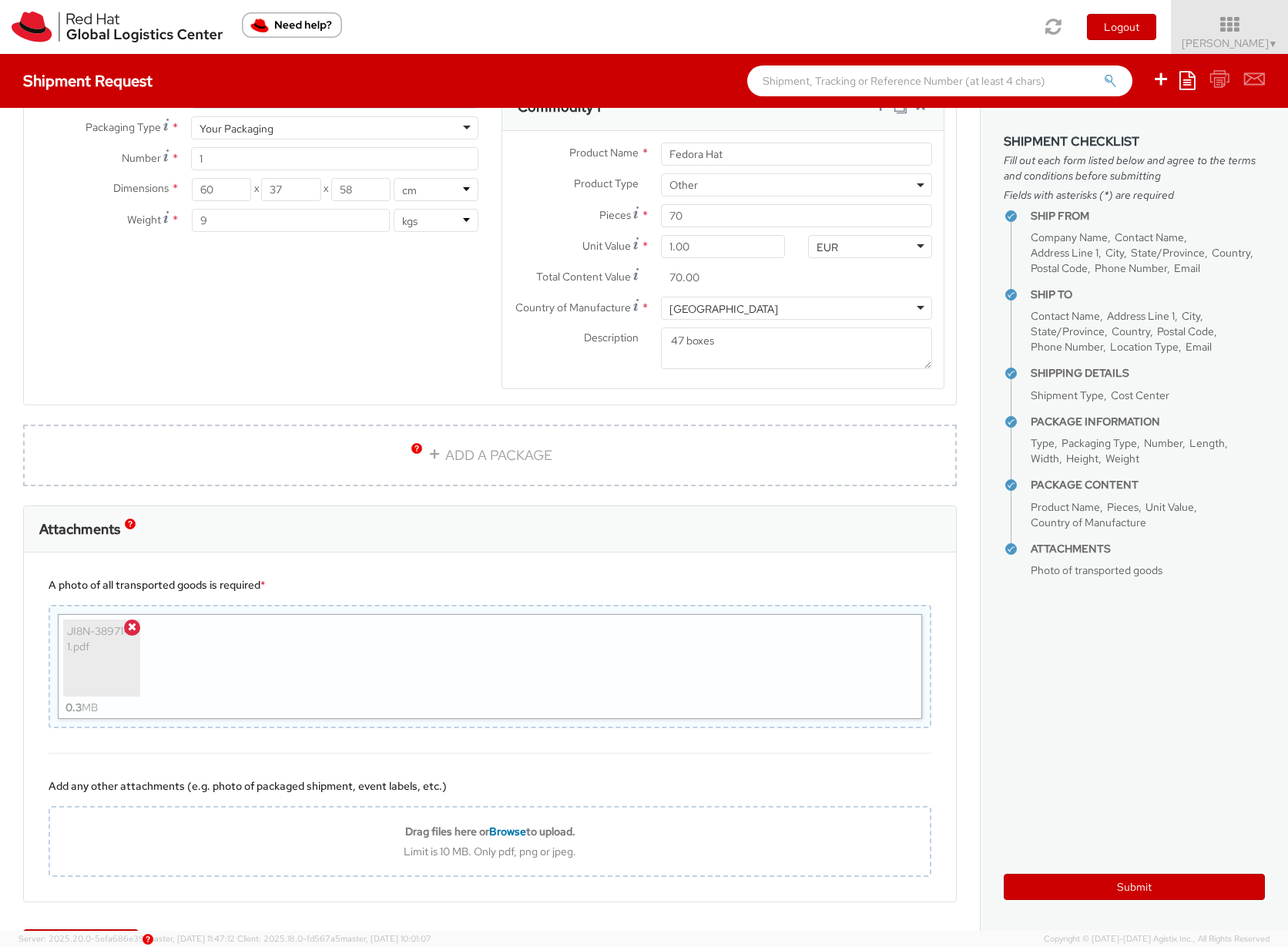
scroll to position [888, 0]
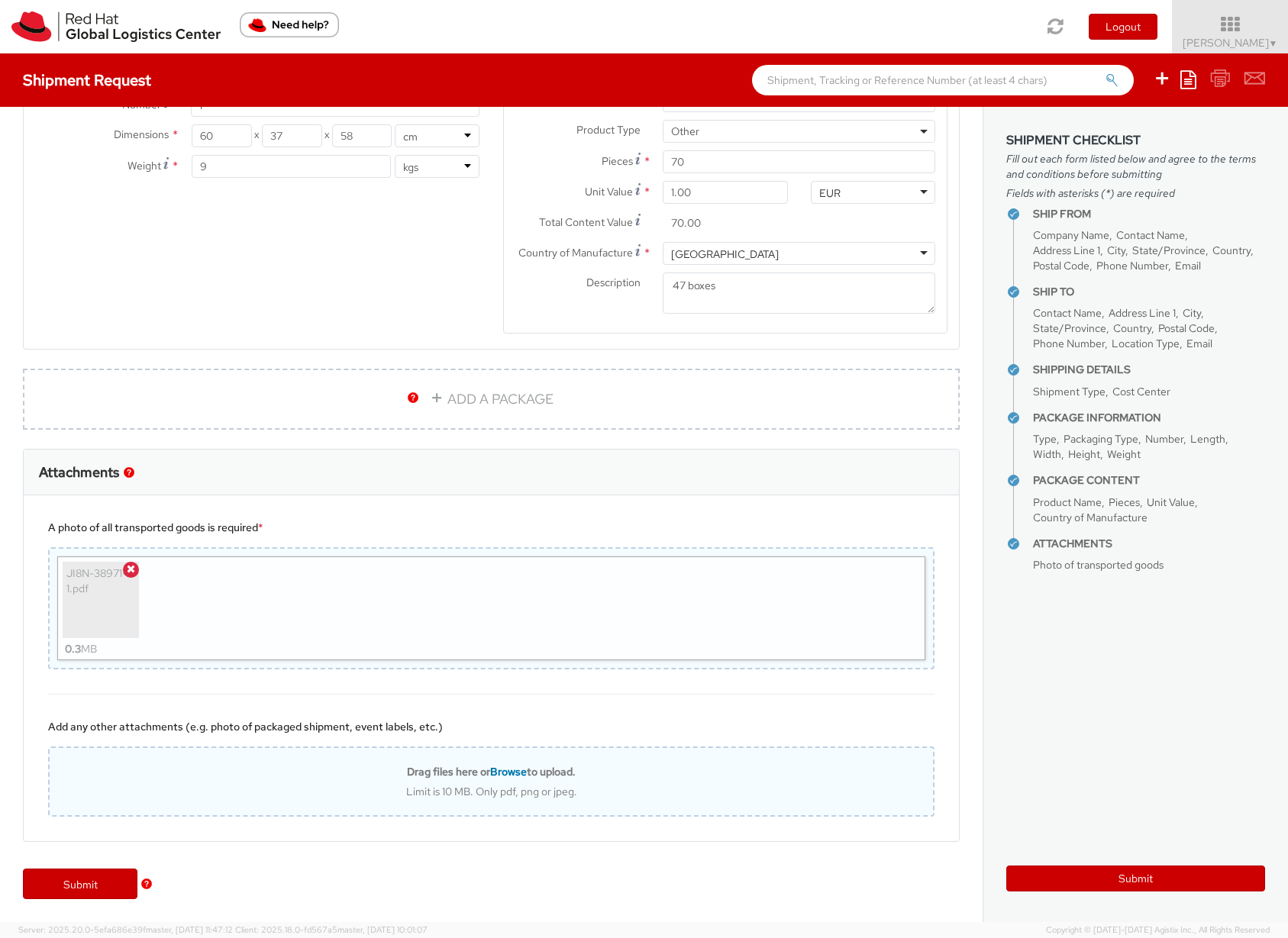
click at [497, 779] on span "Browse" at bounding box center [509, 771] width 37 height 14
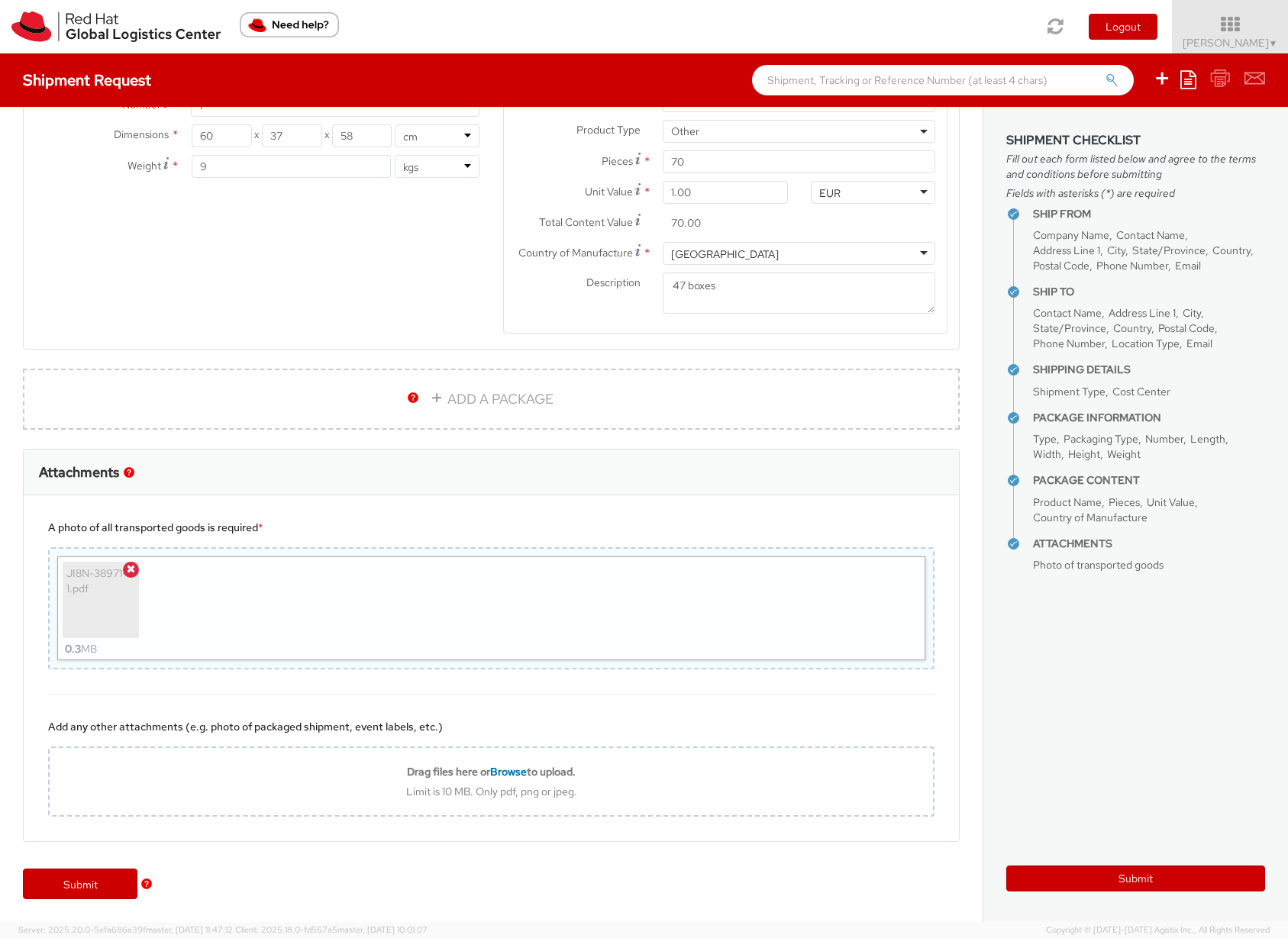
type input "C:\fakepath\JI8N-38971-1.pdf"
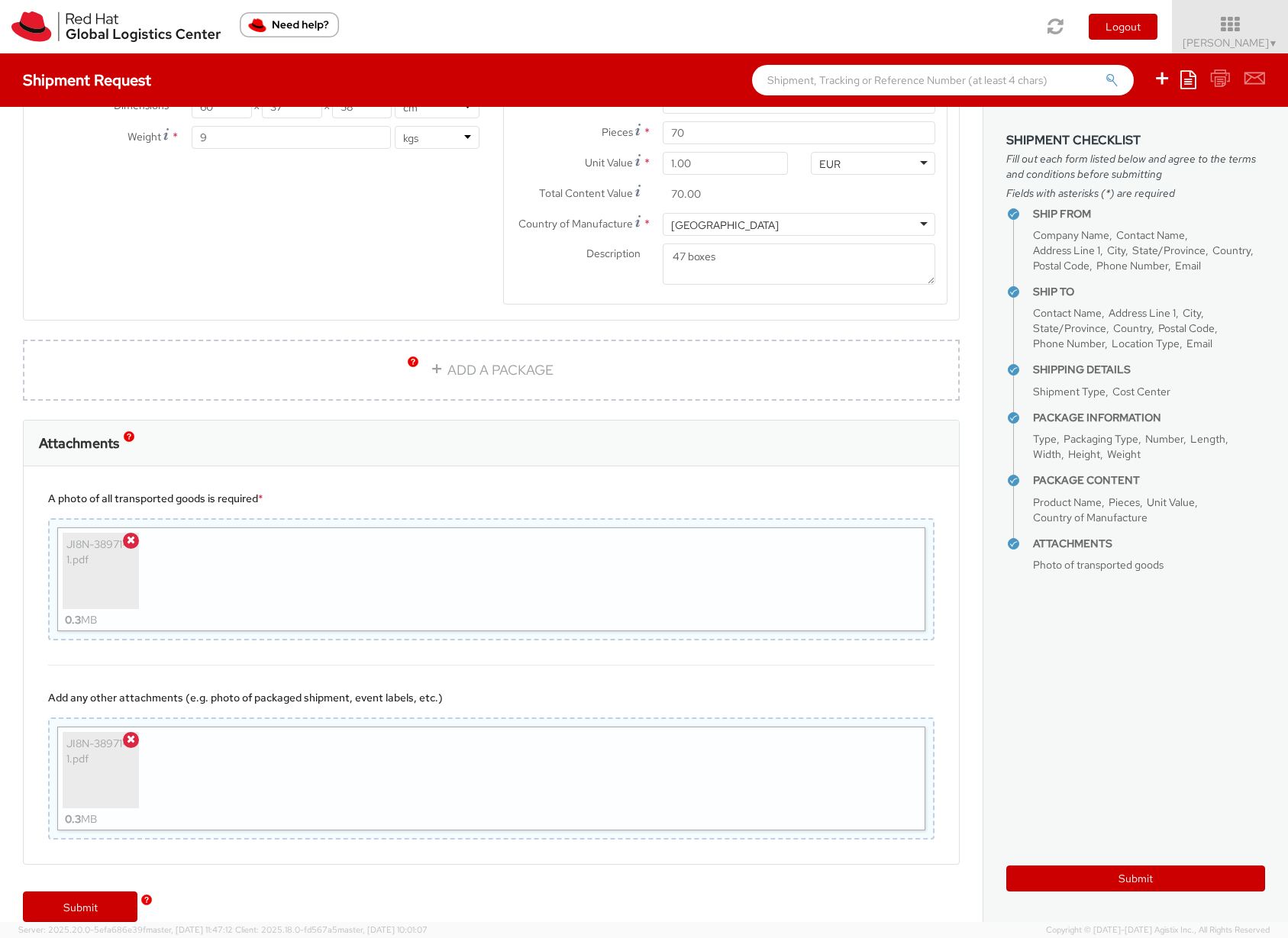
scroll to position [931, 0]
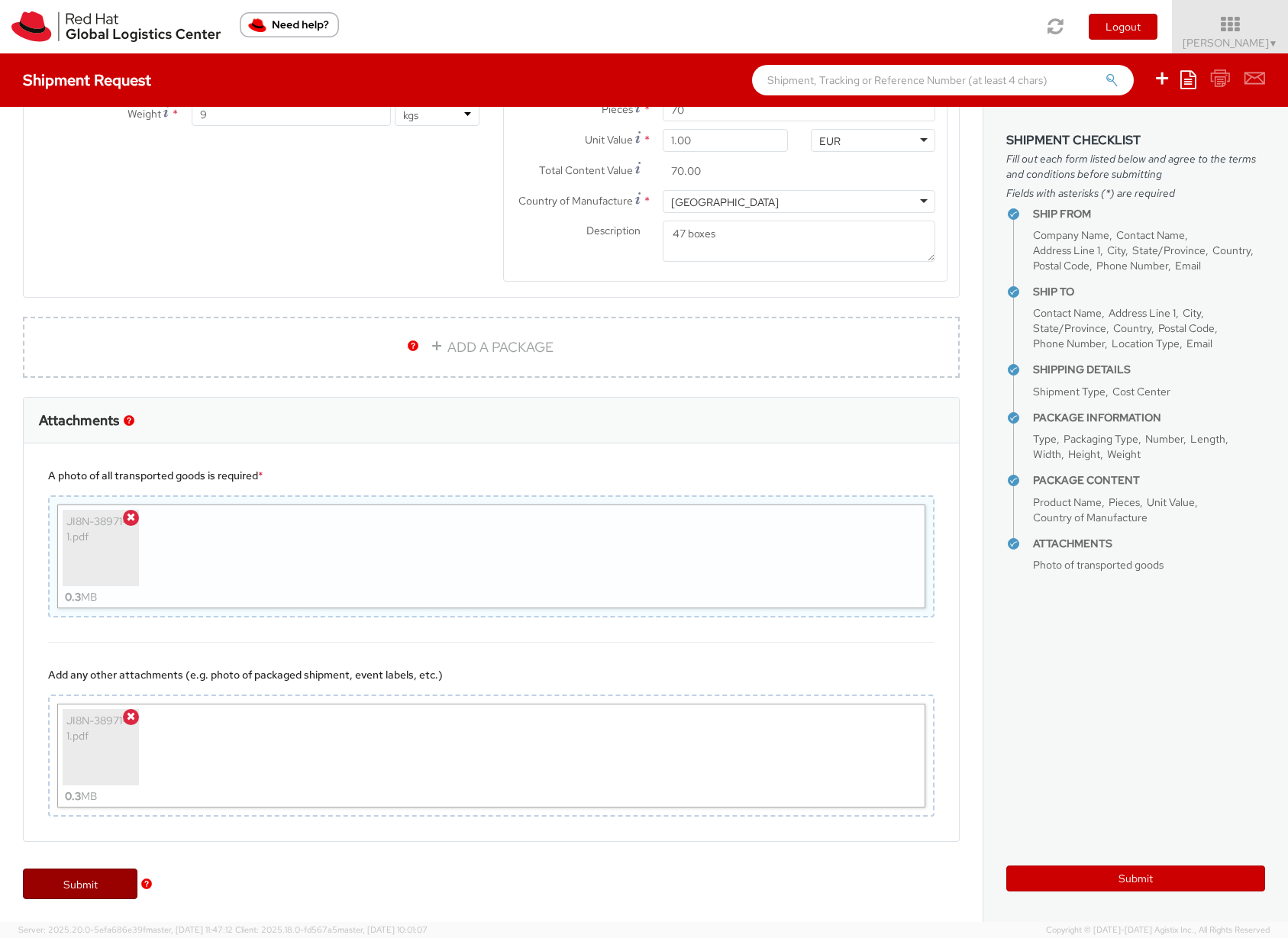
click at [94, 888] on link "Submit" at bounding box center [80, 884] width 114 height 30
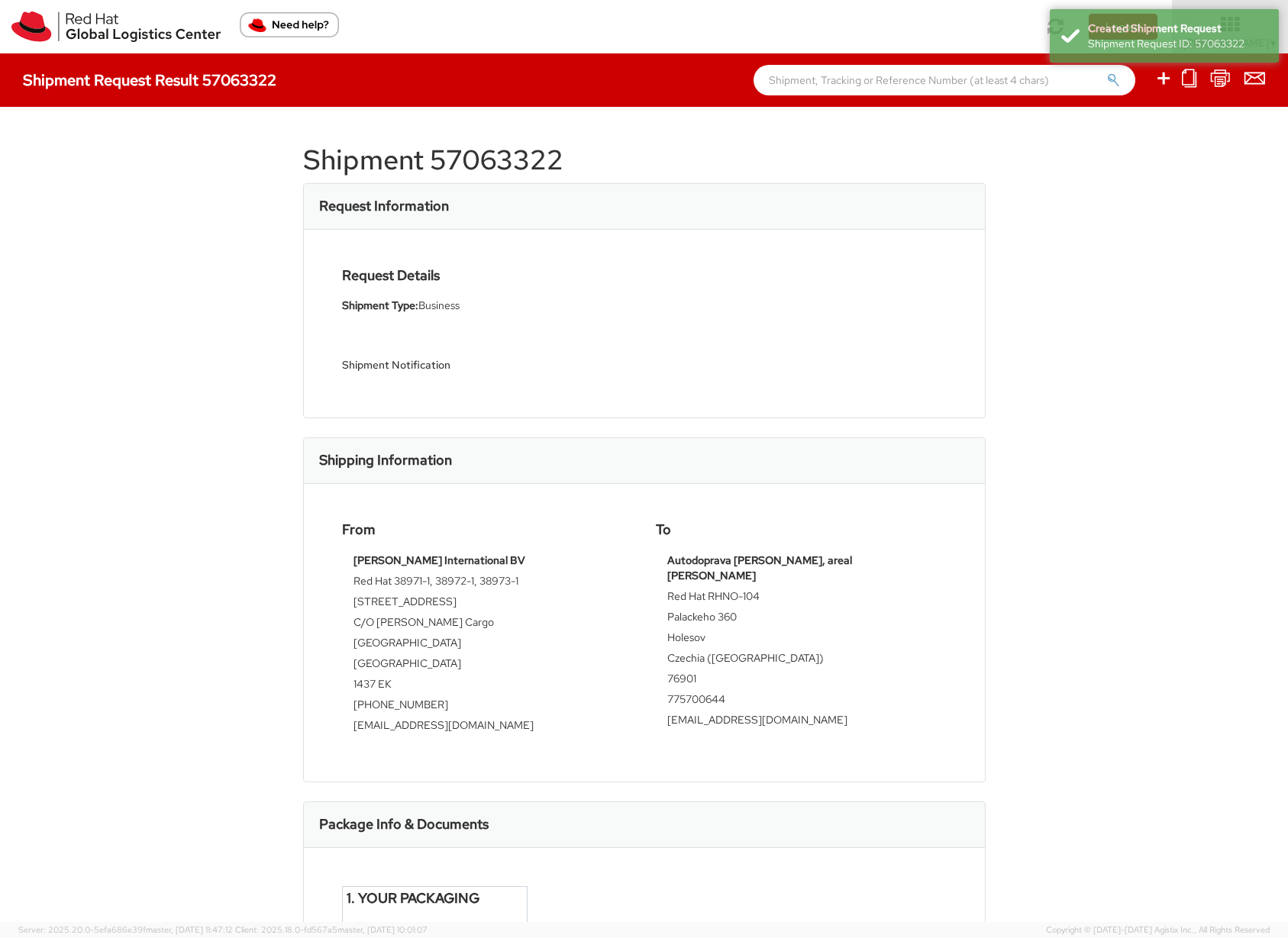
click at [243, 77] on h4 "Shipment Request Result 57063322" at bounding box center [150, 80] width 254 height 17
copy h4 "57063322"
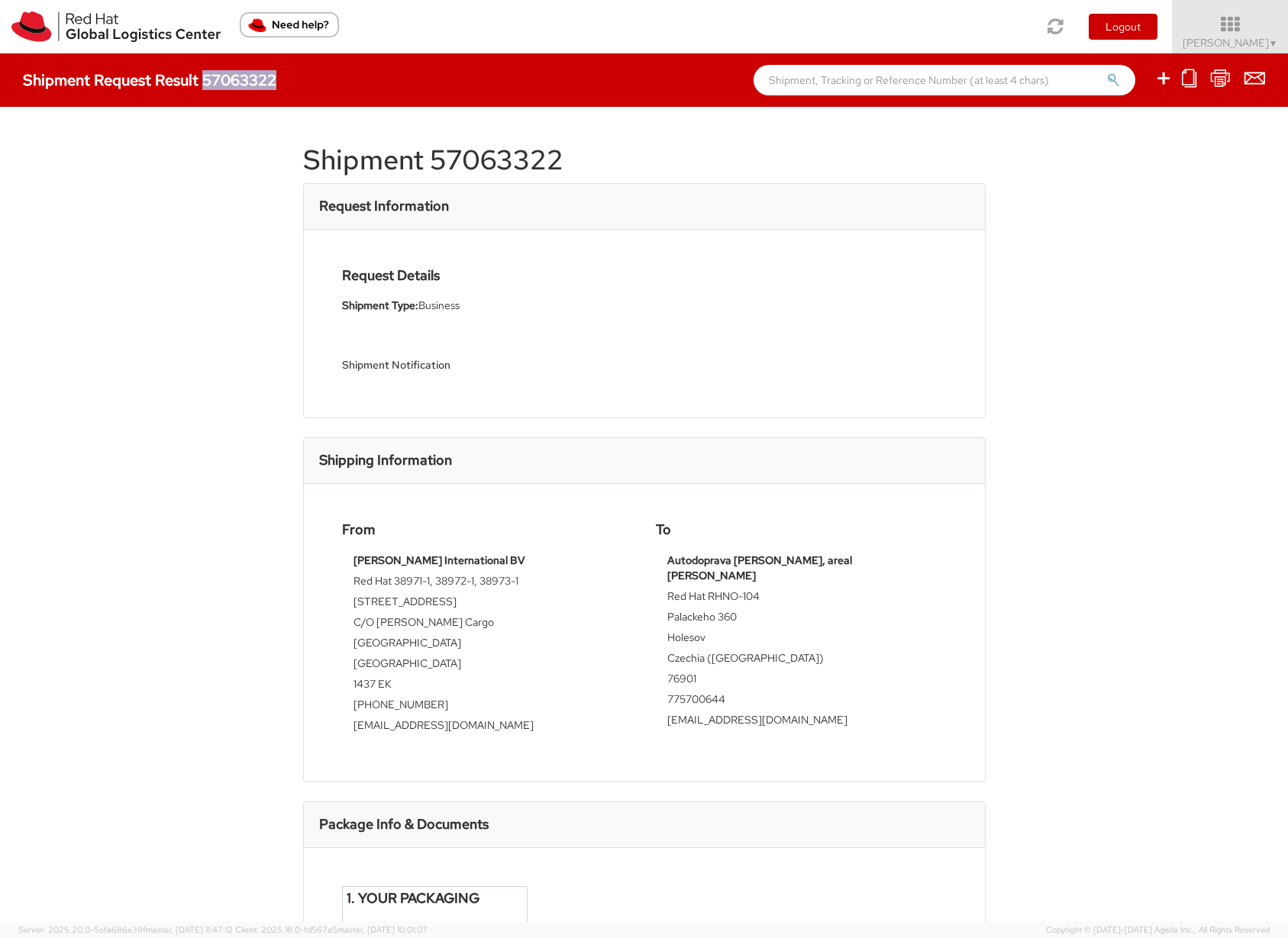
click at [254, 75] on h4 "Shipment Request Result 57063322" at bounding box center [150, 80] width 254 height 17
copy h4 "57063322"
